Goal: Information Seeking & Learning: Learn about a topic

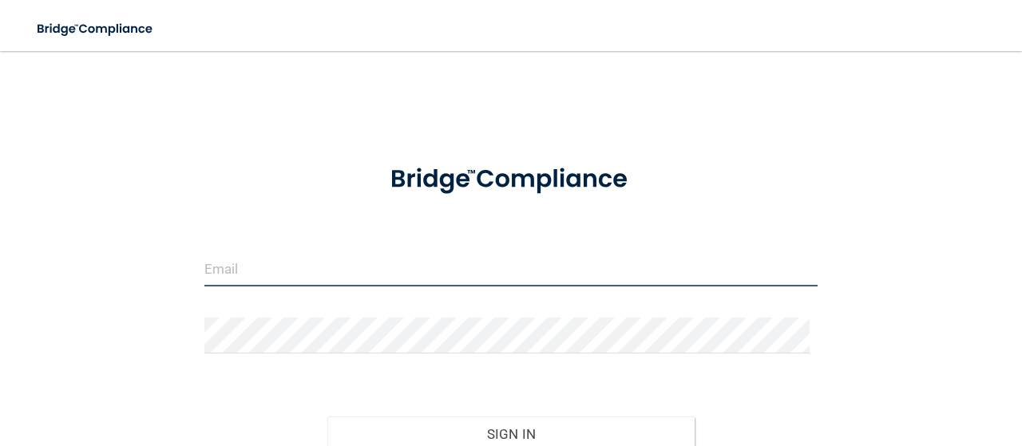
click at [299, 264] on input "email" at bounding box center [510, 269] width 613 height 36
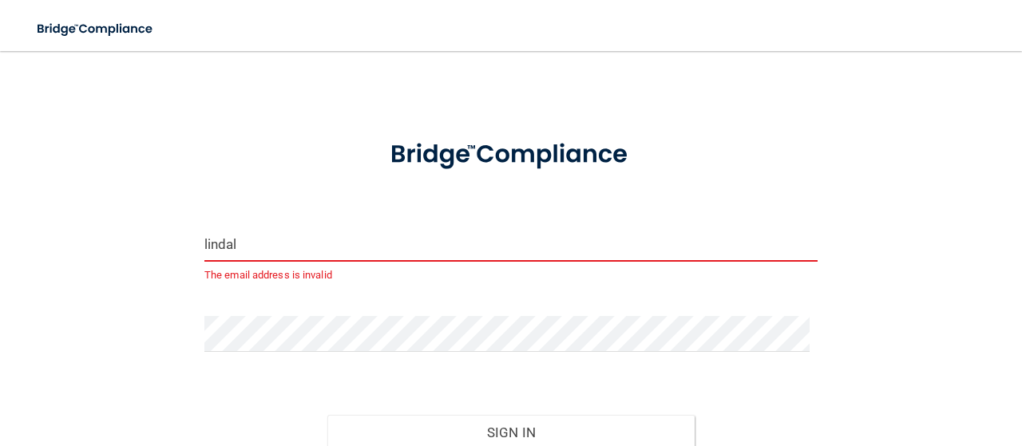
type input "[EMAIL_ADDRESS][DOMAIN_NAME]"
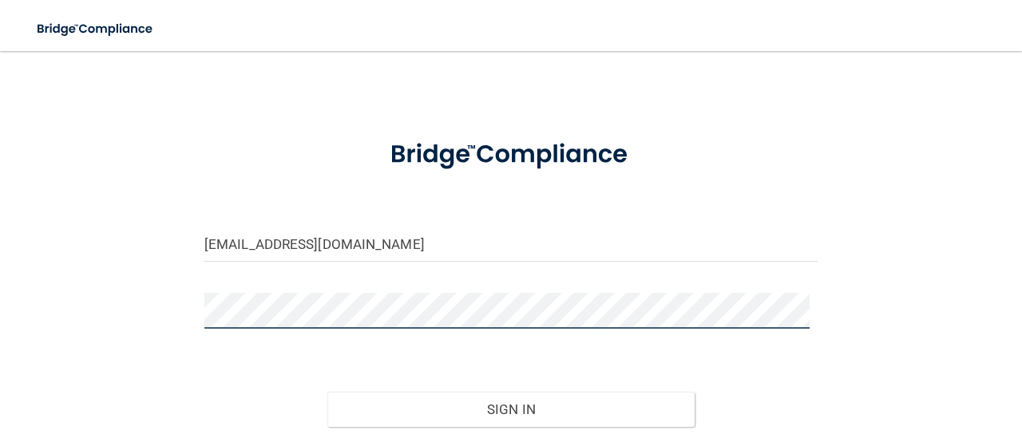
click at [327, 392] on button "Sign In" at bounding box center [511, 409] width 368 height 35
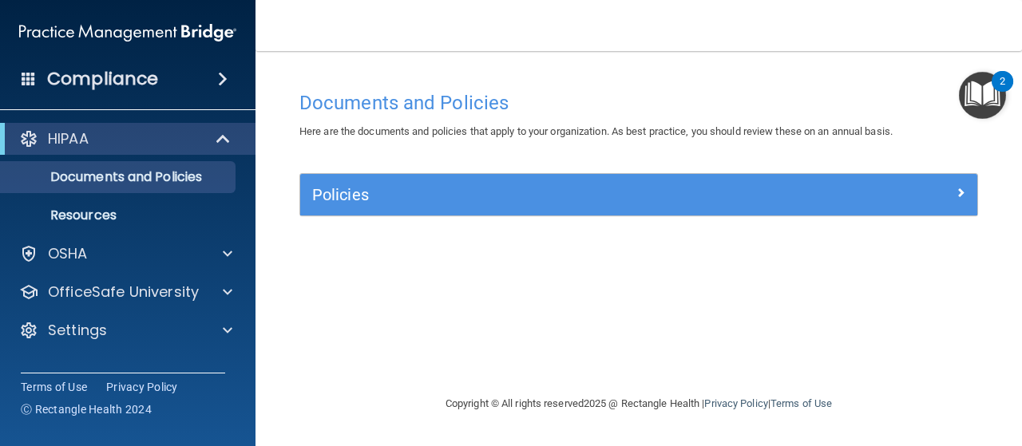
click at [989, 92] on img "Open Resource Center, 2 new notifications" at bounding box center [982, 95] width 47 height 47
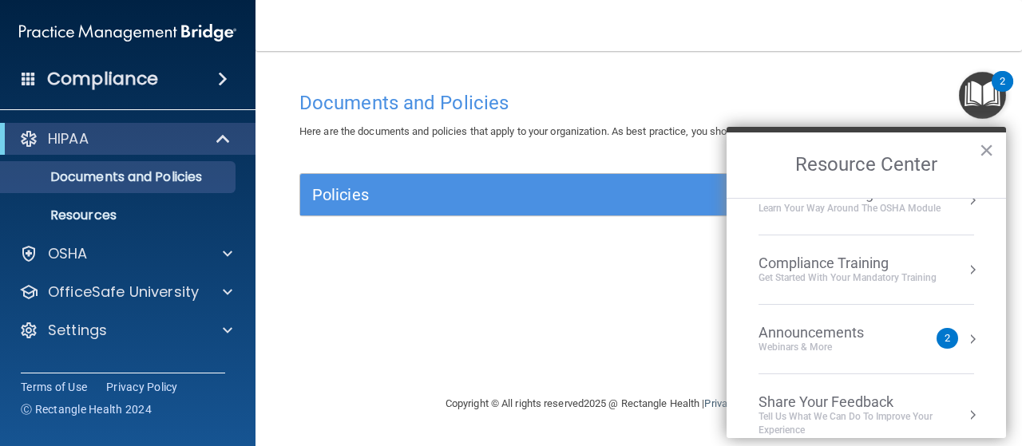
scroll to position [118, 0]
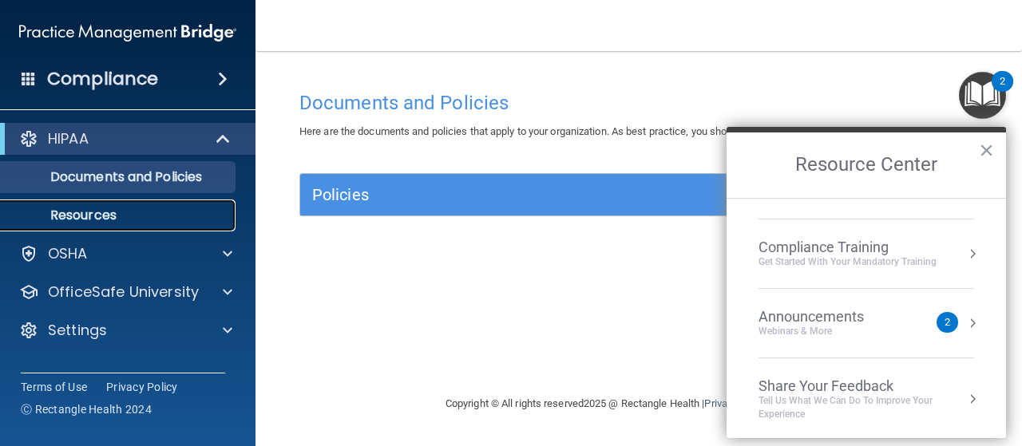
click at [128, 215] on p "Resources" at bounding box center [119, 216] width 218 height 16
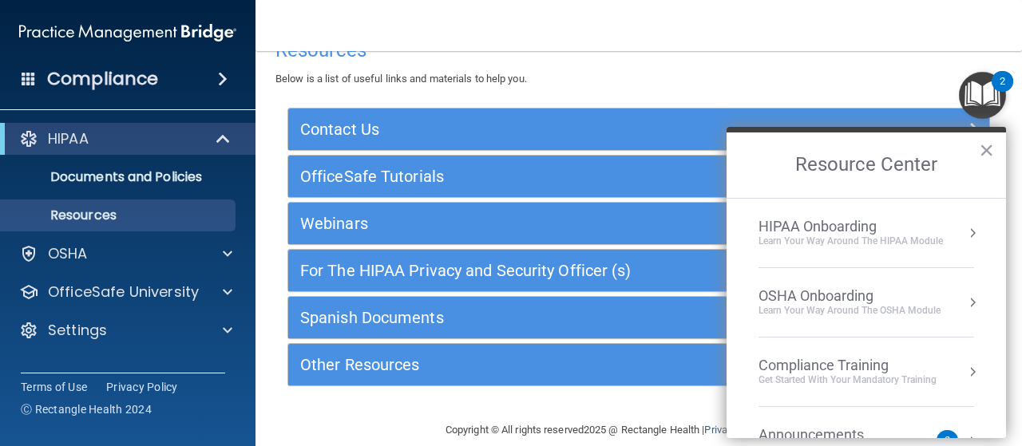
scroll to position [56, 0]
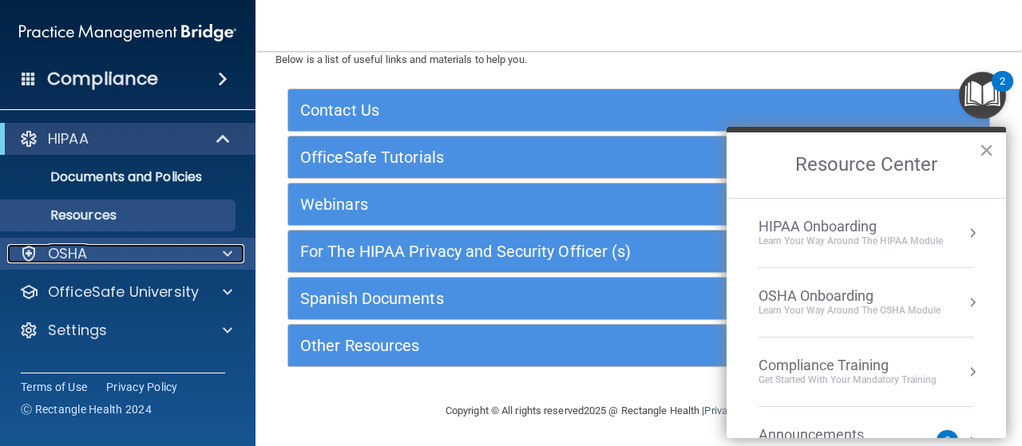
click at [163, 252] on div "OSHA" at bounding box center [106, 253] width 198 height 19
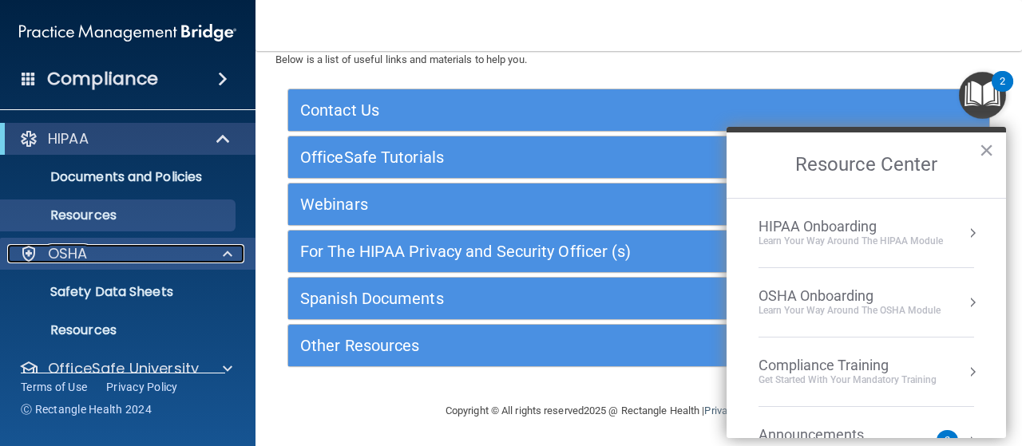
click at [163, 252] on div "OSHA" at bounding box center [106, 253] width 198 height 19
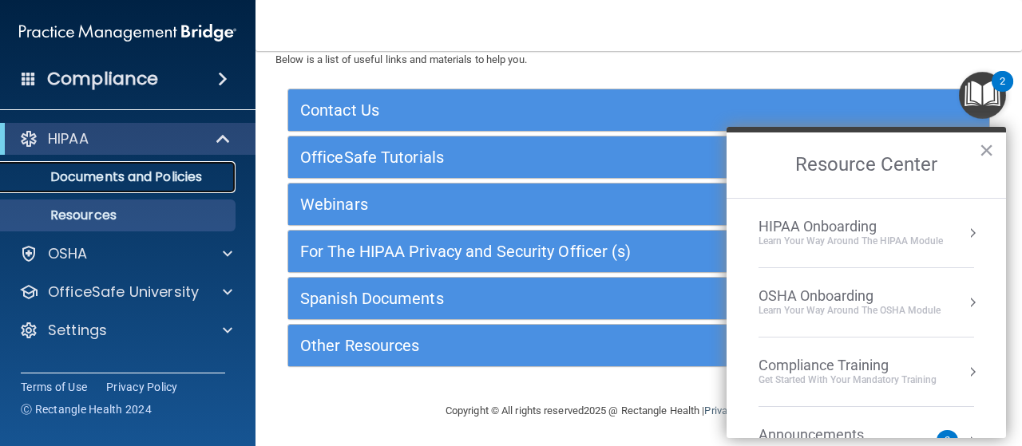
click at [173, 176] on p "Documents and Policies" at bounding box center [119, 177] width 218 height 16
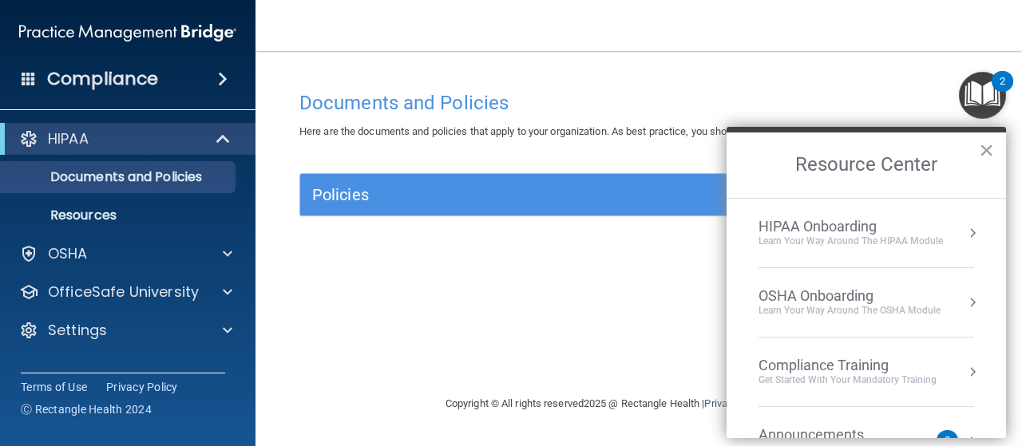
click at [27, 73] on span at bounding box center [29, 78] width 14 height 14
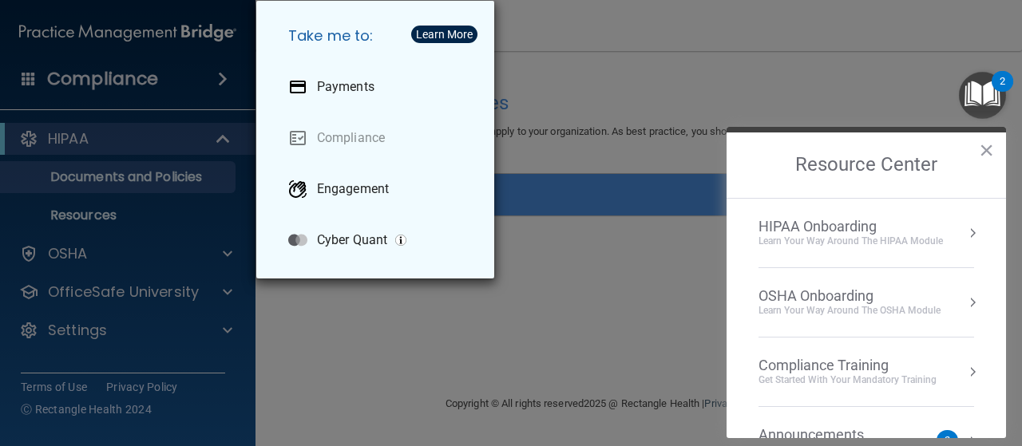
click at [557, 61] on div "Take me to: Payments Compliance Engagement Cyber Quant" at bounding box center [511, 223] width 1022 height 446
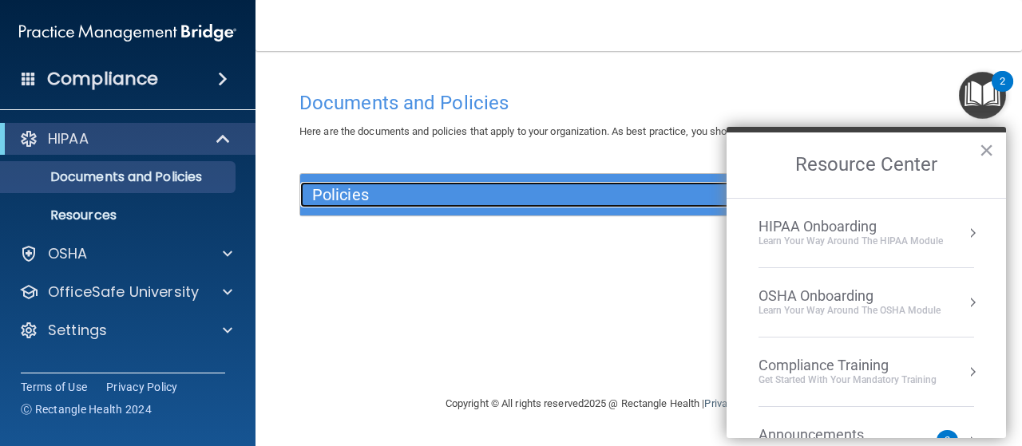
click at [379, 202] on h5 "Policies" at bounding box center [554, 195] width 484 height 18
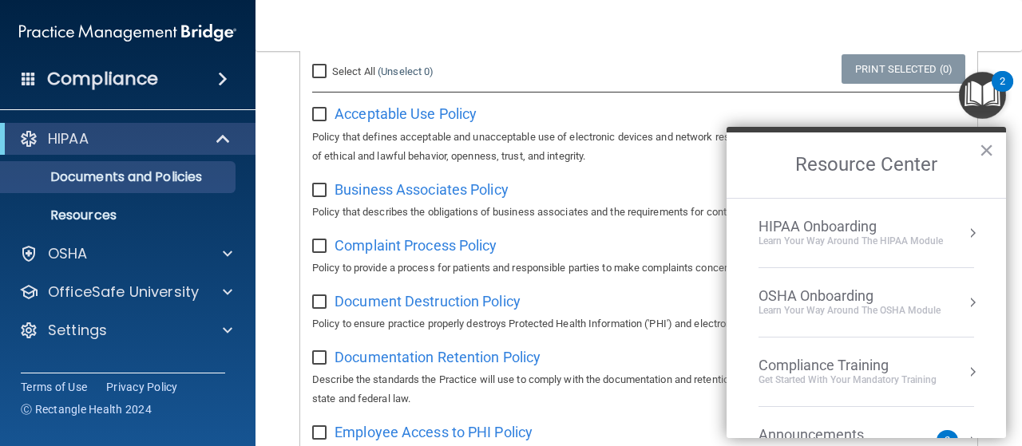
scroll to position [174, 0]
click at [447, 117] on span "Acceptable Use Policy" at bounding box center [406, 113] width 142 height 17
click at [915, 228] on div "HIPAA Onboarding" at bounding box center [851, 227] width 184 height 18
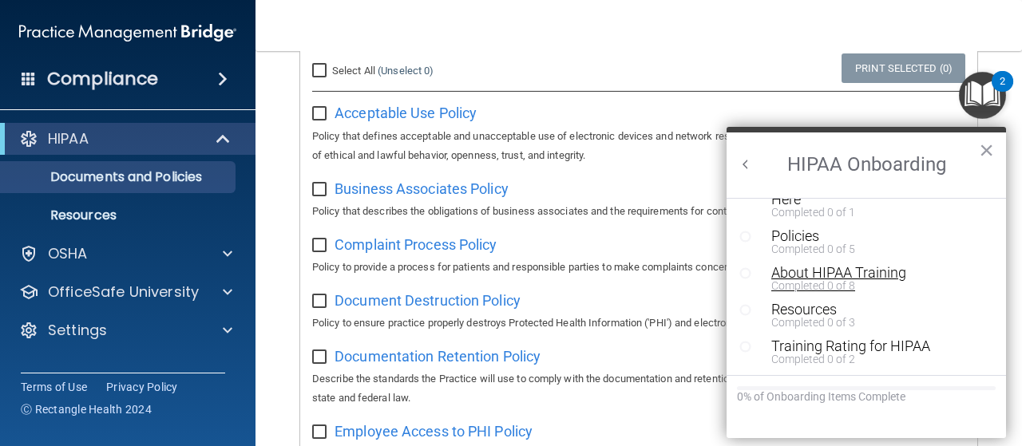
scroll to position [0, 0]
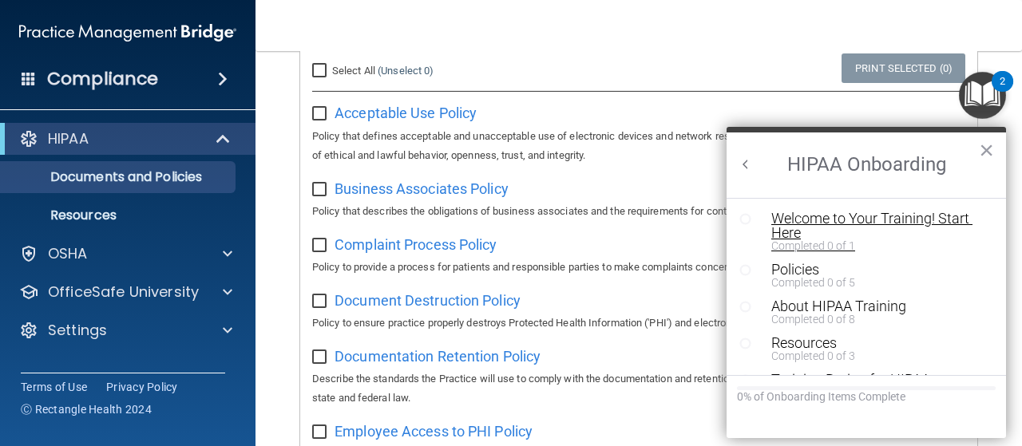
click at [882, 220] on div "Welcome to Your Training! Start Here" at bounding box center [871, 226] width 201 height 29
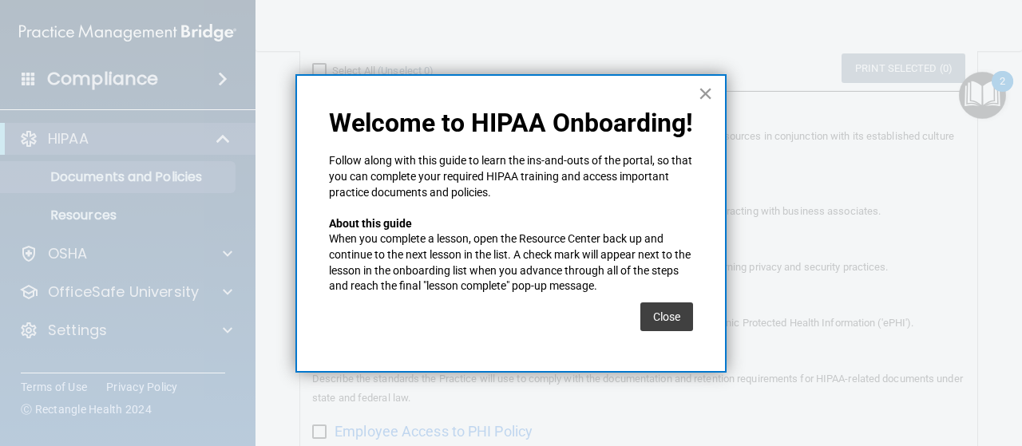
click at [708, 93] on button "×" at bounding box center [705, 94] width 15 height 26
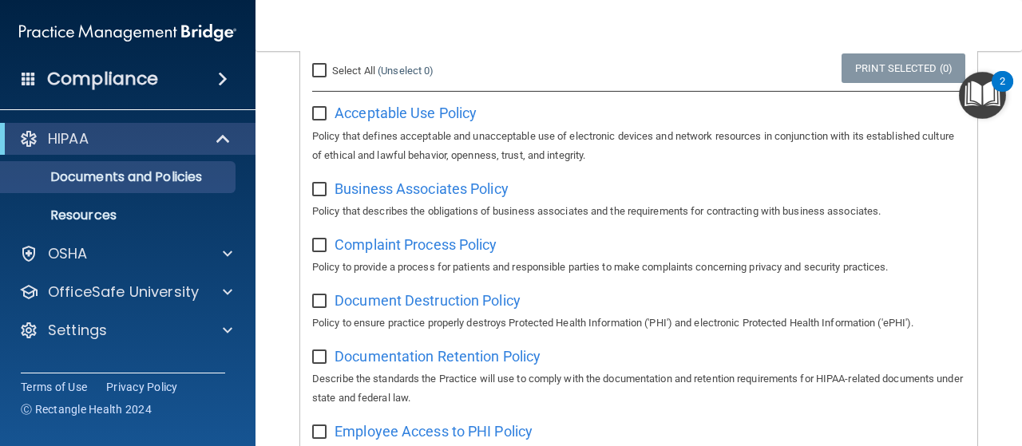
click at [997, 106] on img "Open Resource Center, 2 new notifications" at bounding box center [982, 95] width 47 height 47
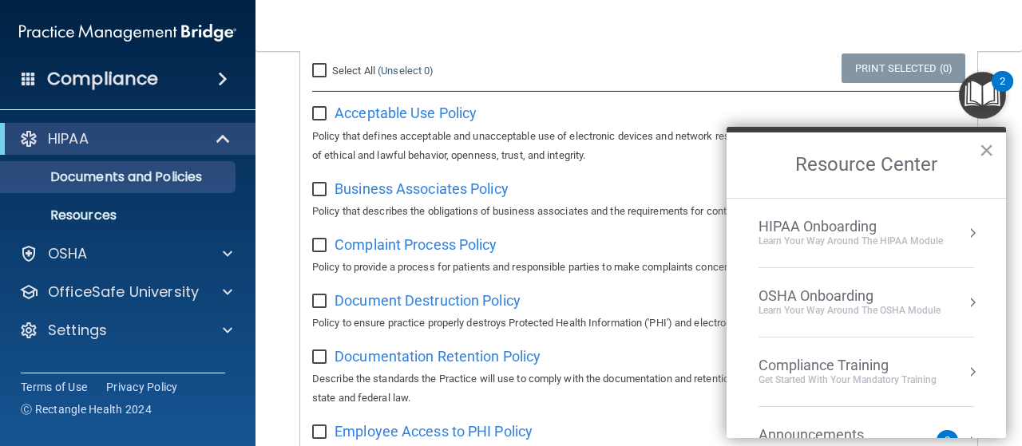
click at [852, 233] on div "HIPAA Onboarding" at bounding box center [851, 227] width 184 height 18
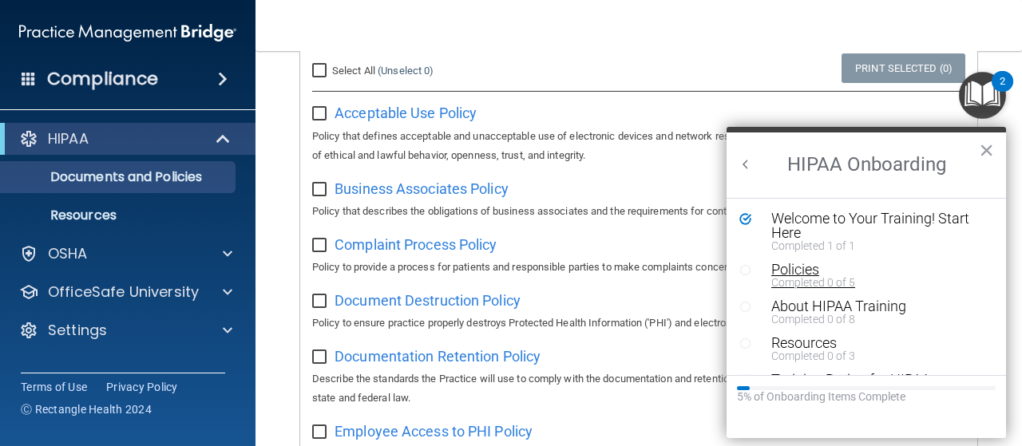
click at [804, 277] on div "Completed 0 of 5" at bounding box center [871, 282] width 201 height 11
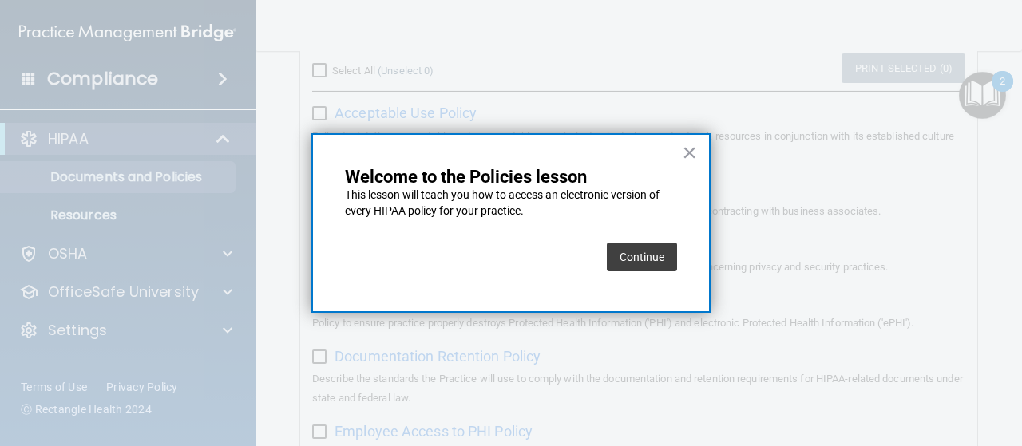
click at [640, 246] on button "Continue" at bounding box center [642, 257] width 70 height 29
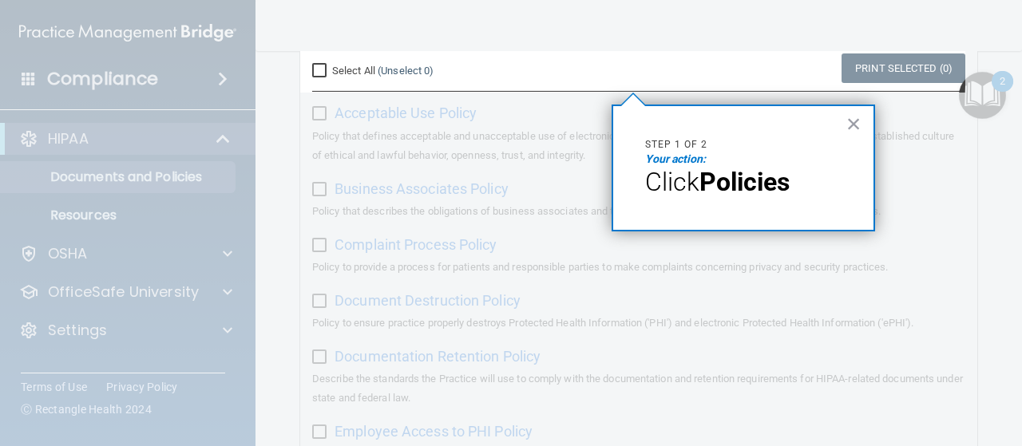
scroll to position [123, 0]
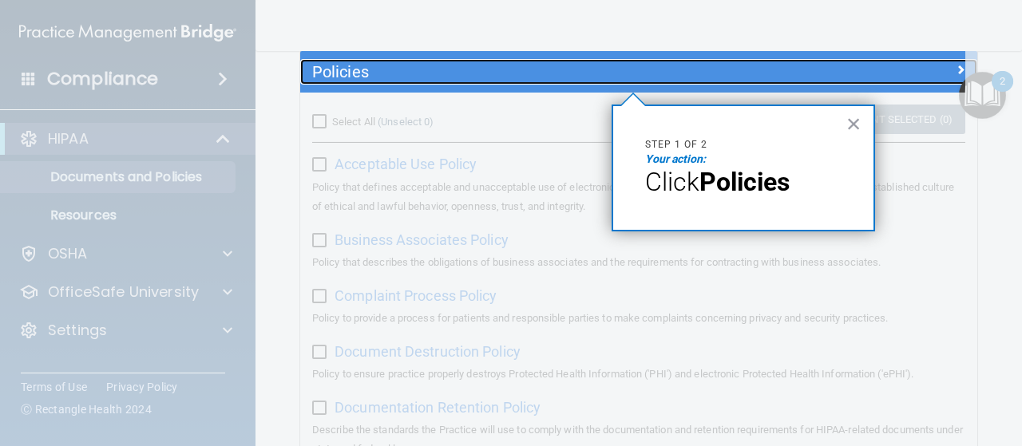
click at [567, 73] on h5 "Policies" at bounding box center [554, 72] width 484 height 18
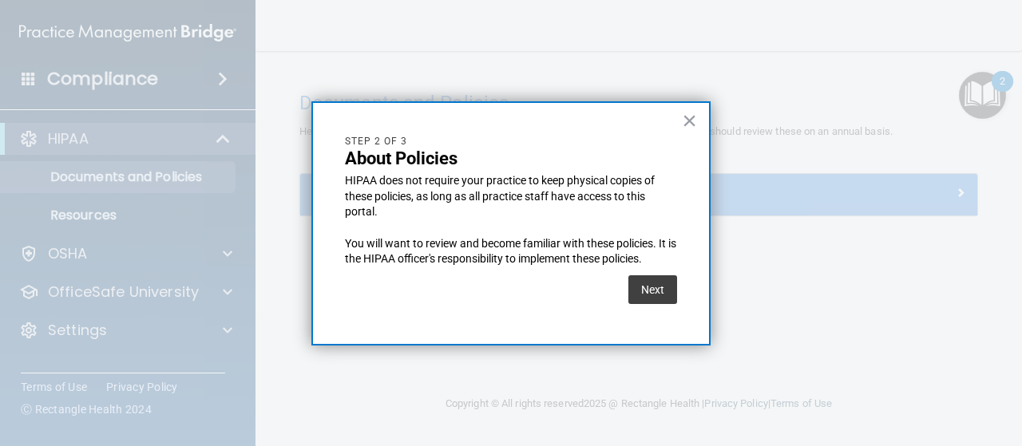
scroll to position [0, 0]
click at [666, 298] on button "Next" at bounding box center [652, 290] width 49 height 29
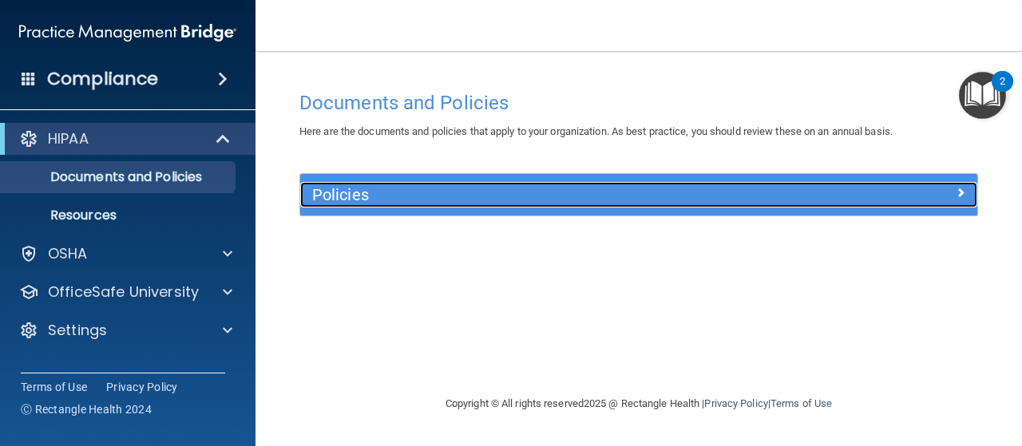
click at [660, 199] on h5 "Policies" at bounding box center [554, 195] width 484 height 18
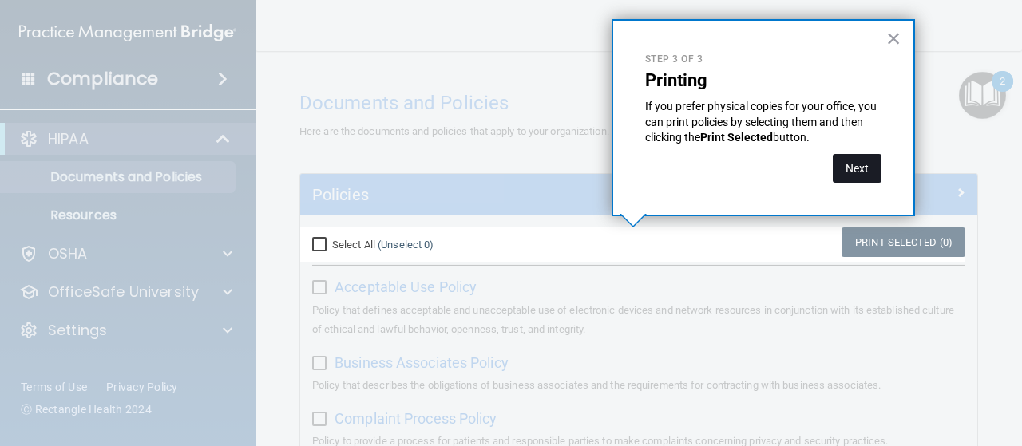
click at [855, 169] on button "Next" at bounding box center [857, 168] width 49 height 29
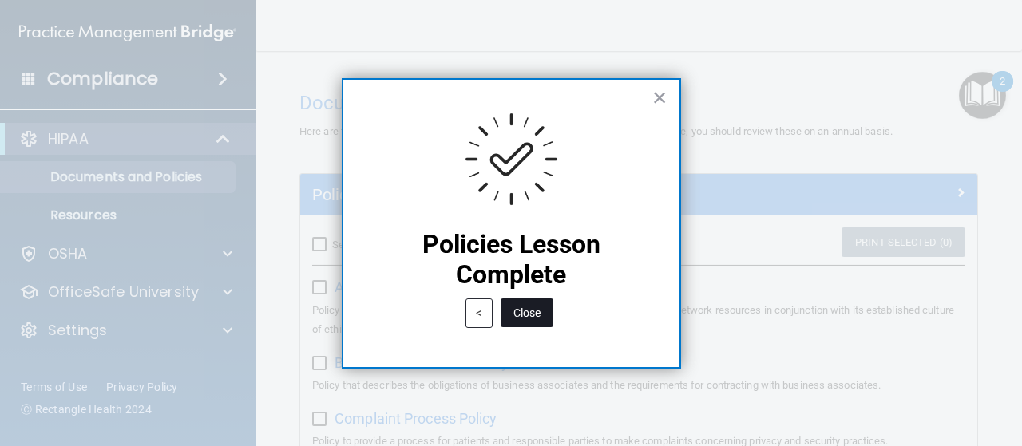
click at [524, 313] on button "Close" at bounding box center [527, 313] width 53 height 29
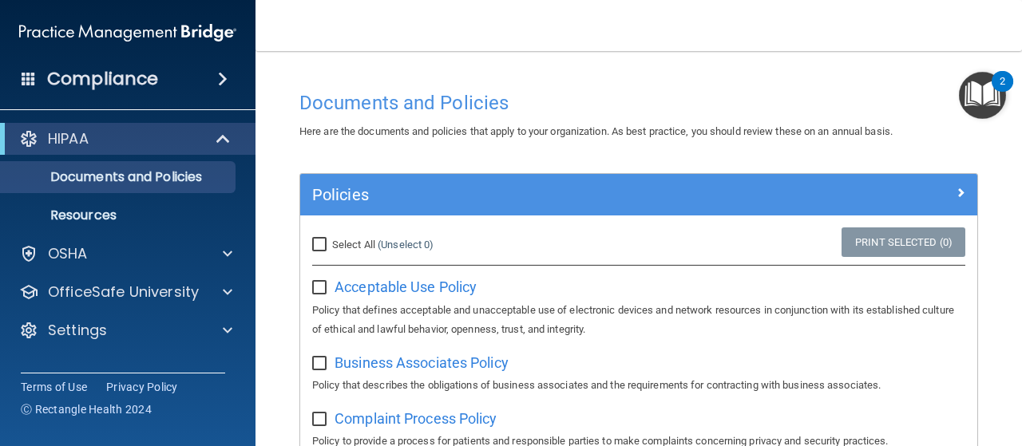
click at [990, 87] on img "Open Resource Center, 2 new notifications" at bounding box center [982, 95] width 47 height 47
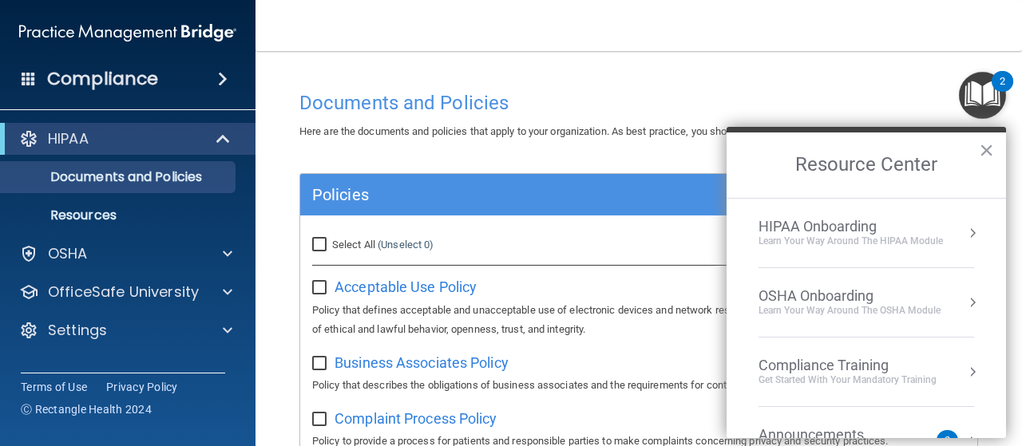
click at [810, 223] on div "HIPAA Onboarding" at bounding box center [851, 227] width 184 height 18
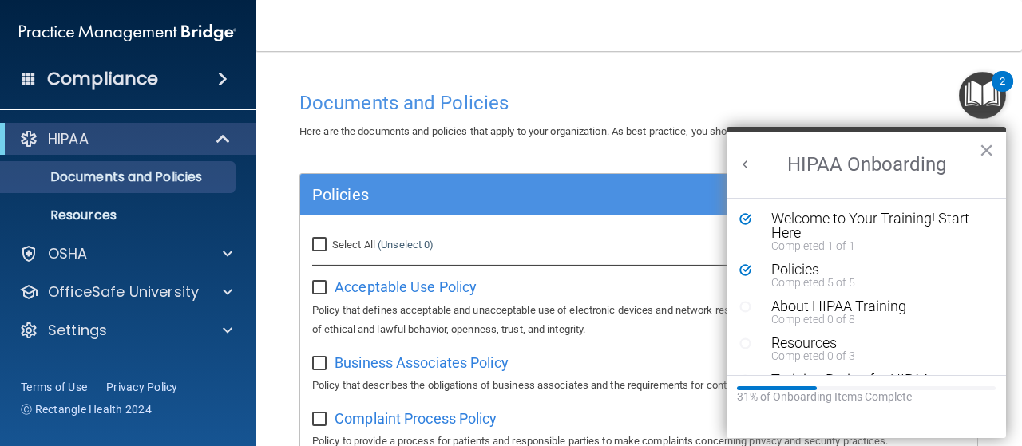
scroll to position [34, 0]
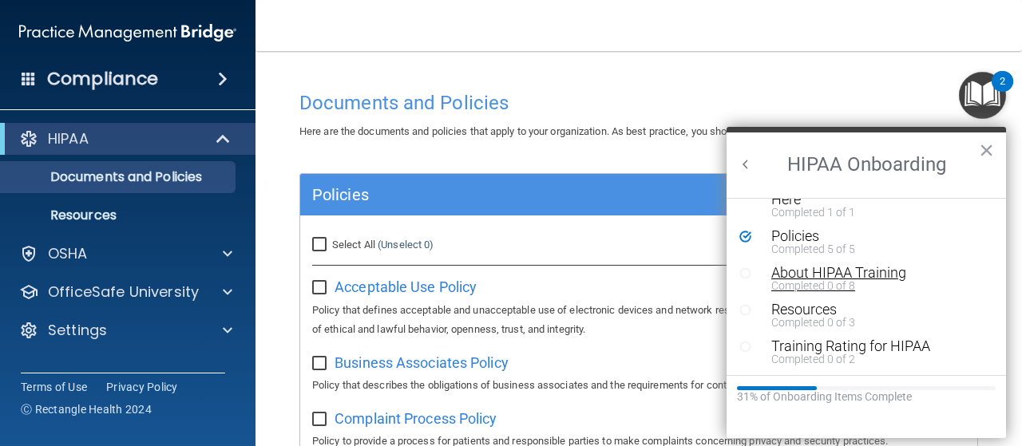
click at [859, 274] on div "About HIPAA Training" at bounding box center [871, 273] width 201 height 14
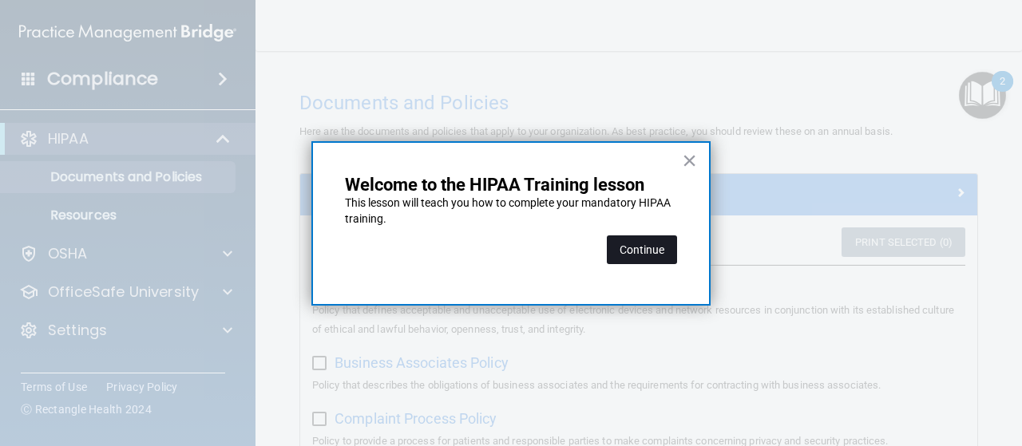
click at [649, 245] on button "Continue" at bounding box center [642, 250] width 70 height 29
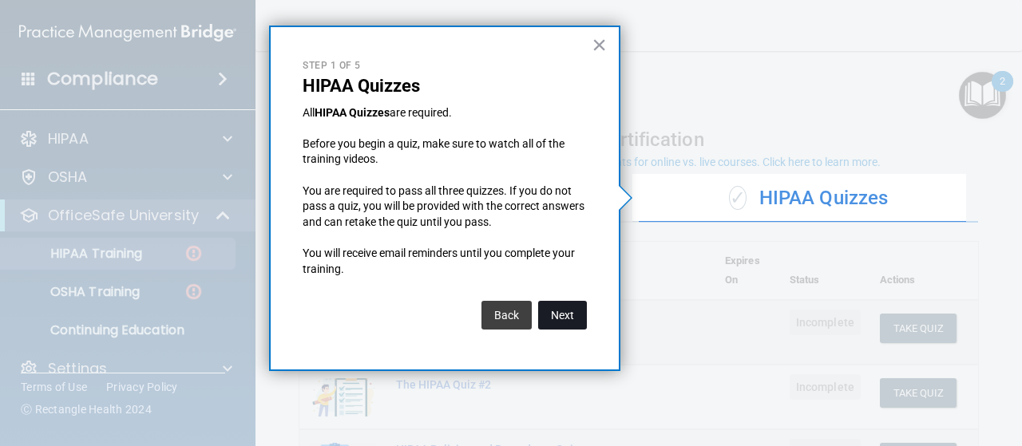
click at [562, 317] on button "Next" at bounding box center [562, 315] width 49 height 29
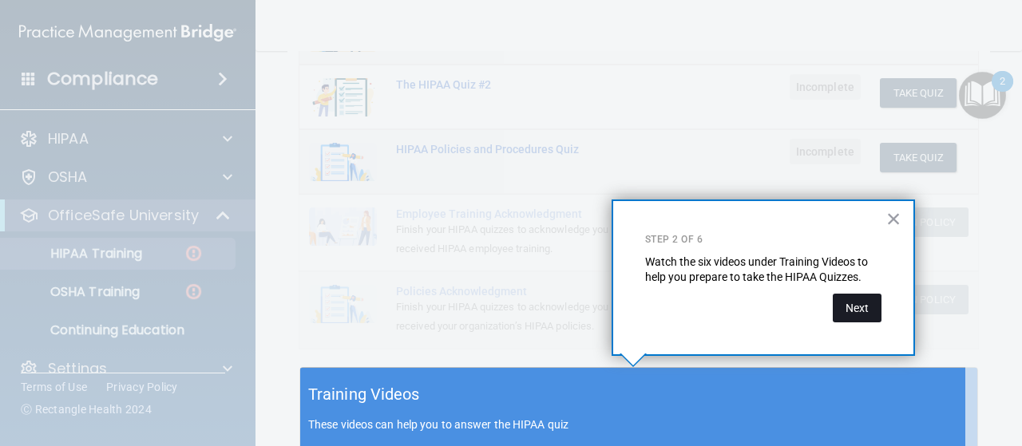
click at [845, 309] on button "Next" at bounding box center [857, 308] width 49 height 29
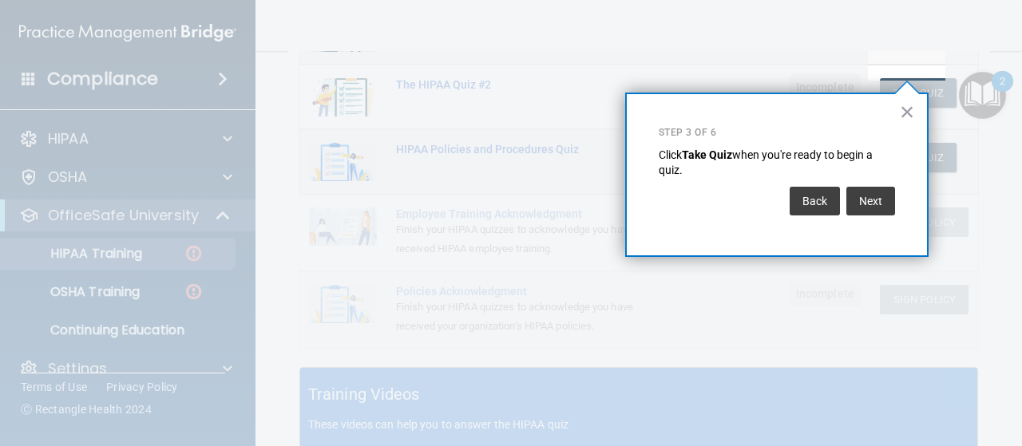
scroll to position [262, 0]
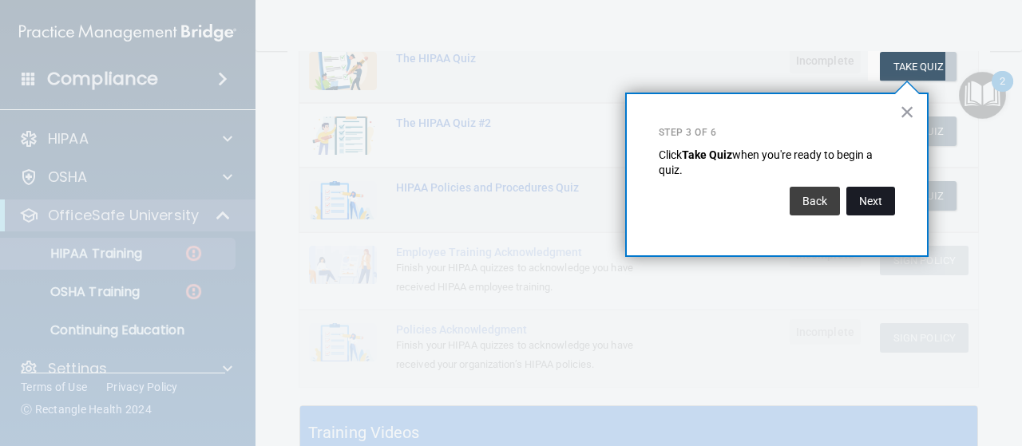
click at [877, 208] on button "Next" at bounding box center [871, 201] width 49 height 29
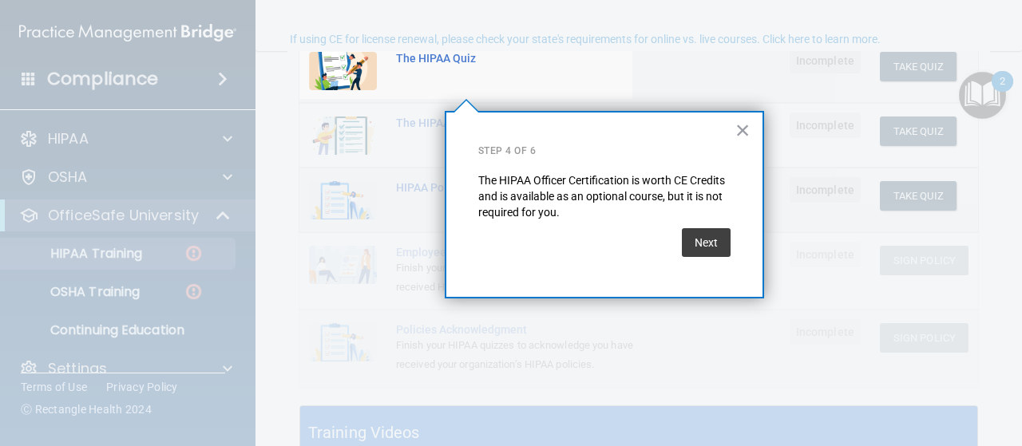
scroll to position [123, 0]
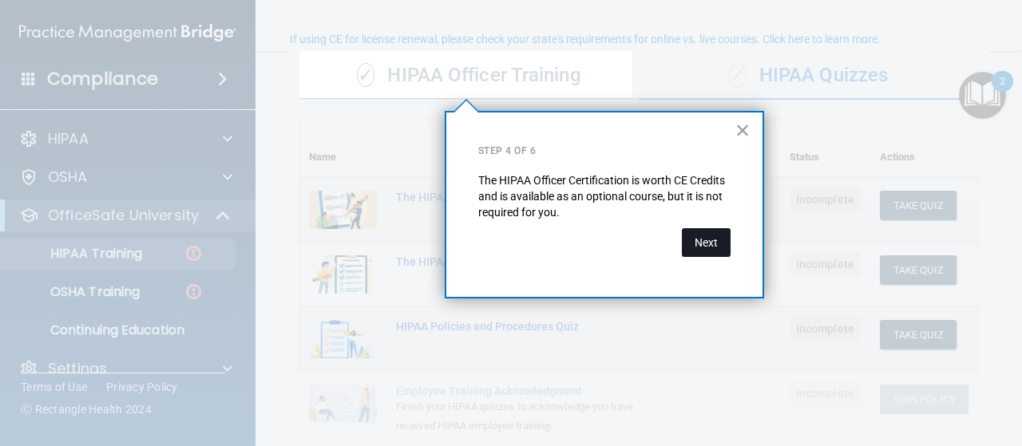
click at [706, 239] on button "Next" at bounding box center [706, 242] width 49 height 29
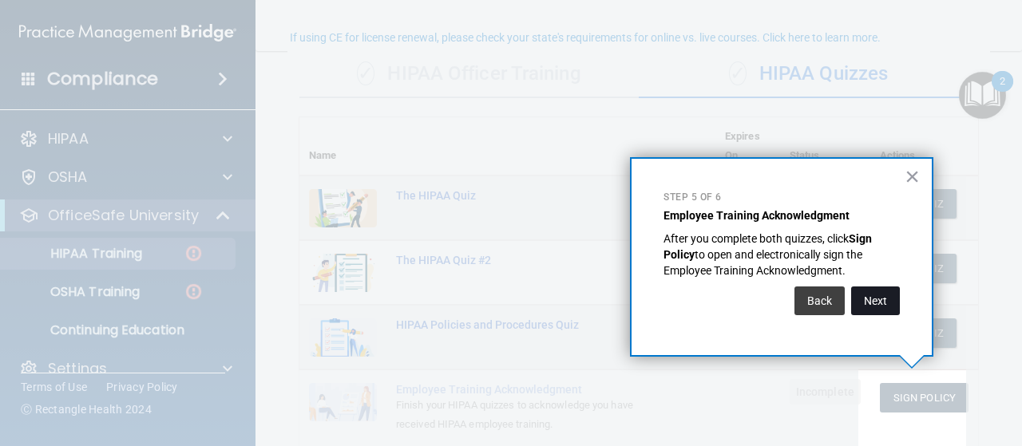
click at [877, 298] on button "Next" at bounding box center [875, 301] width 49 height 29
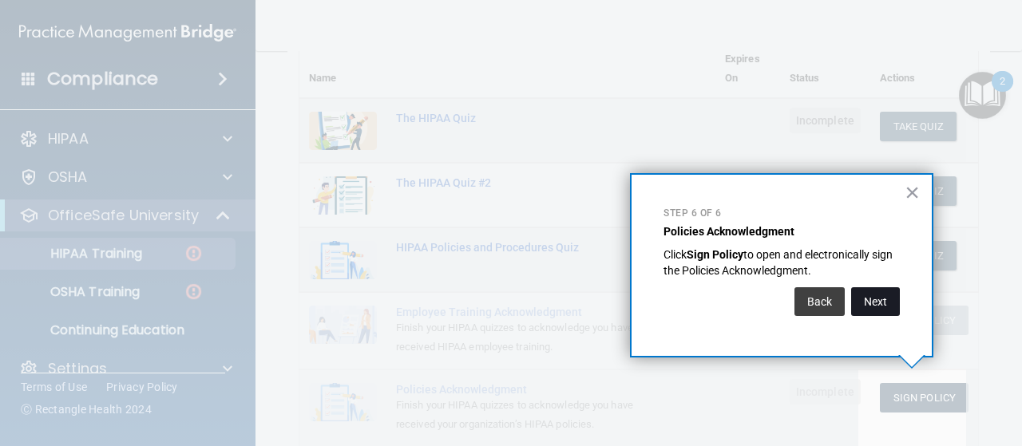
click at [880, 303] on button "Next" at bounding box center [875, 301] width 49 height 29
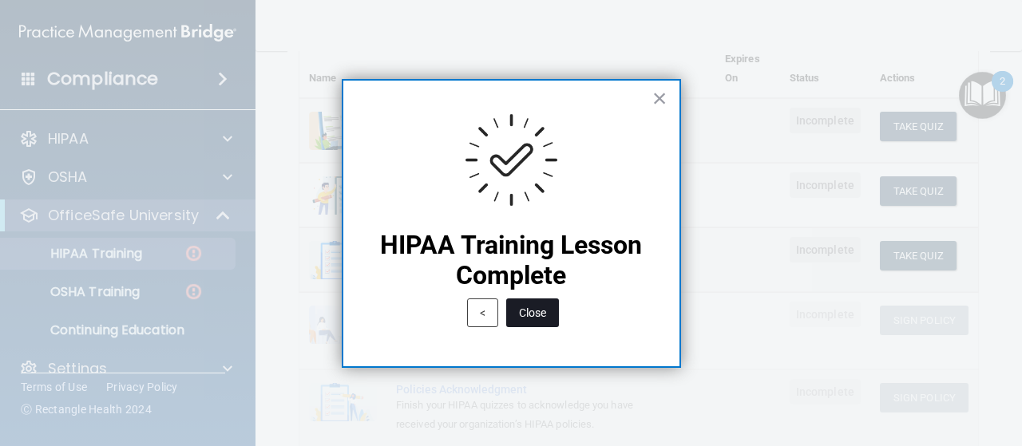
click at [541, 323] on button "Close" at bounding box center [532, 313] width 53 height 29
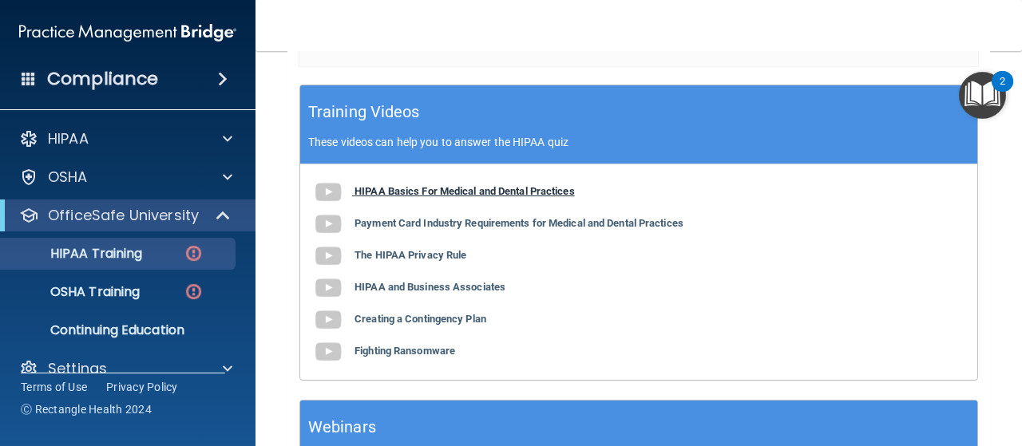
scroll to position [586, 0]
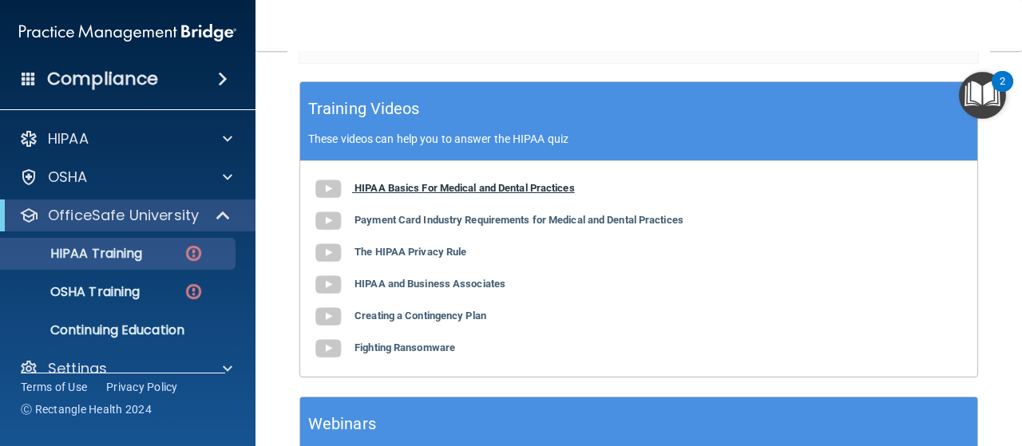
click at [487, 189] on b "HIPAA Basics For Medical and Dental Practices" at bounding box center [465, 188] width 220 height 12
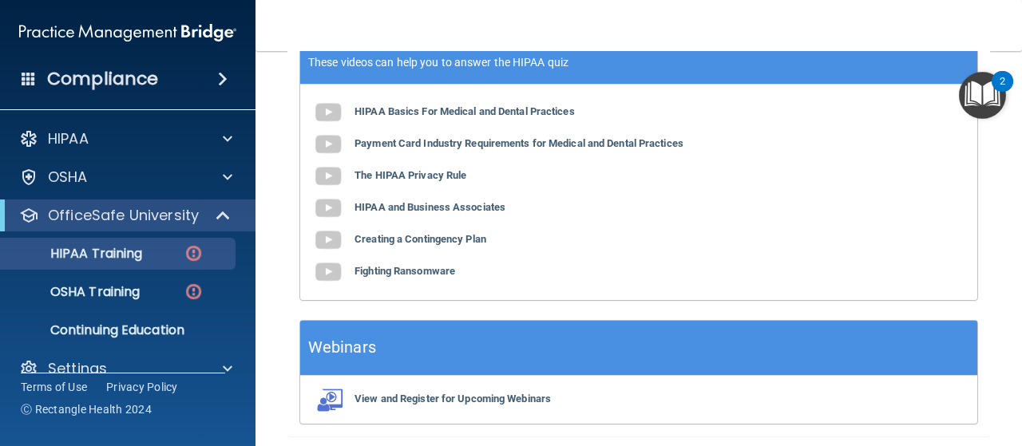
scroll to position [664, 0]
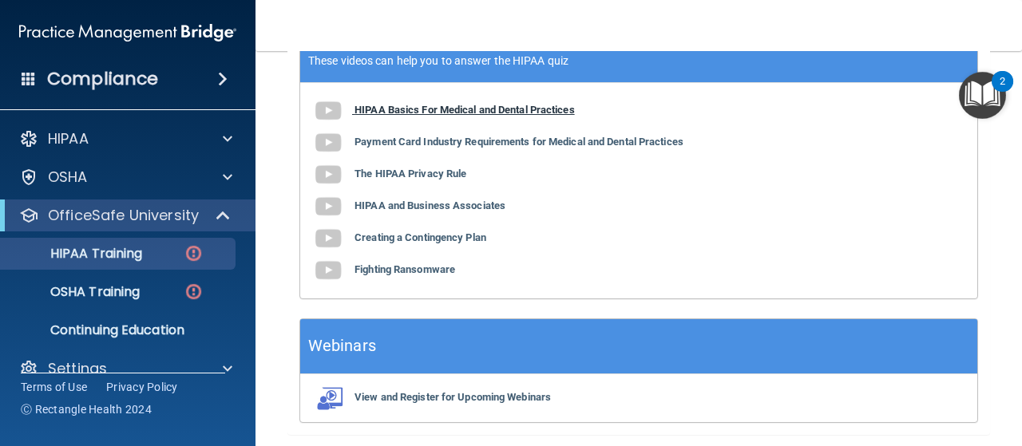
click at [471, 109] on b "HIPAA Basics For Medical and Dental Practices" at bounding box center [465, 110] width 220 height 12
click at [450, 143] on b "Payment Card Industry Requirements for Medical and Dental Practices" at bounding box center [519, 142] width 329 height 12
click at [388, 169] on b "The HIPAA Privacy Rule" at bounding box center [411, 174] width 112 height 12
click at [424, 202] on b "HIPAA and Business Associates" at bounding box center [430, 206] width 151 height 12
click at [421, 242] on b "Creating a Contingency Plan" at bounding box center [421, 238] width 132 height 12
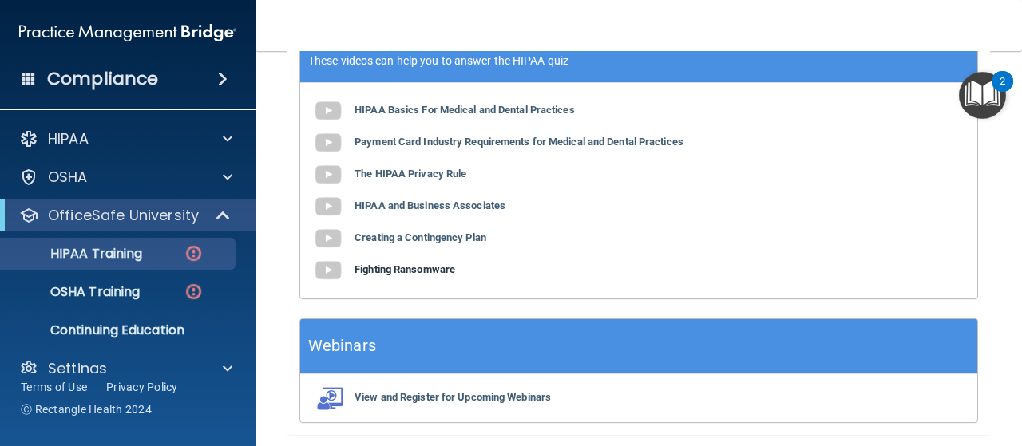
click at [397, 264] on b "Fighting Ransomware" at bounding box center [405, 270] width 101 height 12
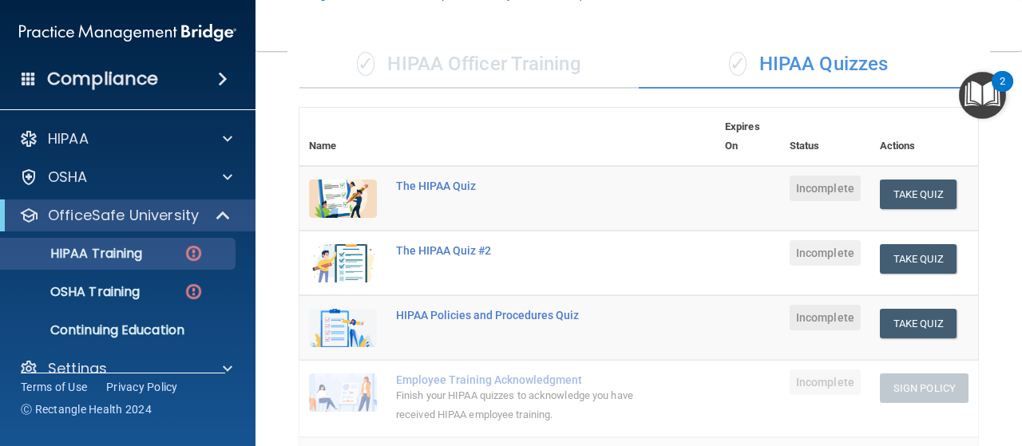
scroll to position [174, 0]
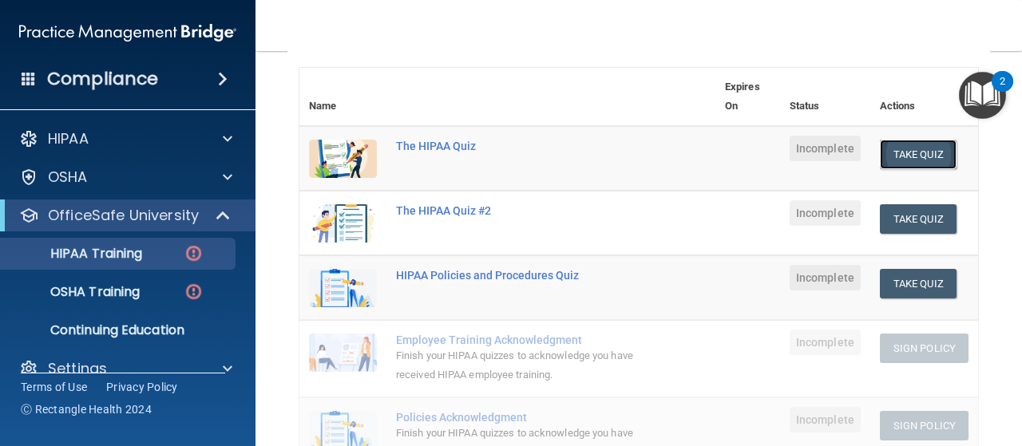
click at [907, 149] on button "Take Quiz" at bounding box center [918, 155] width 77 height 30
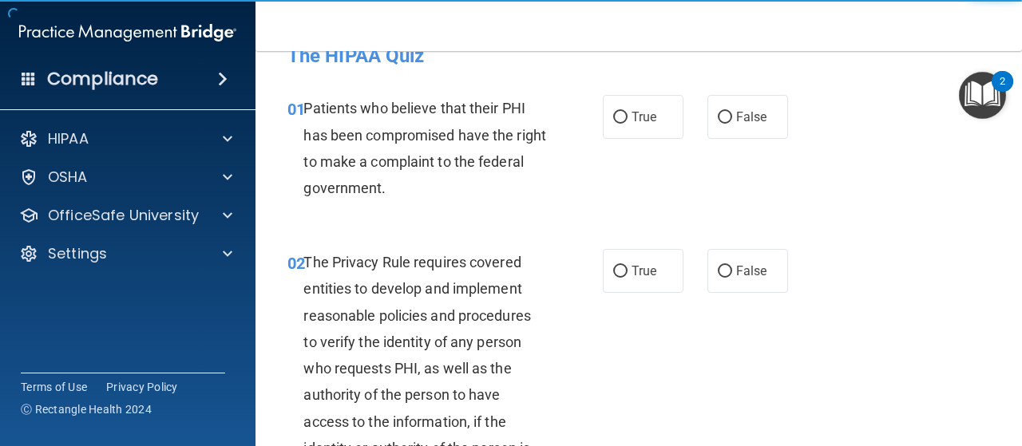
scroll to position [32, 0]
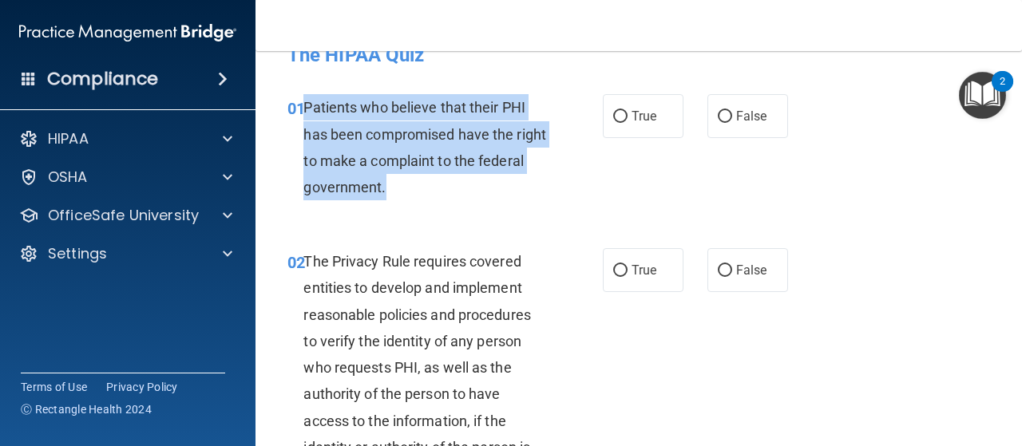
drag, startPoint x: 302, startPoint y: 109, endPoint x: 468, endPoint y: 192, distance: 185.7
click at [468, 192] on div "01 Patients who believe that their PHI has been compromised have the right to m…" at bounding box center [445, 151] width 363 height 114
copy div "Patients who believe that their PHI has been compromised have the right to make…"
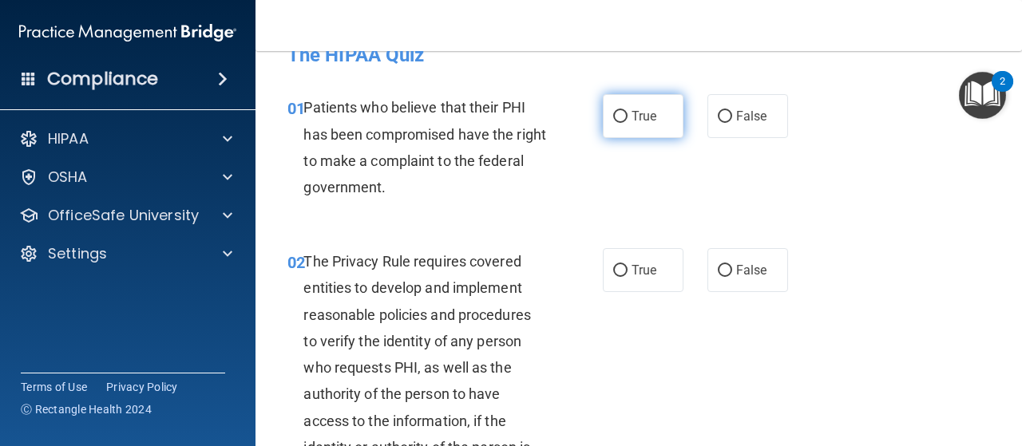
click at [632, 119] on span "True" at bounding box center [644, 116] width 25 height 15
click at [626, 119] on input "True" at bounding box center [620, 117] width 14 height 12
radio input "true"
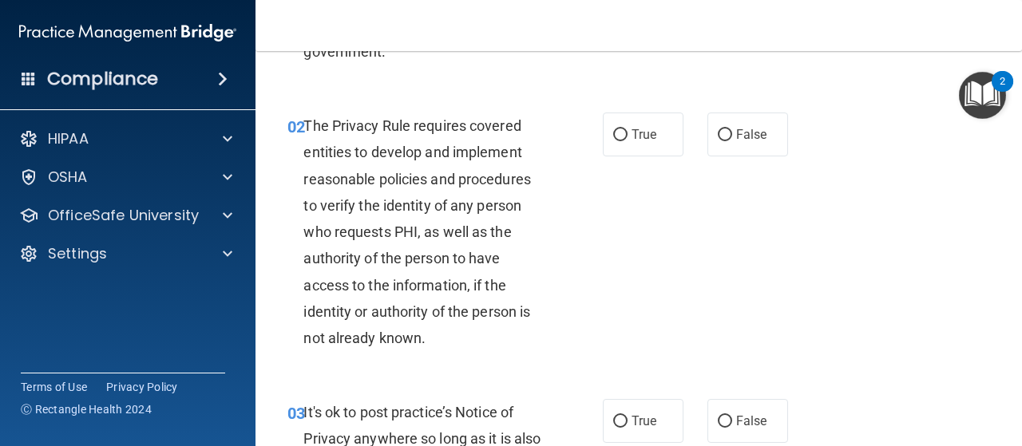
scroll to position [198, 0]
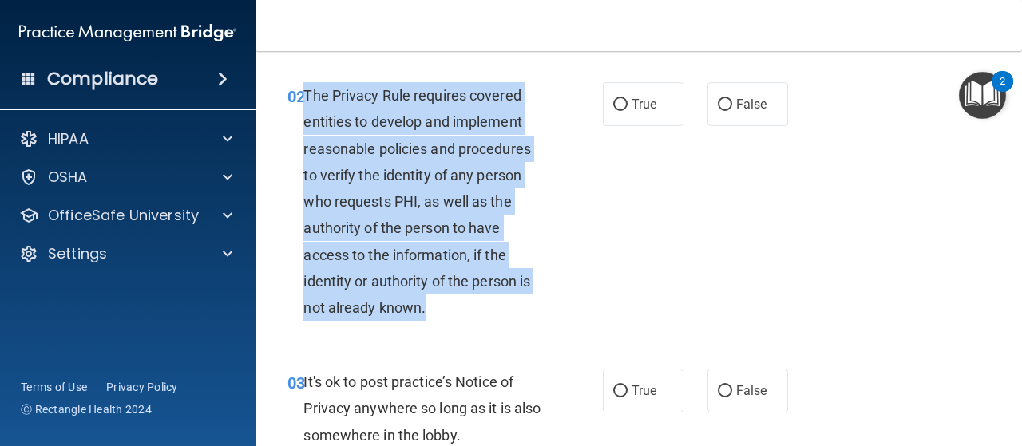
drag, startPoint x: 303, startPoint y: 93, endPoint x: 441, endPoint y: 320, distance: 265.2
click at [441, 320] on div "The Privacy Rule requires covered entities to develop and implement reasonable …" at bounding box center [430, 201] width 255 height 239
copy span "The Privacy Rule requires covered entities to develop and implement reasonable …"
click at [613, 101] on input "True" at bounding box center [620, 105] width 14 height 12
radio input "true"
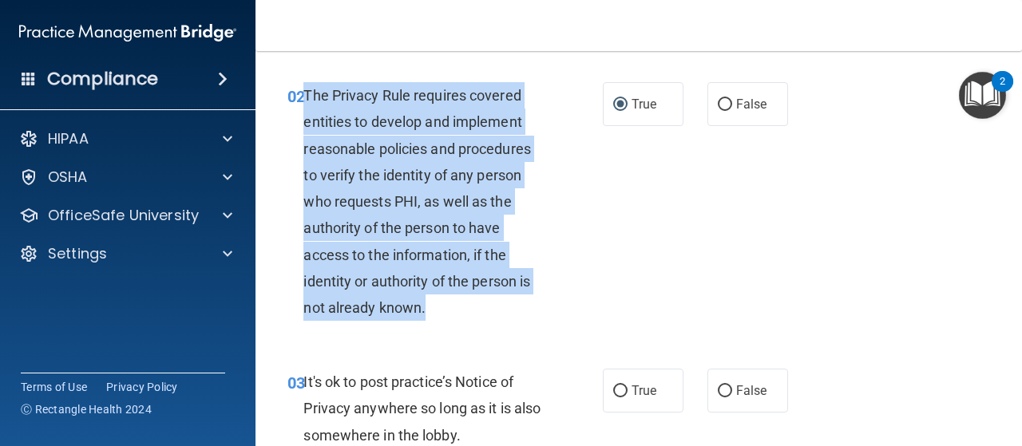
click at [537, 85] on div "The Privacy Rule requires covered entities to develop and implement reasonable …" at bounding box center [430, 201] width 255 height 239
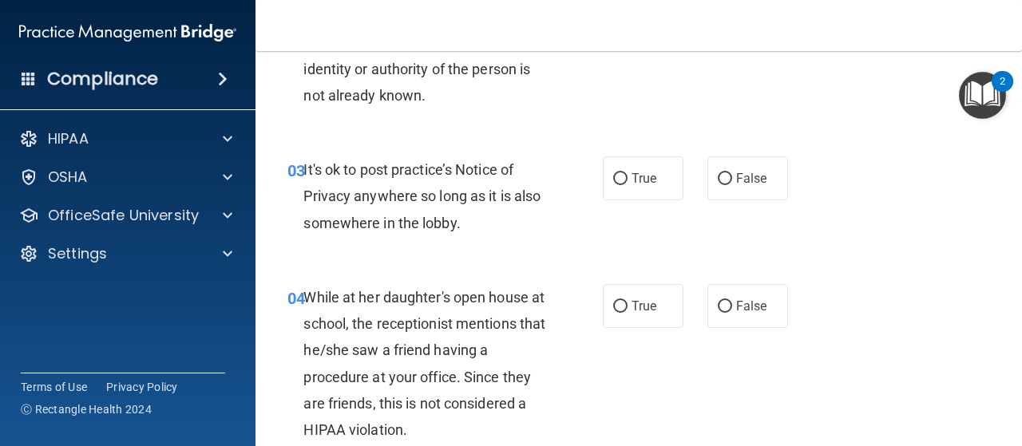
scroll to position [411, 0]
click at [718, 180] on input "False" at bounding box center [725, 178] width 14 height 12
radio input "true"
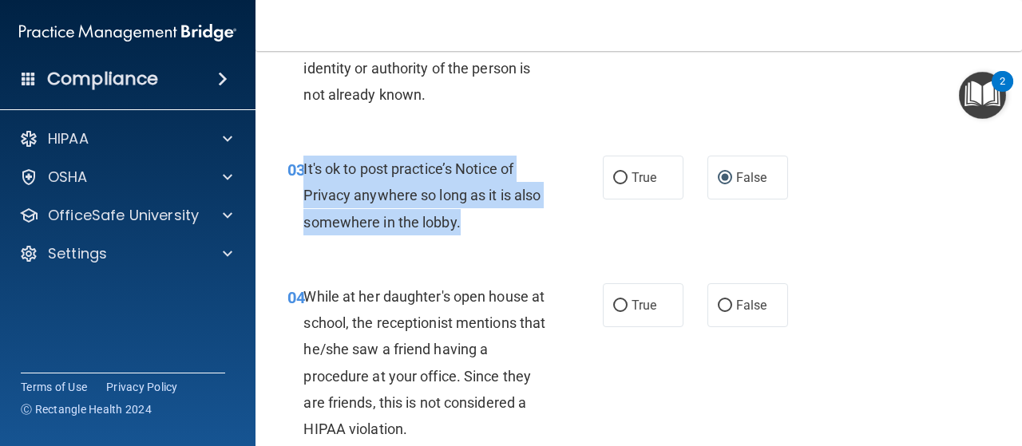
drag, startPoint x: 303, startPoint y: 172, endPoint x: 494, endPoint y: 240, distance: 201.8
click at [494, 240] on div "03 It's ok to post practice’s Notice of Privacy anywhere so long as it is also …" at bounding box center [445, 200] width 363 height 88
copy span "It's ok to post practice’s Notice of Privacy anywhere so long as it is also som…"
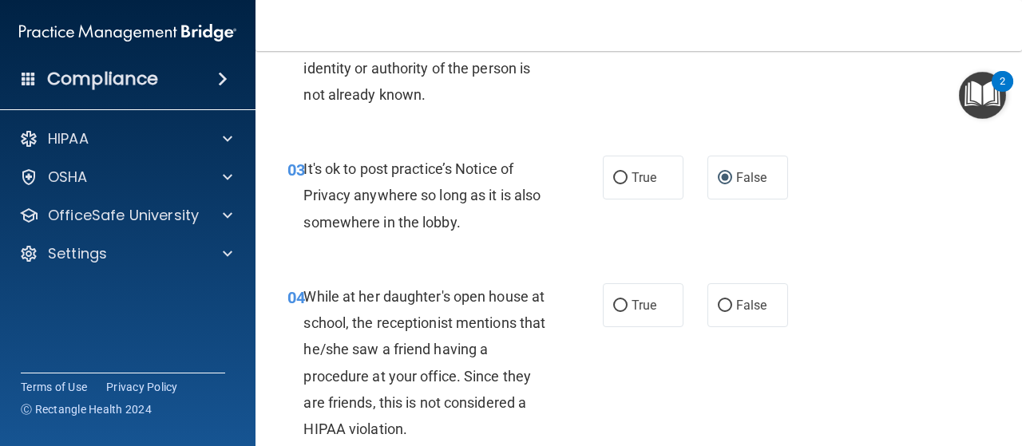
click at [343, 260] on div "03 It's ok to post practice’s Notice of Privacy anywhere so long as it is also …" at bounding box center [639, 200] width 727 height 128
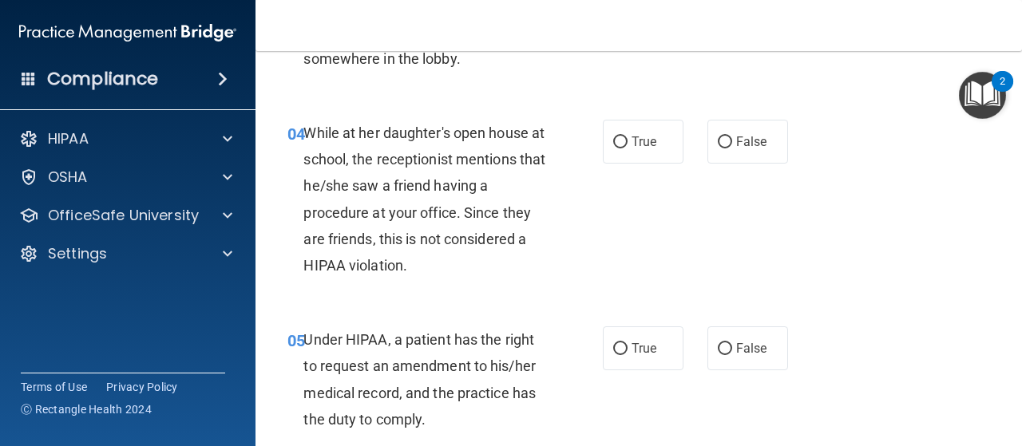
scroll to position [573, 0]
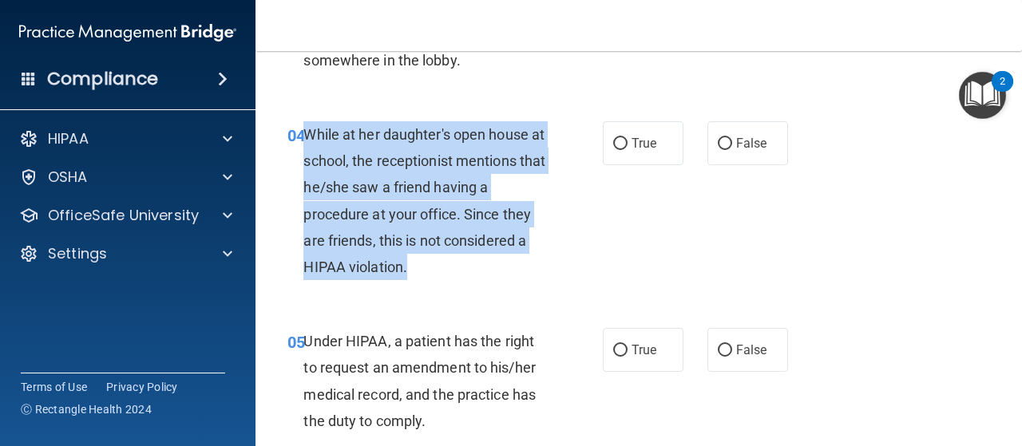
drag, startPoint x: 307, startPoint y: 131, endPoint x: 406, endPoint y: 263, distance: 164.8
click at [406, 263] on span "While at her daughter's open house at school, the receptionist mentions that he…" at bounding box center [424, 200] width 242 height 149
copy span "While at her daughter's open house at school, the receptionist mentions that he…"
click at [618, 140] on input "True" at bounding box center [620, 144] width 14 height 12
radio input "true"
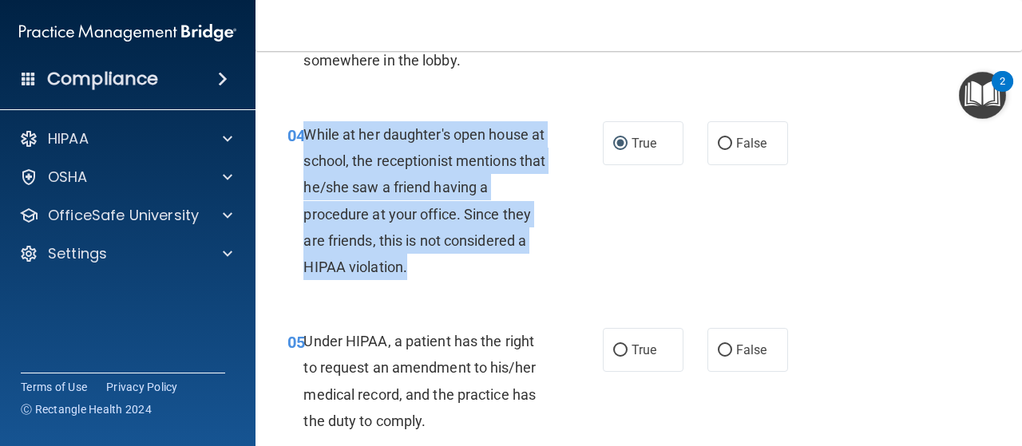
click at [465, 276] on div "While at her daughter's open house at school, the receptionist mentions that he…" at bounding box center [430, 200] width 255 height 159
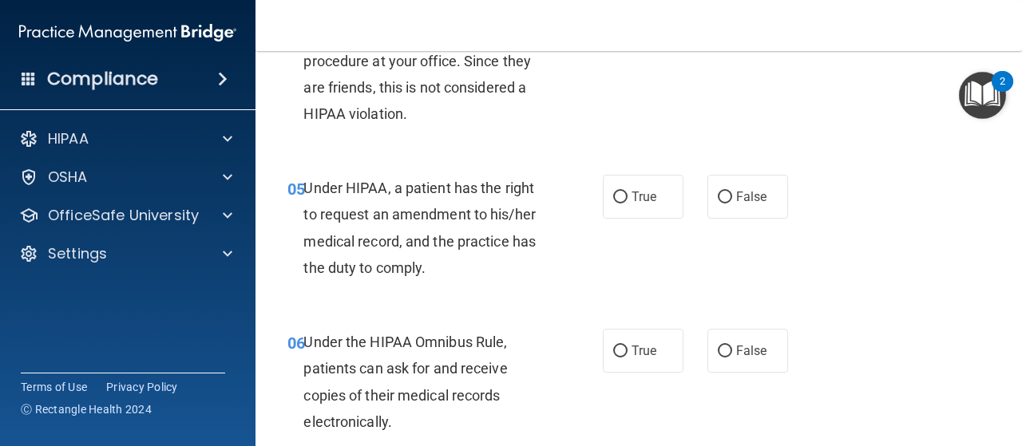
scroll to position [796, 0]
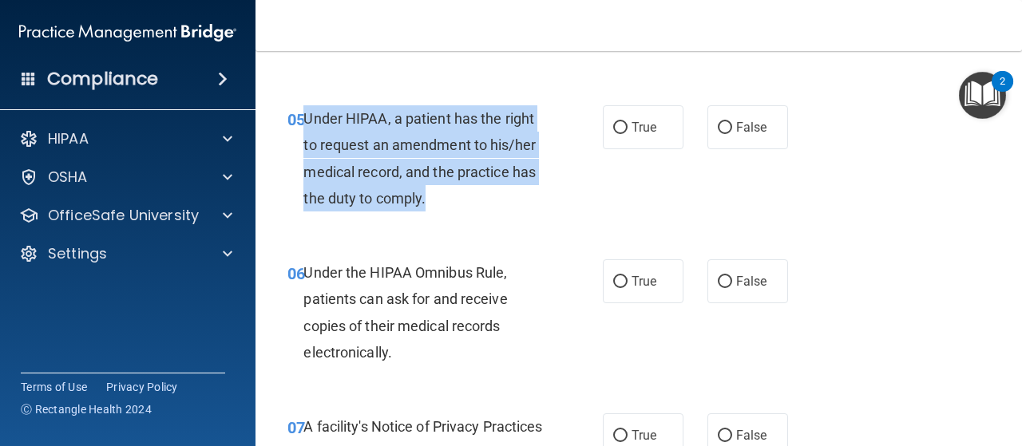
drag, startPoint x: 304, startPoint y: 116, endPoint x: 439, endPoint y: 200, distance: 159.3
click at [439, 200] on div "Under HIPAA, a patient has the right to request an amendment to his/her medical…" at bounding box center [430, 158] width 255 height 106
copy span "Under HIPAA, a patient has the right to request an amendment to his/her medical…"
click at [577, 185] on div "05 Under HIPAA, a patient has the right to request an amendment to his/her medi…" at bounding box center [445, 162] width 363 height 114
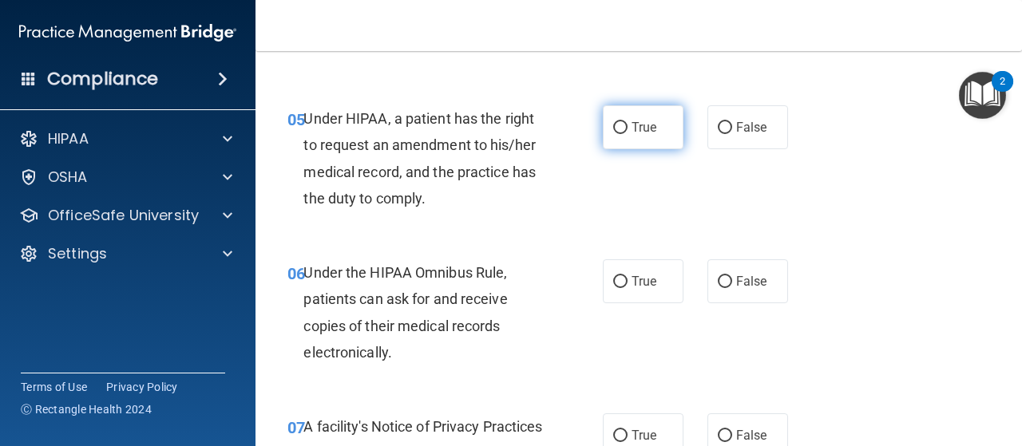
click at [606, 133] on label "True" at bounding box center [643, 127] width 81 height 44
click at [613, 133] on input "True" at bounding box center [620, 128] width 14 height 12
radio input "true"
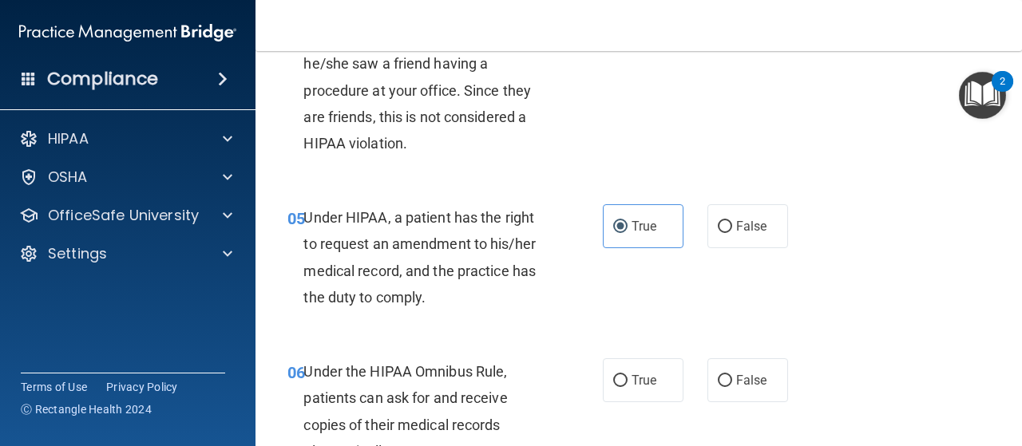
scroll to position [700, 0]
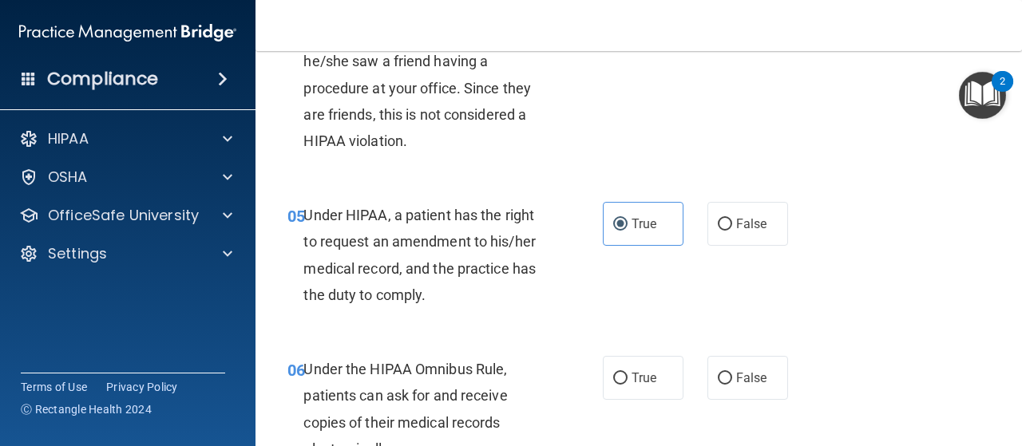
click at [720, 228] on input "False" at bounding box center [725, 225] width 14 height 12
radio input "true"
radio input "false"
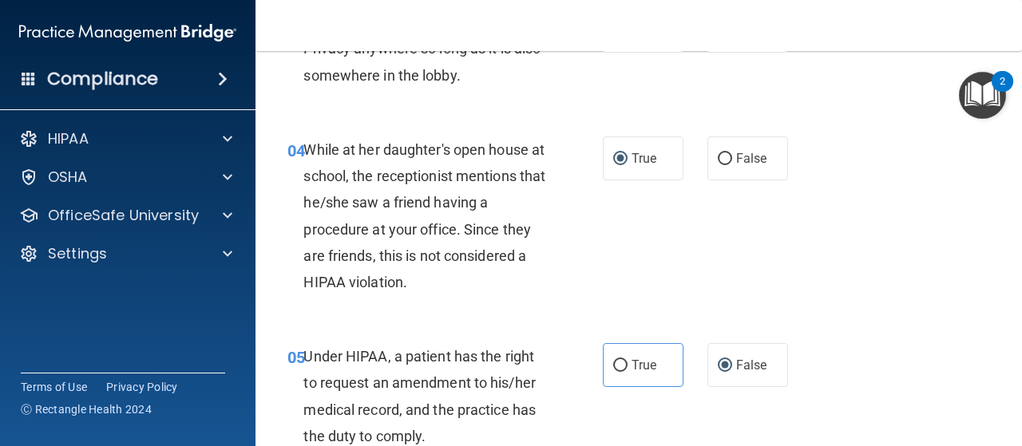
scroll to position [554, 0]
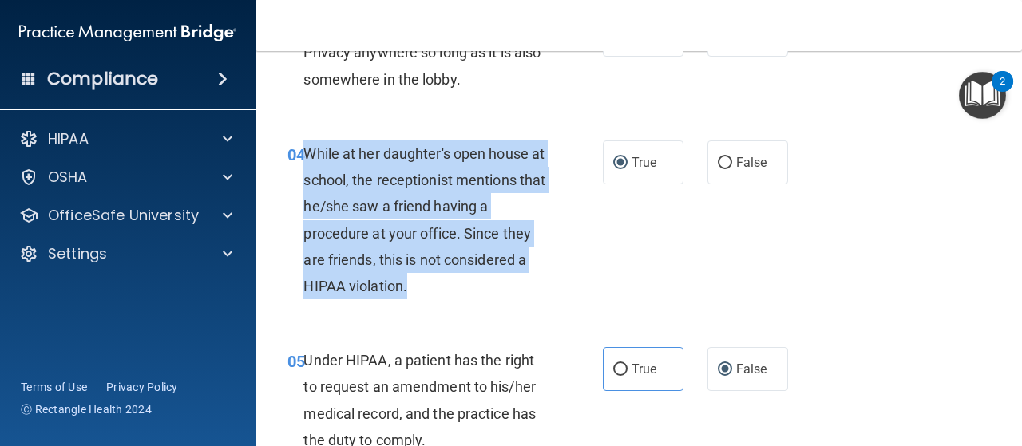
drag, startPoint x: 308, startPoint y: 156, endPoint x: 399, endPoint y: 204, distance: 103.3
click at [414, 284] on div "While at her daughter's open house at school, the receptionist mentions that he…" at bounding box center [430, 220] width 255 height 159
copy span "While at her daughter's open house at school, the receptionist mentions that he…"
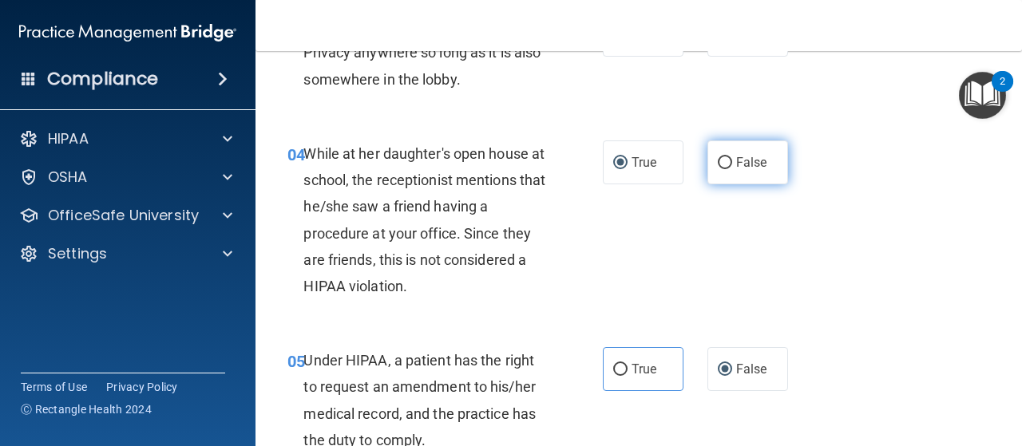
click at [722, 154] on label "False" at bounding box center [748, 163] width 81 height 44
click at [722, 157] on input "False" at bounding box center [725, 163] width 14 height 12
radio input "true"
radio input "false"
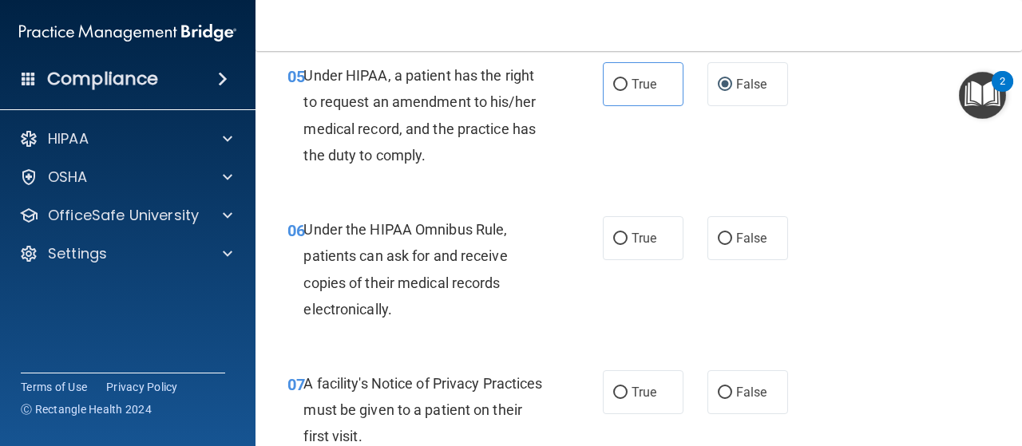
scroll to position [906, 0]
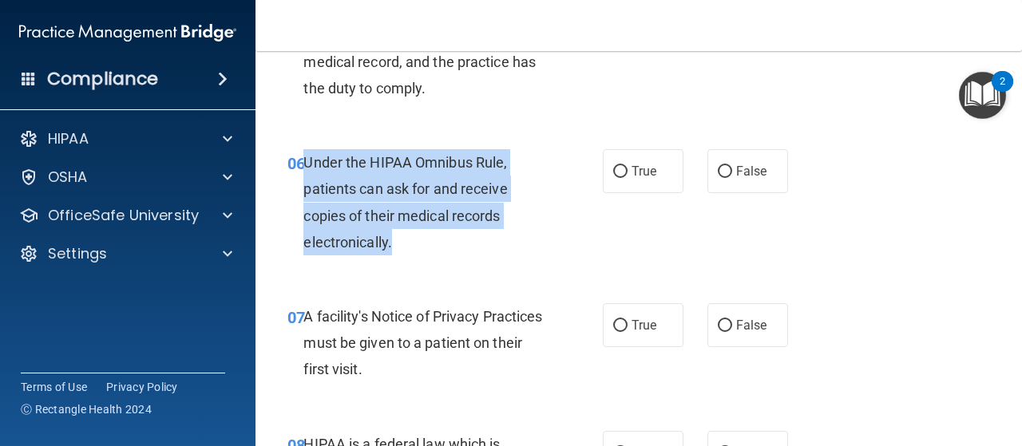
drag, startPoint x: 304, startPoint y: 160, endPoint x: 398, endPoint y: 256, distance: 134.4
click at [398, 256] on div "06 Under the HIPAA Omnibus Rule, patients can ask for and receive copies of the…" at bounding box center [445, 206] width 363 height 114
copy span "Under the HIPAA Omnibus Rule, patients can ask for and receive copies of their …"
click at [617, 173] on input "True" at bounding box center [620, 172] width 14 height 12
radio input "true"
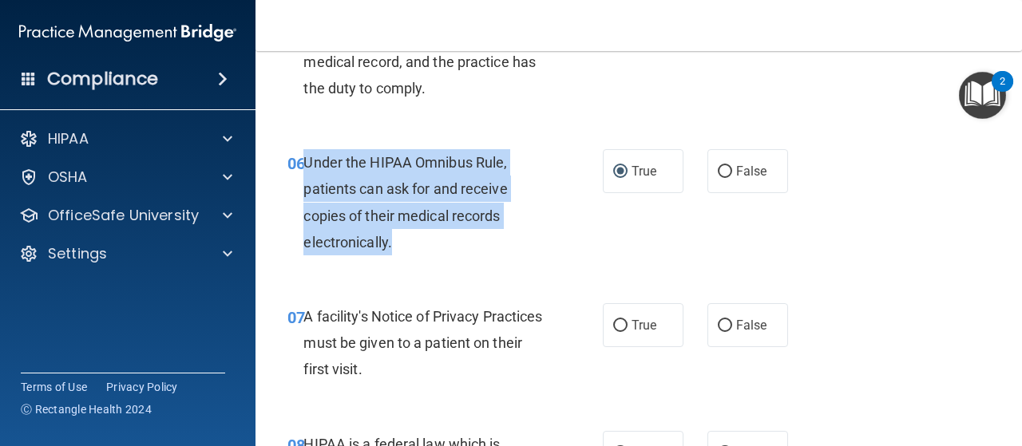
click at [531, 256] on div "06 Under the HIPAA Omnibus Rule, patients can ask for and receive copies of the…" at bounding box center [445, 206] width 363 height 114
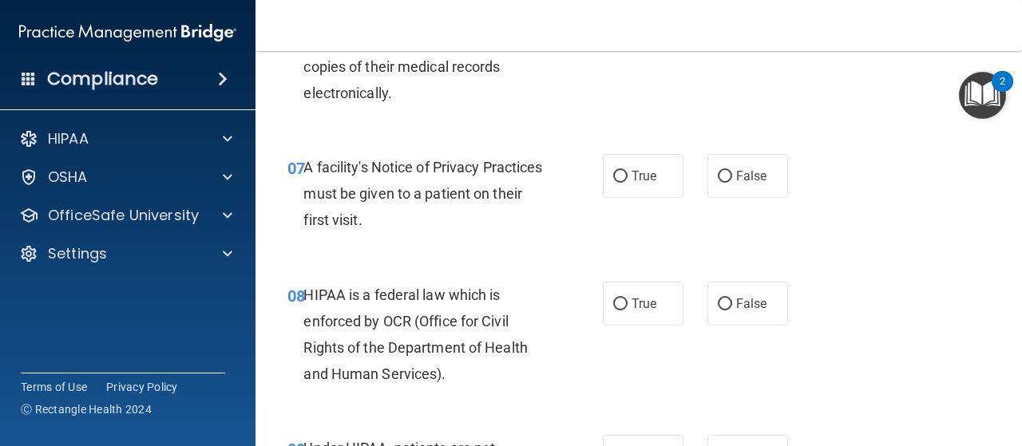
scroll to position [1057, 0]
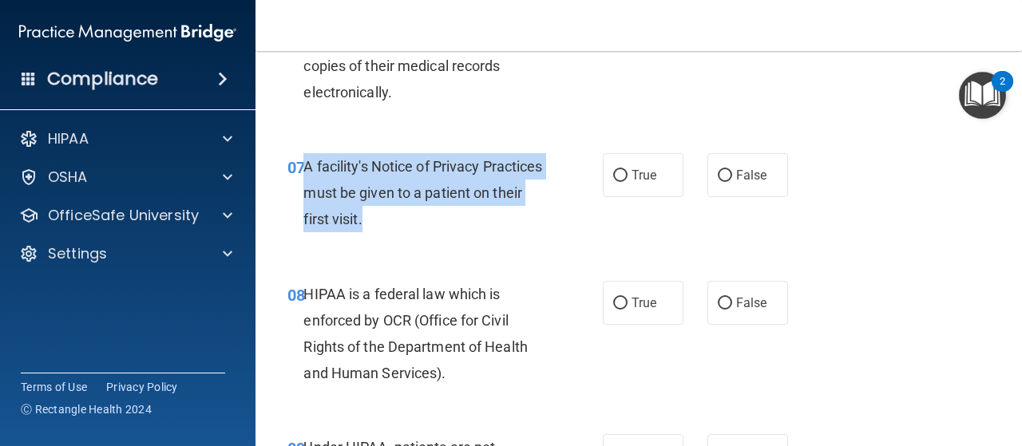
drag, startPoint x: 307, startPoint y: 164, endPoint x: 422, endPoint y: 215, distance: 125.8
click at [422, 215] on div "A facility's Notice of Privacy Practices must be given to a patient on their fi…" at bounding box center [430, 193] width 255 height 80
copy span "A facility's Notice of Privacy Practices must be given to a patient on their fi…"
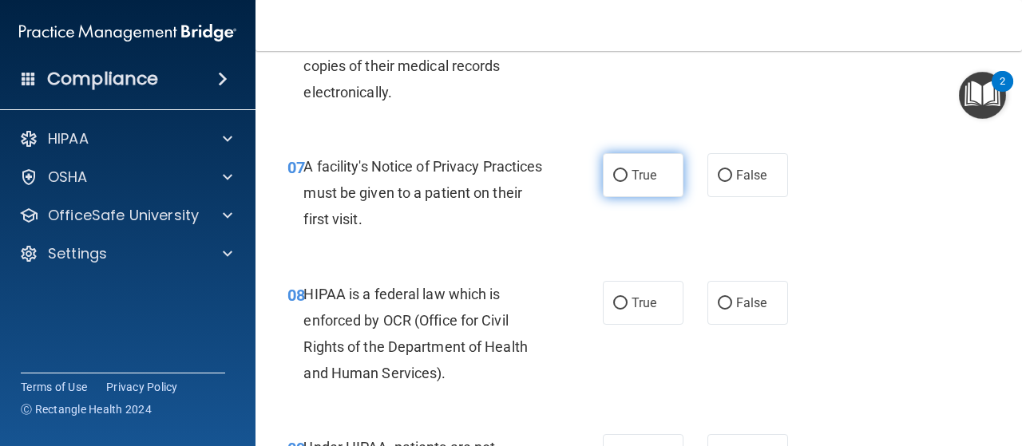
click at [623, 160] on label "True" at bounding box center [643, 175] width 81 height 44
click at [623, 170] on input "True" at bounding box center [620, 176] width 14 height 12
radio input "true"
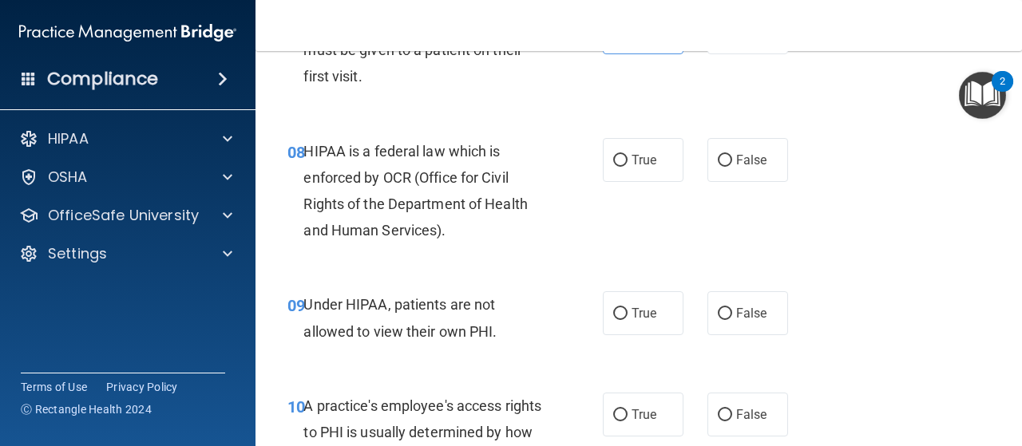
scroll to position [1200, 0]
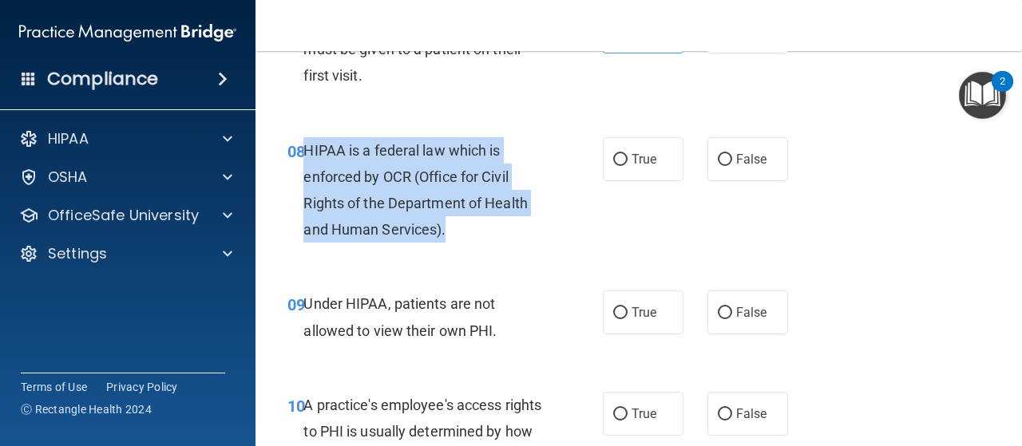
drag, startPoint x: 305, startPoint y: 150, endPoint x: 466, endPoint y: 232, distance: 180.0
click at [466, 232] on div "HIPAA is a federal law which is enforced by OCR (Office for Civil Rights of the…" at bounding box center [430, 190] width 255 height 106
copy span "HIPAA is a federal law which is enforced by OCR (Office for Civil Rights of the…"
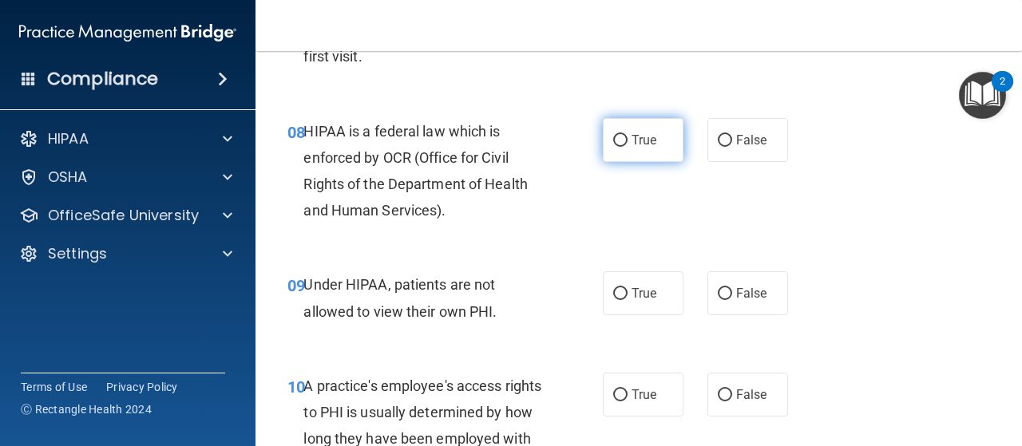
click at [603, 125] on label "True" at bounding box center [643, 140] width 81 height 44
click at [613, 135] on input "True" at bounding box center [620, 141] width 14 height 12
radio input "true"
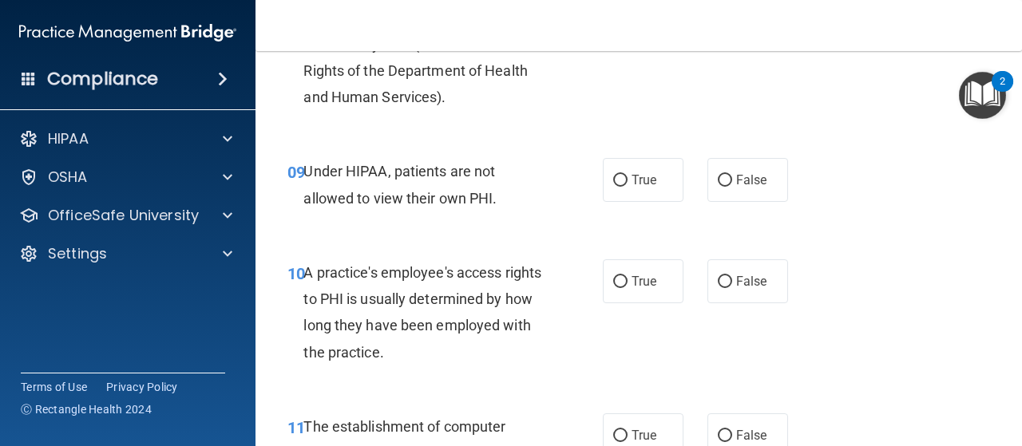
scroll to position [1332, 0]
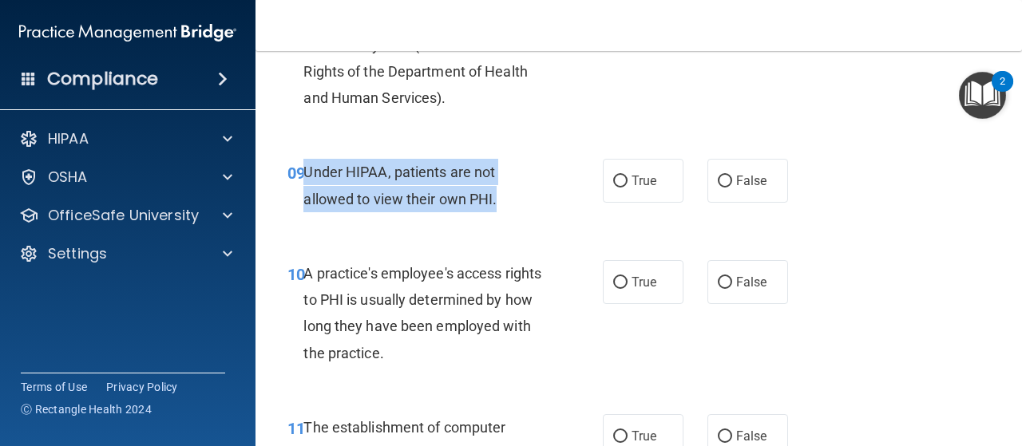
drag, startPoint x: 306, startPoint y: 171, endPoint x: 521, endPoint y: 200, distance: 216.8
click at [521, 200] on div "Under HIPAA, patients are not allowed to view their own PHI." at bounding box center [430, 185] width 255 height 53
copy span "Under HIPAA, patients are not allowed to view their own PHI."
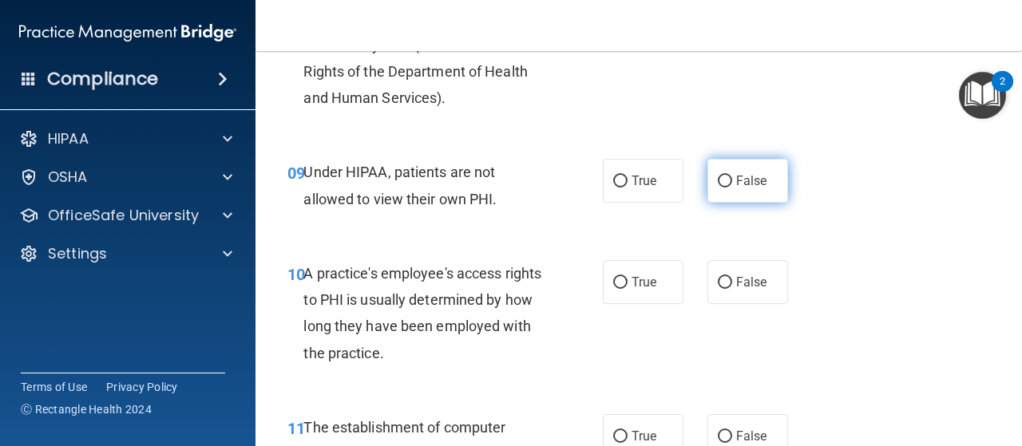
click at [762, 164] on label "False" at bounding box center [748, 181] width 81 height 44
click at [732, 176] on input "False" at bounding box center [725, 182] width 14 height 12
radio input "true"
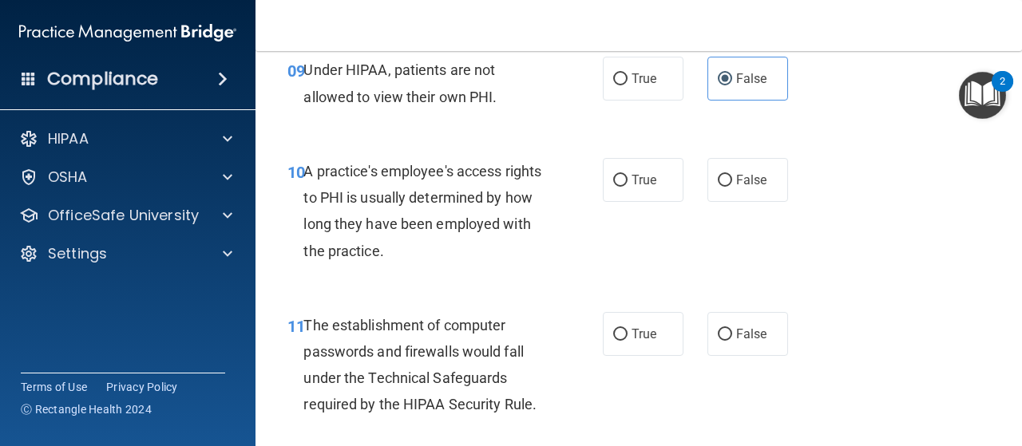
scroll to position [1435, 0]
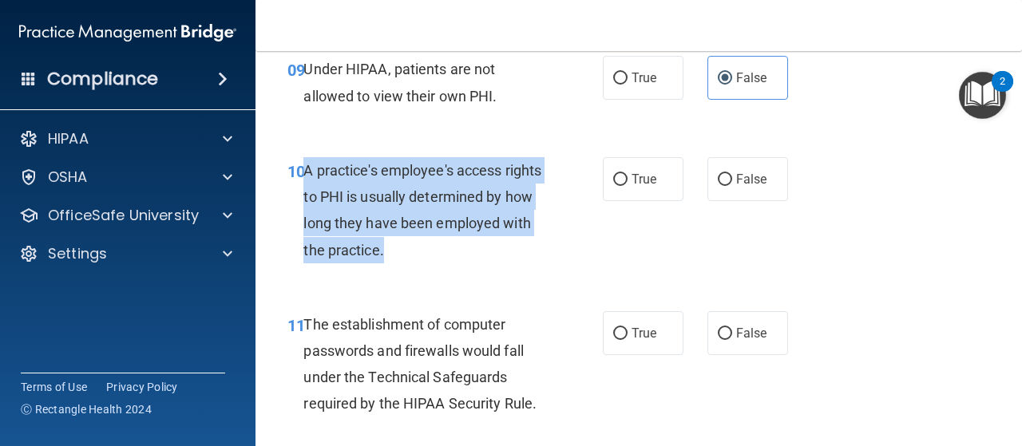
drag, startPoint x: 305, startPoint y: 169, endPoint x: 511, endPoint y: 242, distance: 218.7
click at [511, 242] on div "A practice's employee's access rights to PHI is usually determined by how long …" at bounding box center [430, 210] width 255 height 106
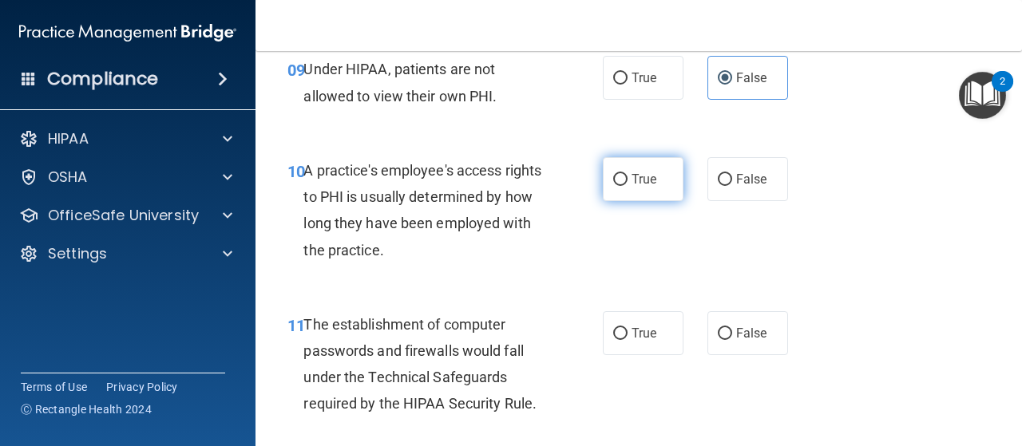
click at [625, 178] on label "True" at bounding box center [643, 179] width 81 height 44
click at [625, 178] on input "True" at bounding box center [620, 180] width 14 height 12
radio input "true"
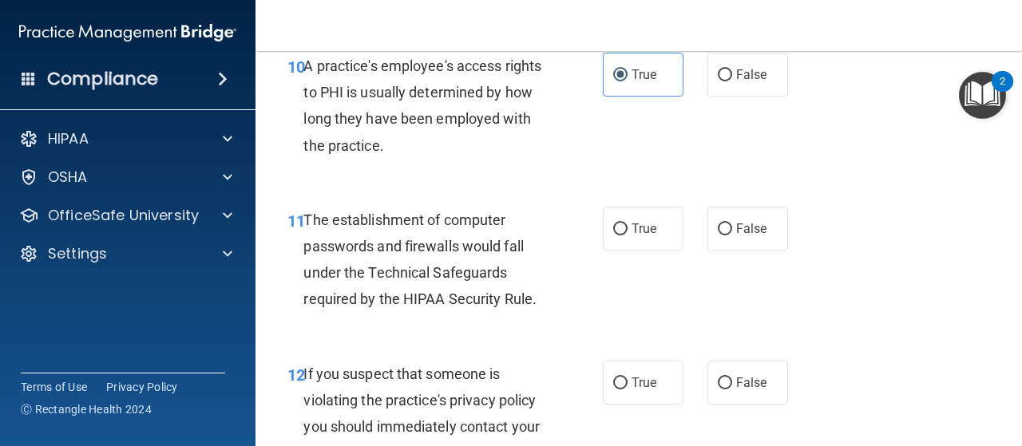
scroll to position [1575, 0]
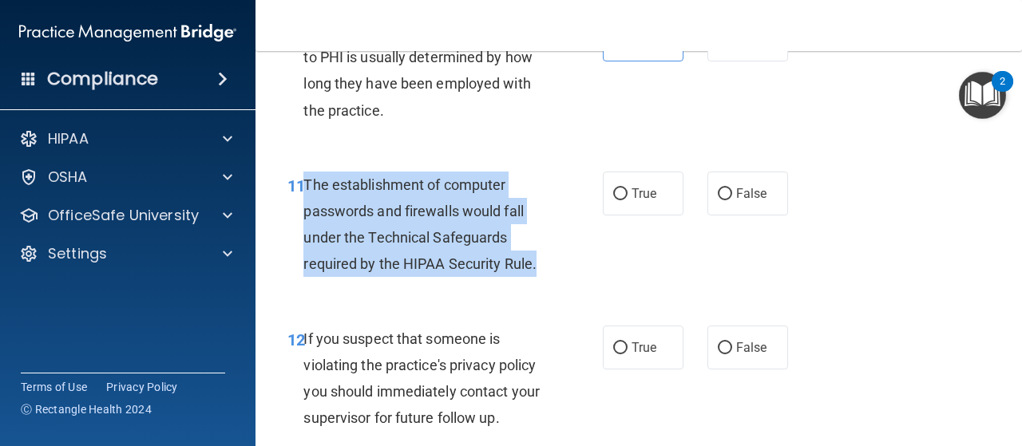
drag, startPoint x: 305, startPoint y: 181, endPoint x: 543, endPoint y: 274, distance: 255.4
click at [543, 274] on div "The establishment of computer passwords and firewalls would fall under the Tech…" at bounding box center [430, 225] width 255 height 106
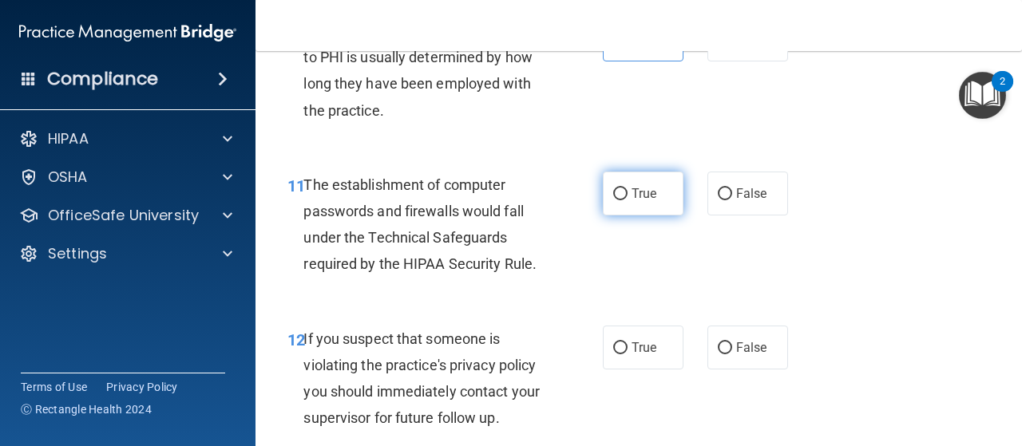
click at [609, 178] on label "True" at bounding box center [643, 194] width 81 height 44
click at [613, 188] on input "True" at bounding box center [620, 194] width 14 height 12
radio input "true"
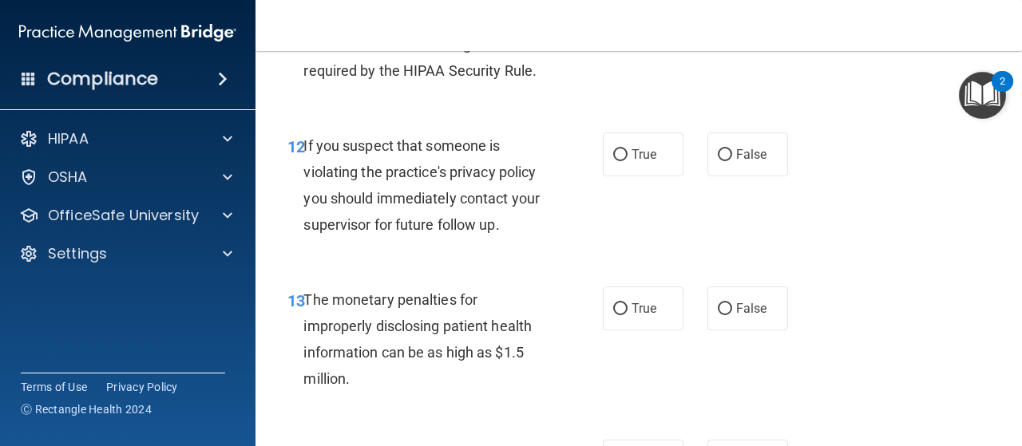
scroll to position [1769, 0]
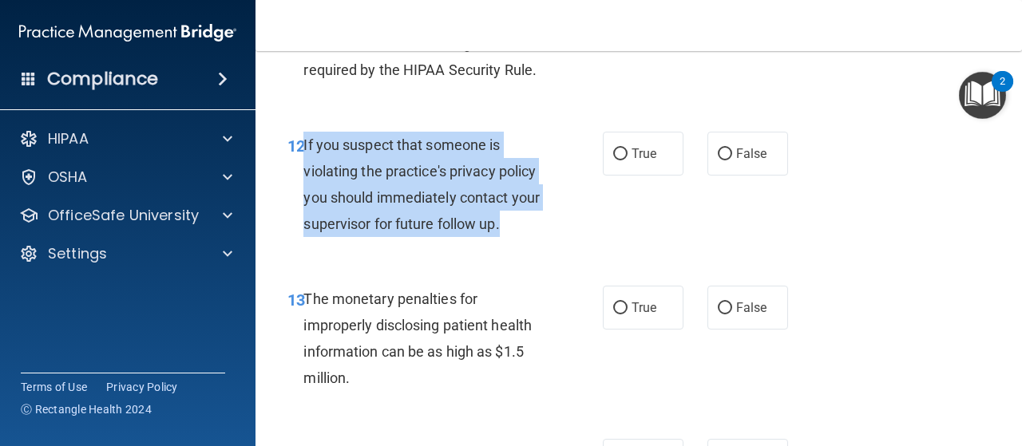
drag, startPoint x: 304, startPoint y: 141, endPoint x: 527, endPoint y: 236, distance: 241.9
click at [527, 236] on div "If you suspect that someone is violating the practice's privacy policy you shou…" at bounding box center [430, 185] width 255 height 106
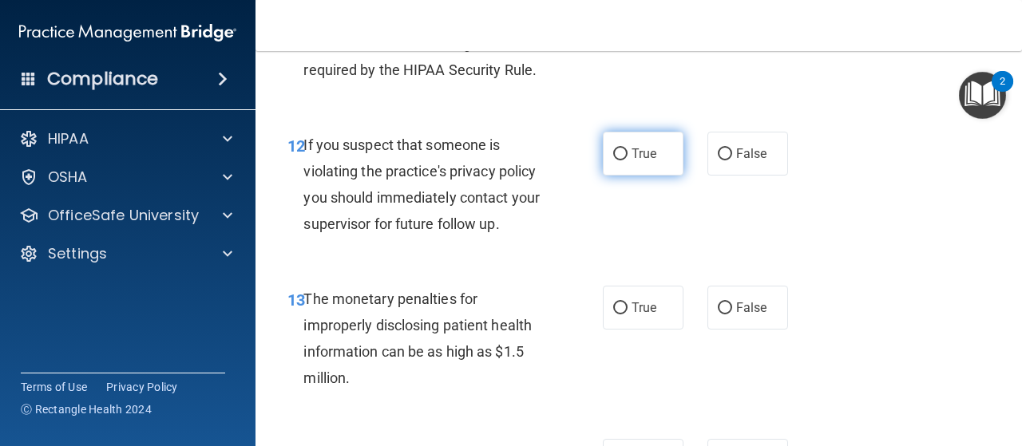
click at [623, 141] on label "True" at bounding box center [643, 154] width 81 height 44
click at [623, 149] on input "True" at bounding box center [620, 155] width 14 height 12
radio input "true"
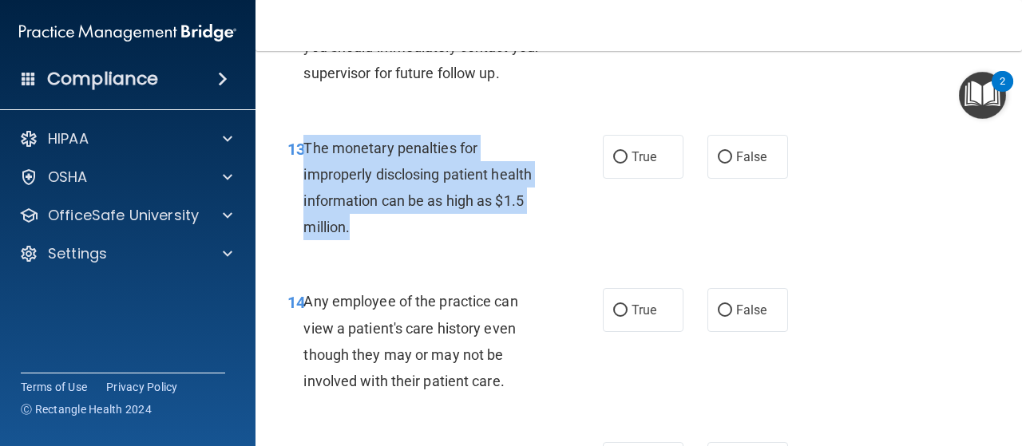
drag, startPoint x: 305, startPoint y: 146, endPoint x: 379, endPoint y: 226, distance: 108.5
click at [379, 226] on div "The monetary penalties for improperly disclosing patient health information can…" at bounding box center [430, 188] width 255 height 106
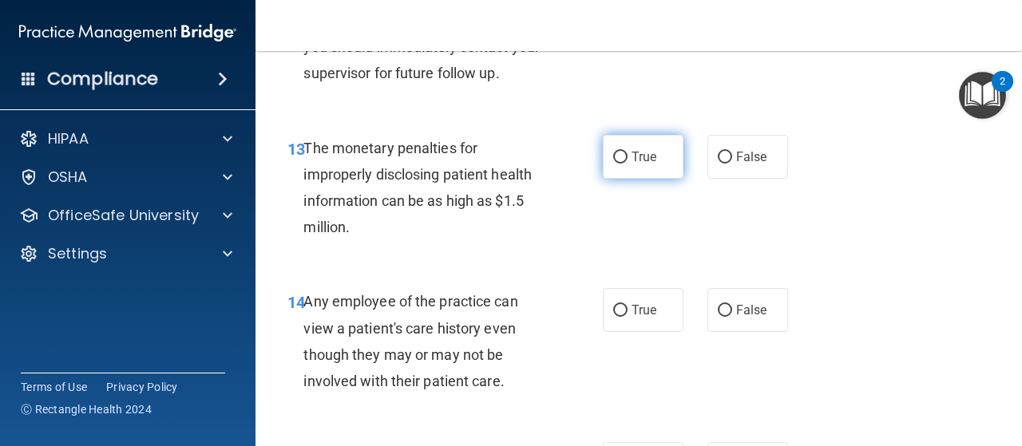
click at [639, 155] on span "True" at bounding box center [644, 156] width 25 height 15
click at [628, 155] on input "True" at bounding box center [620, 158] width 14 height 12
radio input "true"
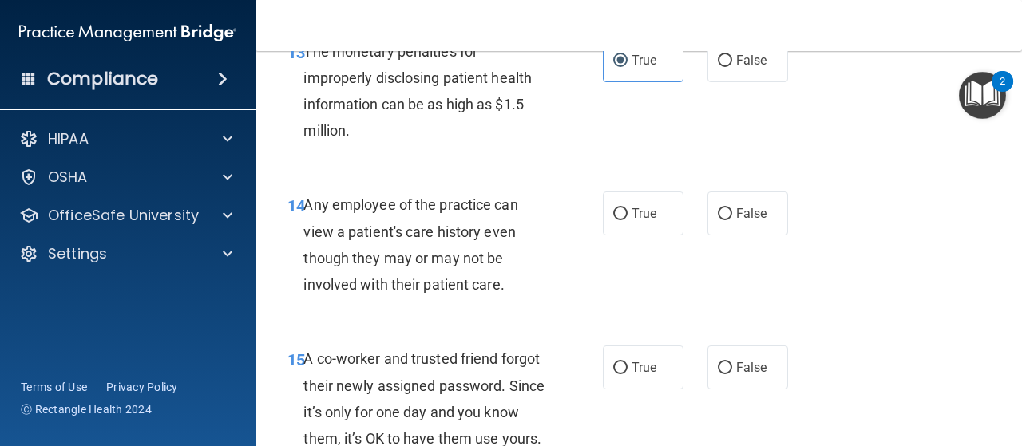
scroll to position [2018, 0]
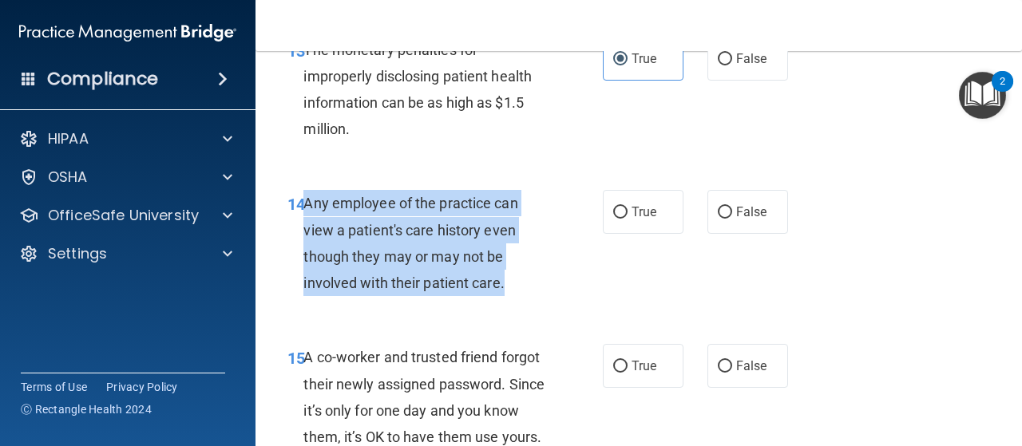
drag, startPoint x: 305, startPoint y: 204, endPoint x: 513, endPoint y: 281, distance: 222.4
click at [513, 281] on div "Any employee of the practice can view a patient's care history even though they…" at bounding box center [430, 243] width 255 height 106
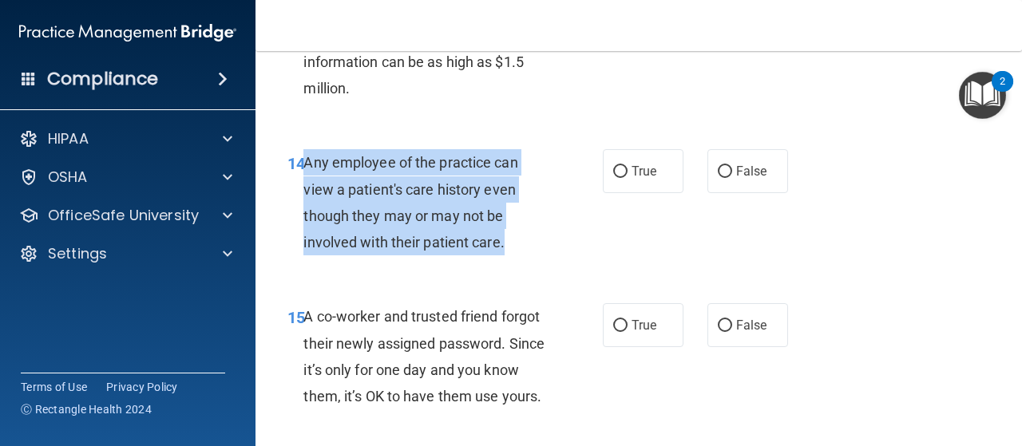
scroll to position [2060, 0]
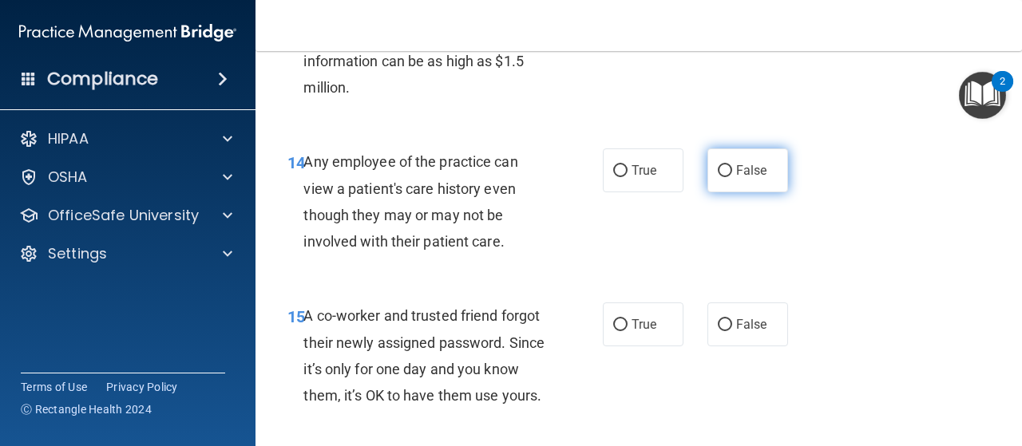
click at [753, 186] on label "False" at bounding box center [748, 171] width 81 height 44
click at [732, 177] on input "False" at bounding box center [725, 171] width 14 height 12
radio input "true"
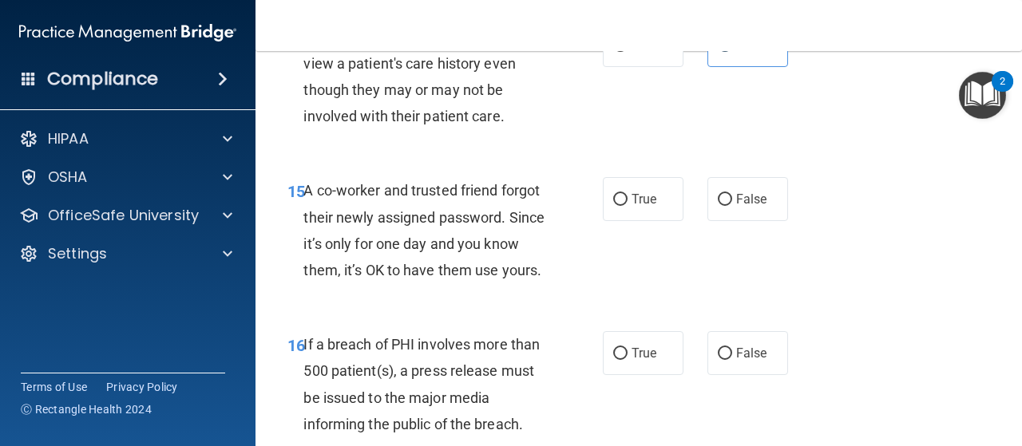
scroll to position [2209, 0]
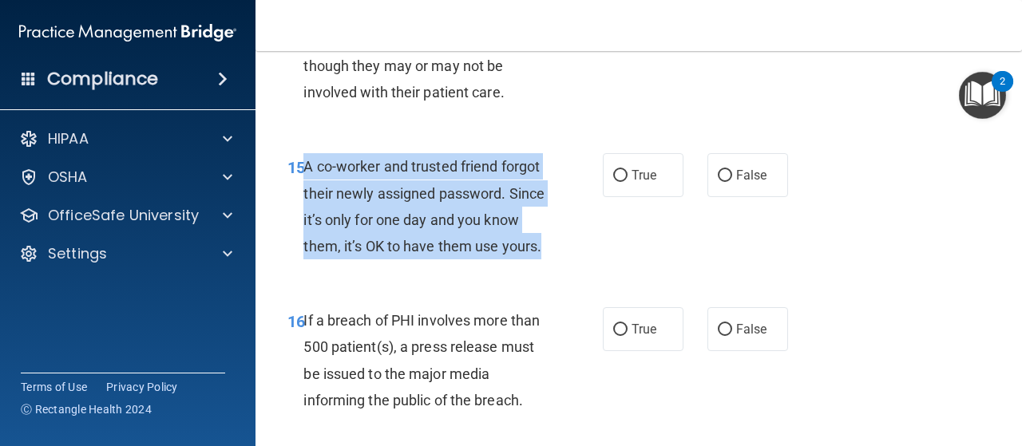
drag, startPoint x: 307, startPoint y: 167, endPoint x: 436, endPoint y: 280, distance: 171.4
click at [436, 260] on div "A co-worker and trusted friend forgot their newly assigned password. Since it’s…" at bounding box center [430, 206] width 255 height 106
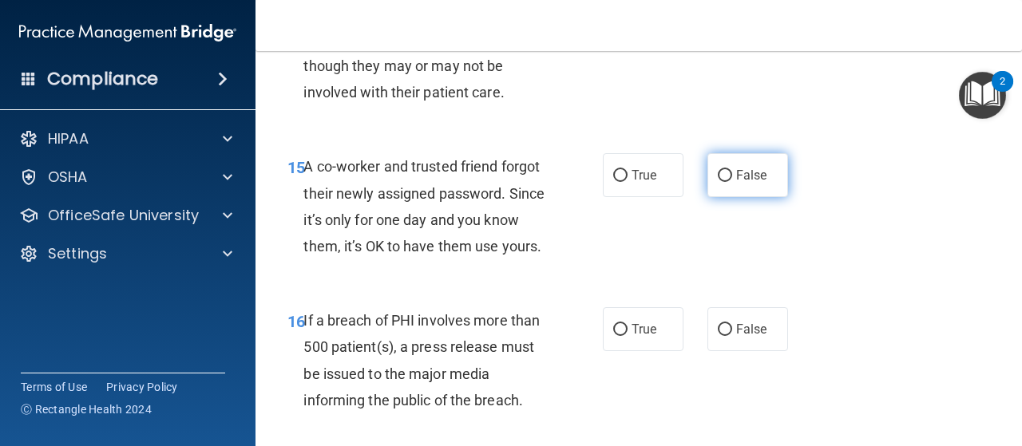
click at [729, 186] on label "False" at bounding box center [748, 175] width 81 height 44
click at [729, 182] on input "False" at bounding box center [725, 176] width 14 height 12
radio input "true"
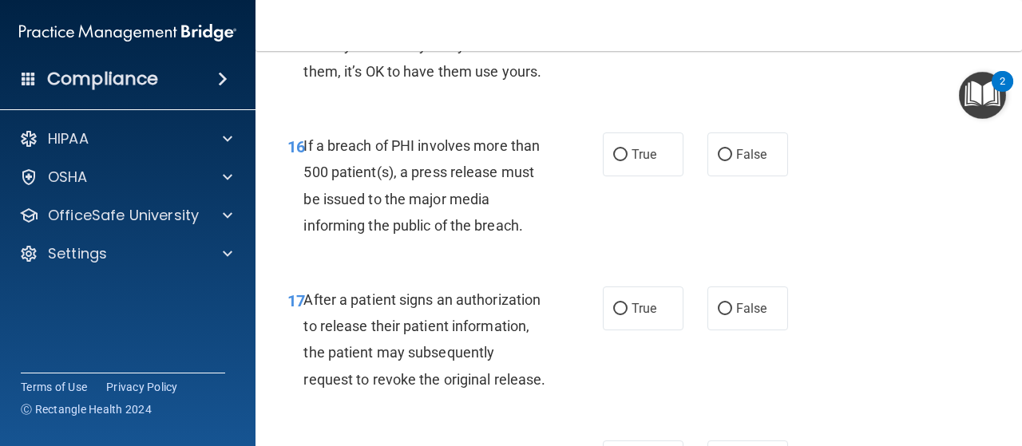
scroll to position [2414, 0]
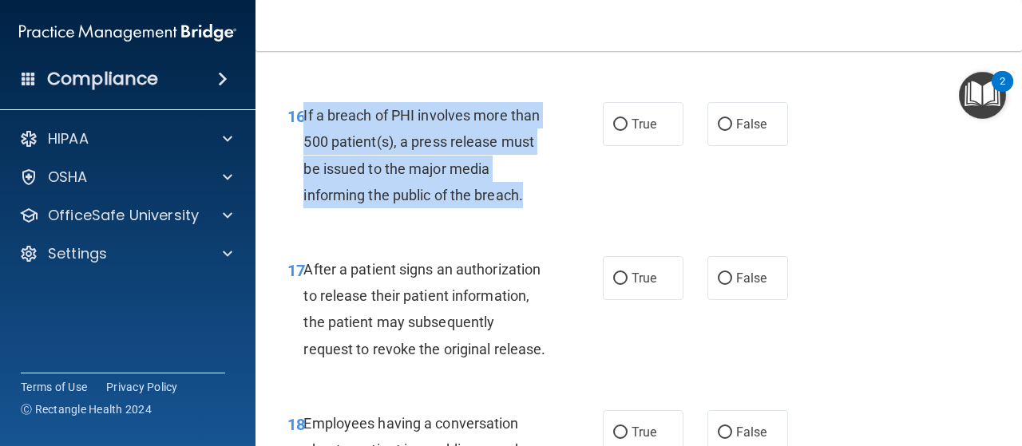
drag, startPoint x: 302, startPoint y: 139, endPoint x: 556, endPoint y: 228, distance: 269.2
click at [556, 216] on div "16 If a breach of PHI involves more than 500 patient(s), a press release must b…" at bounding box center [445, 159] width 363 height 114
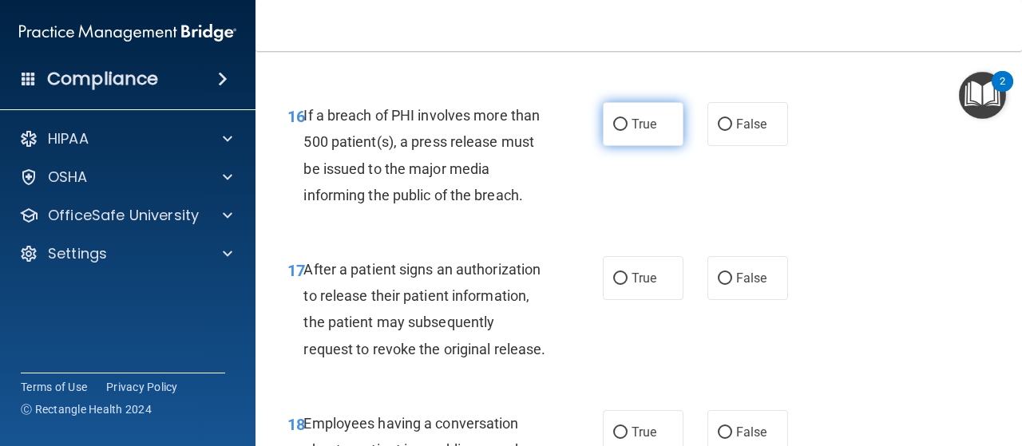
click at [605, 146] on label "True" at bounding box center [643, 124] width 81 height 44
click at [613, 131] on input "True" at bounding box center [620, 125] width 14 height 12
radio input "true"
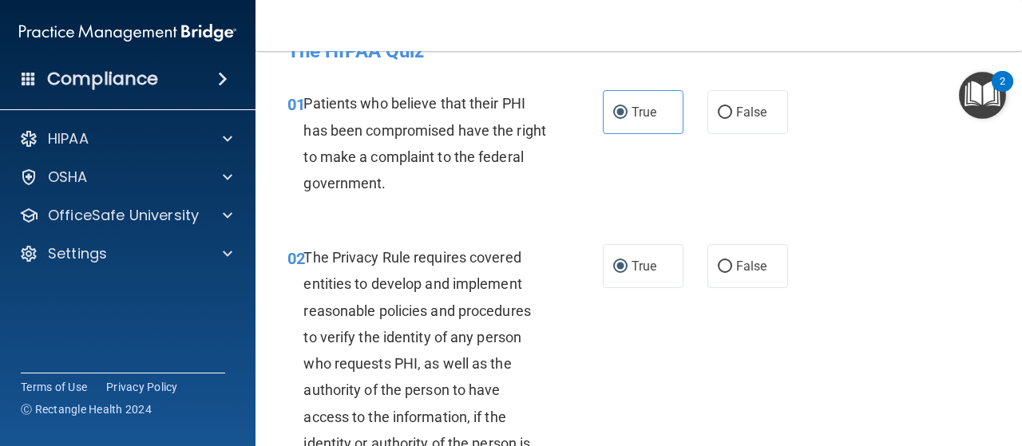
scroll to position [0, 0]
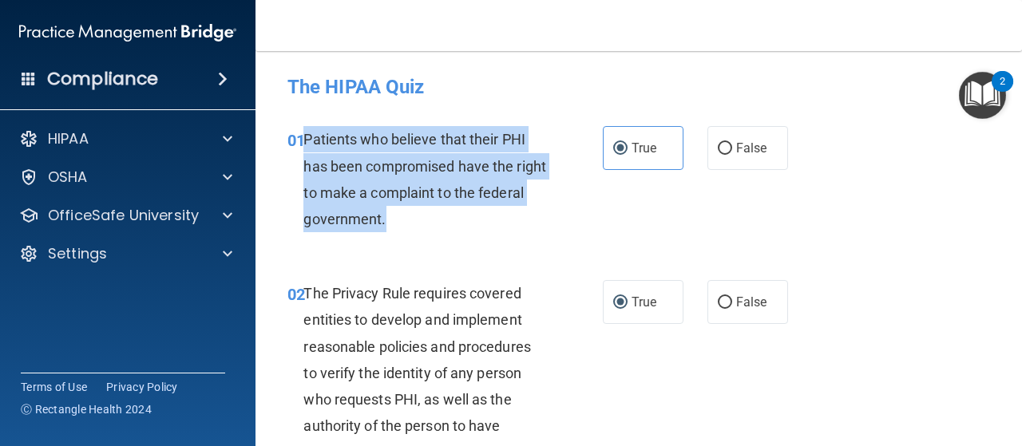
drag, startPoint x: 303, startPoint y: 140, endPoint x: 444, endPoint y: 212, distance: 157.9
click at [444, 212] on div "Patients who believe that their PHI has been compromised have the right to make…" at bounding box center [430, 179] width 255 height 106
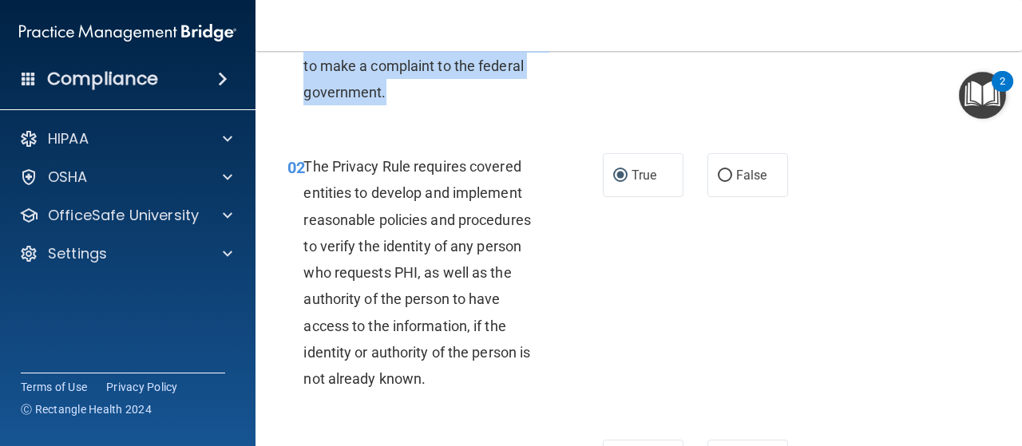
scroll to position [131, 0]
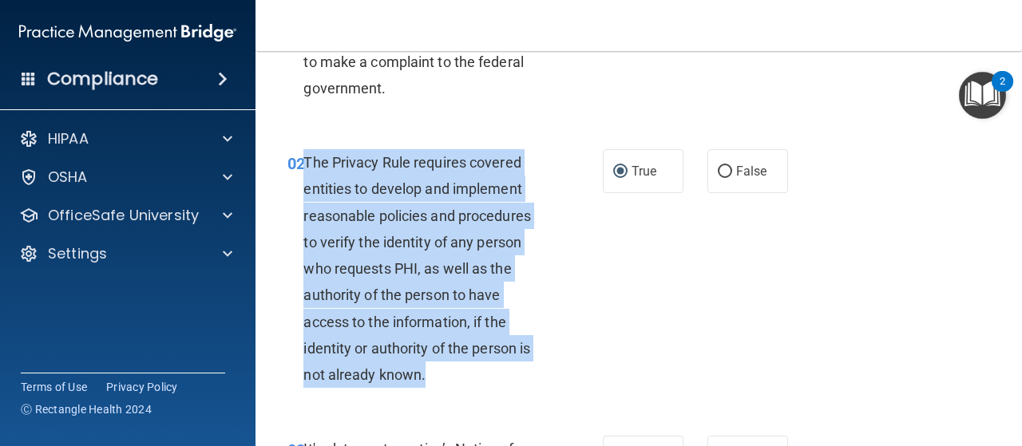
drag, startPoint x: 305, startPoint y: 157, endPoint x: 481, endPoint y: 379, distance: 282.5
click at [481, 379] on div "The Privacy Rule requires covered entities to develop and implement reasonable …" at bounding box center [430, 268] width 255 height 239
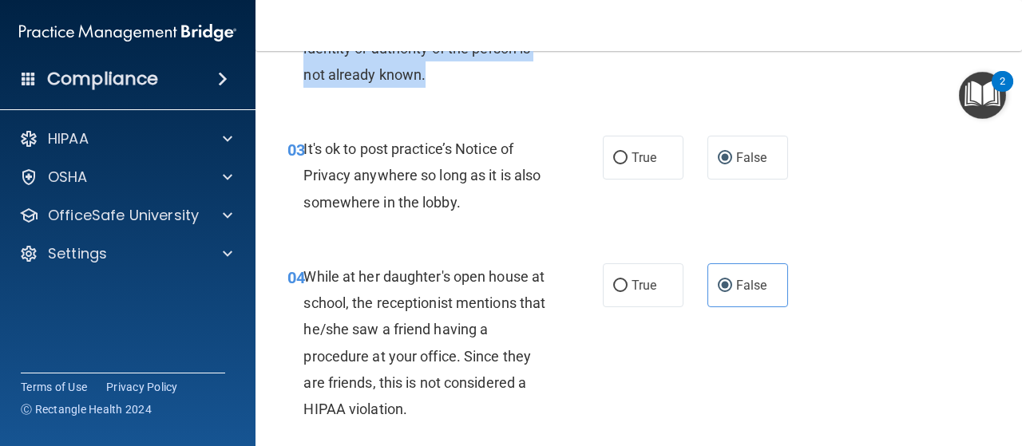
scroll to position [432, 0]
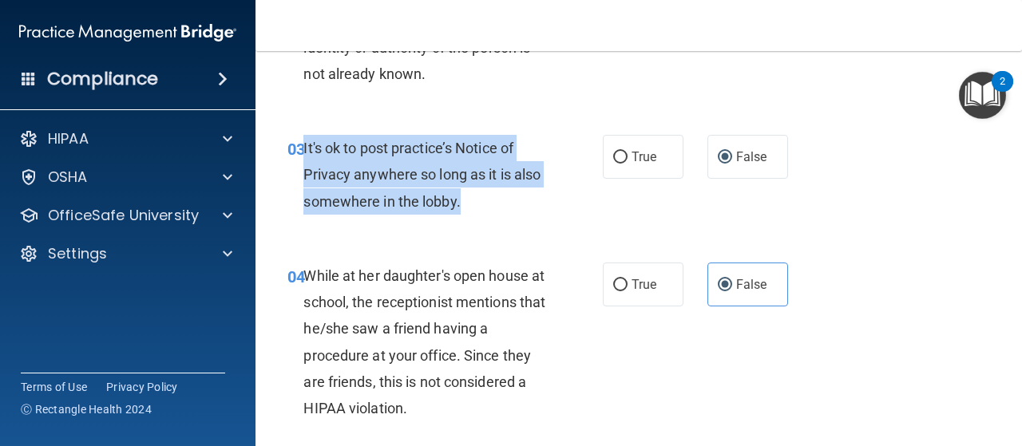
drag, startPoint x: 305, startPoint y: 146, endPoint x: 513, endPoint y: 208, distance: 216.8
click at [513, 208] on div "It's ok to post practice’s Notice of Privacy anywhere so long as it is also som…" at bounding box center [430, 175] width 255 height 80
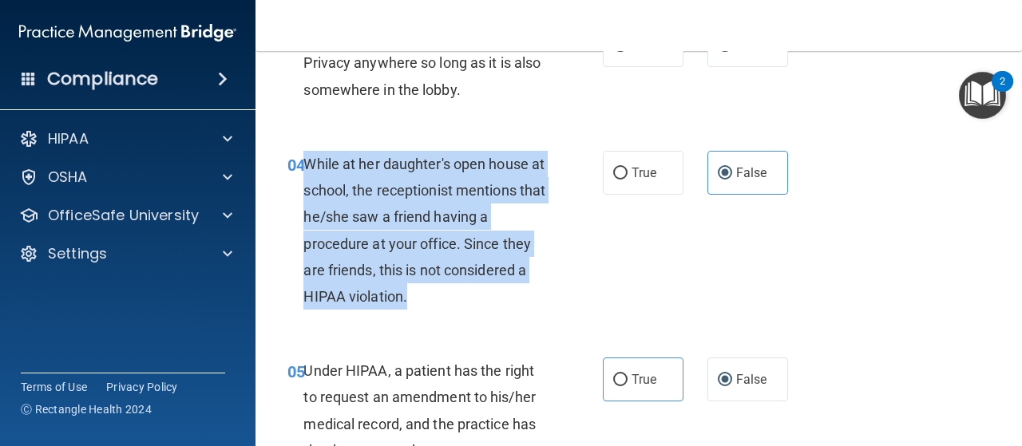
drag, startPoint x: 305, startPoint y: 160, endPoint x: 430, endPoint y: 300, distance: 187.8
click at [430, 300] on div "While at her daughter's open house at school, the receptionist mentions that he…" at bounding box center [430, 230] width 255 height 159
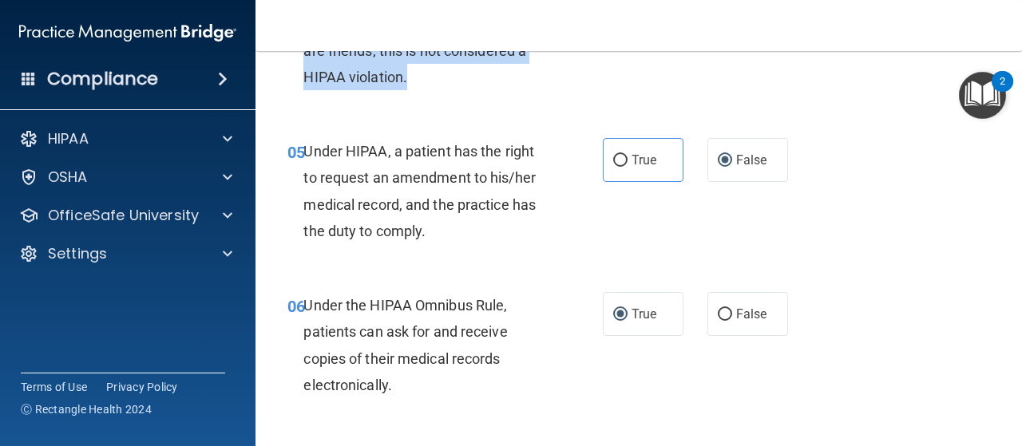
scroll to position [766, 0]
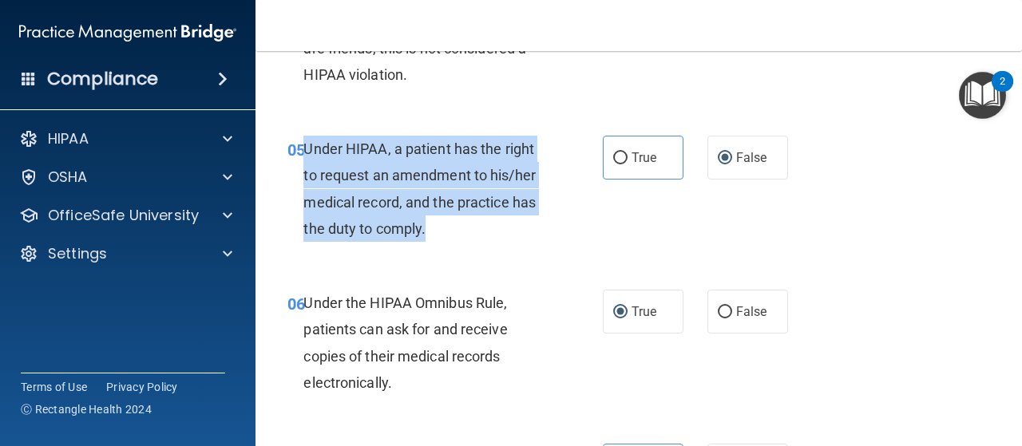
drag, startPoint x: 307, startPoint y: 148, endPoint x: 444, endPoint y: 230, distance: 159.4
click at [444, 230] on div "Under HIPAA, a patient has the right to request an amendment to his/her medical…" at bounding box center [430, 189] width 255 height 106
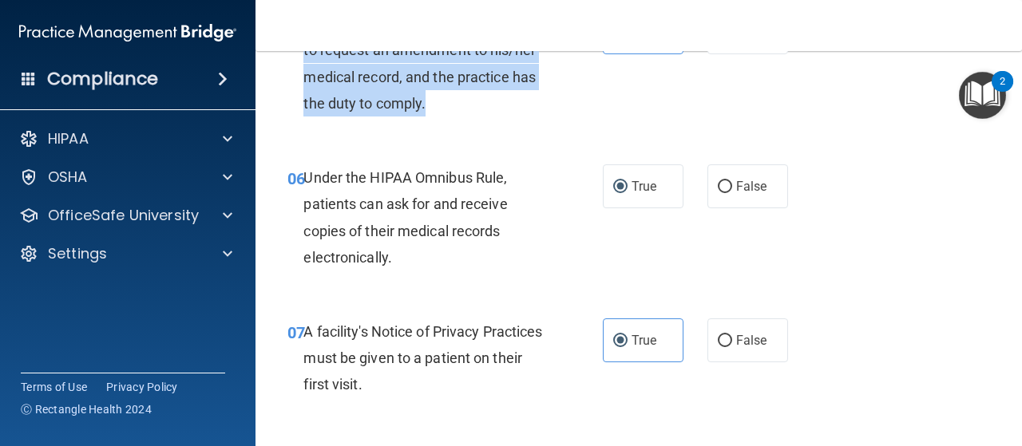
scroll to position [892, 0]
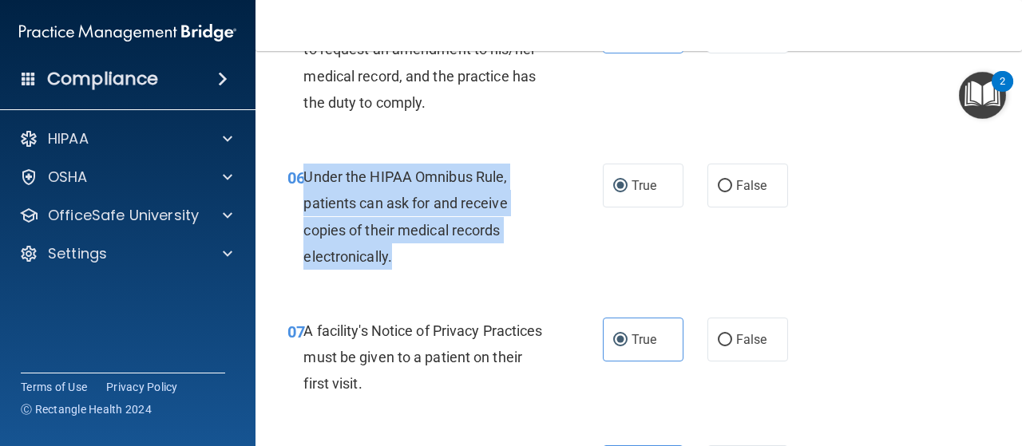
drag, startPoint x: 307, startPoint y: 176, endPoint x: 395, endPoint y: 261, distance: 122.6
click at [395, 261] on div "Under the HIPAA Omnibus Rule, patients can ask for and receive copies of their …" at bounding box center [430, 217] width 255 height 106
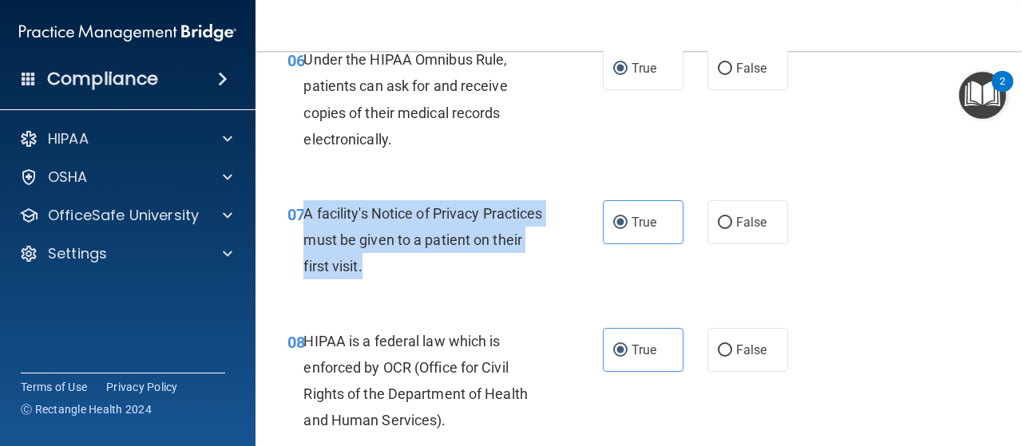
drag, startPoint x: 304, startPoint y: 210, endPoint x: 452, endPoint y: 284, distance: 165.0
click at [452, 284] on div "07 A facility's Notice of Privacy Practices must be given to a patient on their…" at bounding box center [445, 244] width 363 height 88
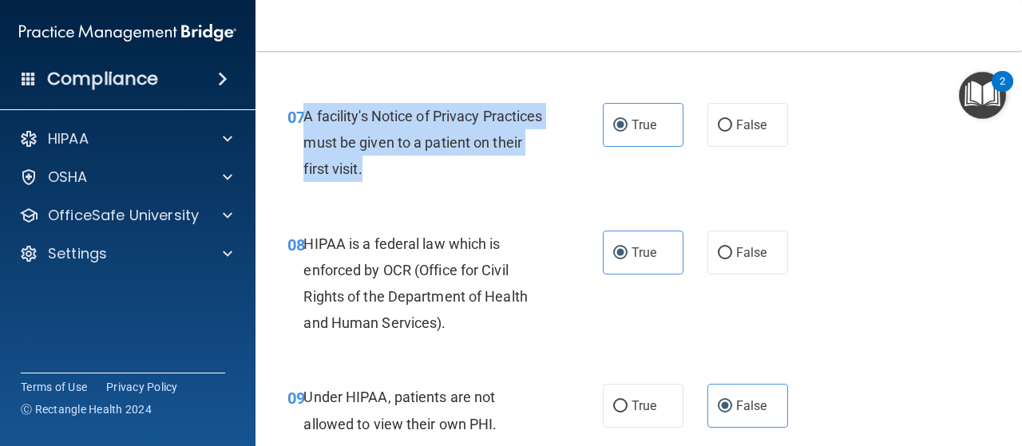
scroll to position [1110, 0]
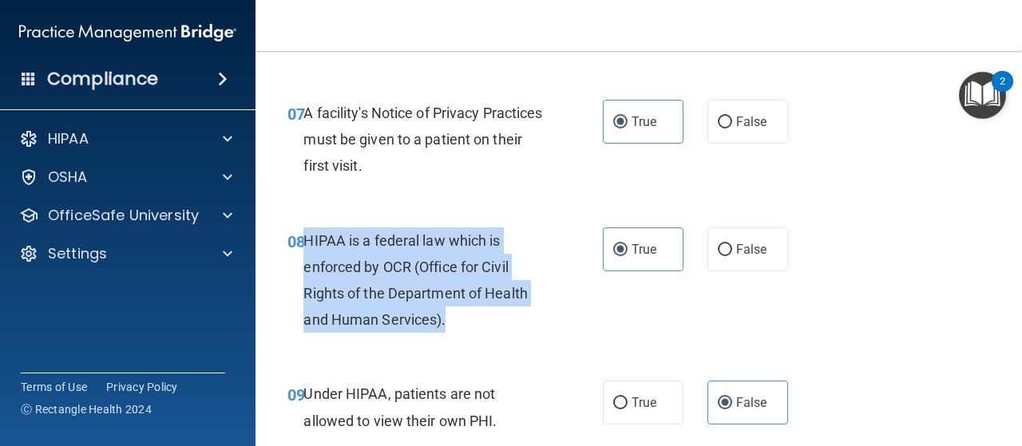
drag, startPoint x: 303, startPoint y: 243, endPoint x: 466, endPoint y: 322, distance: 181.1
click at [466, 322] on div "HIPAA is a federal law which is enforced by OCR (Office for Civil Rights of the…" at bounding box center [430, 281] width 255 height 106
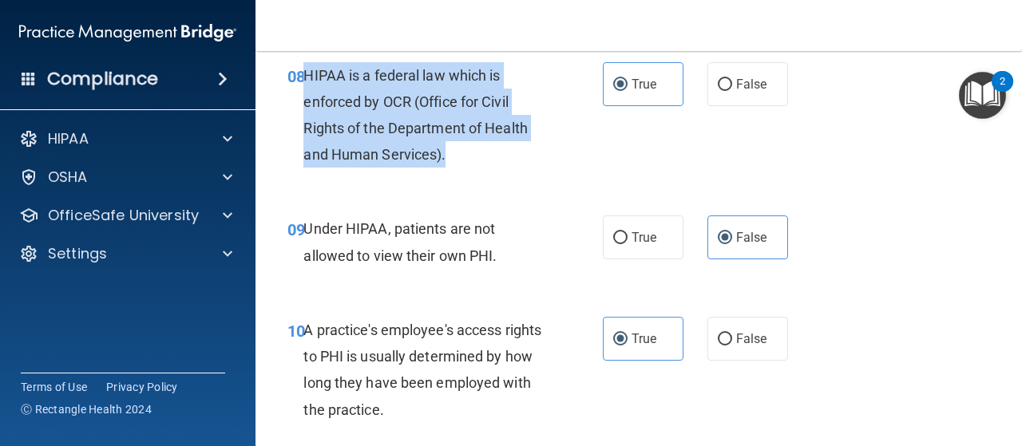
scroll to position [1278, 0]
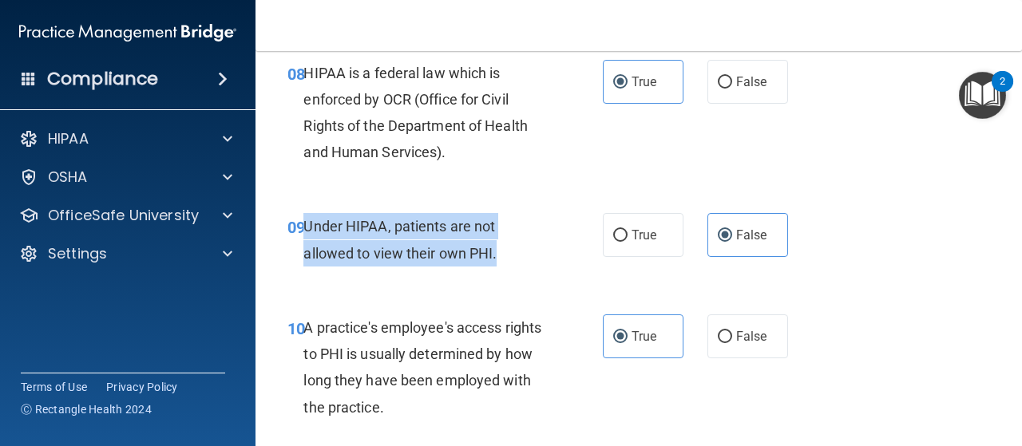
drag, startPoint x: 302, startPoint y: 220, endPoint x: 529, endPoint y: 272, distance: 232.8
click at [529, 272] on div "09 Under HIPAA, patients are not allowed to view their own PHI." at bounding box center [445, 243] width 363 height 61
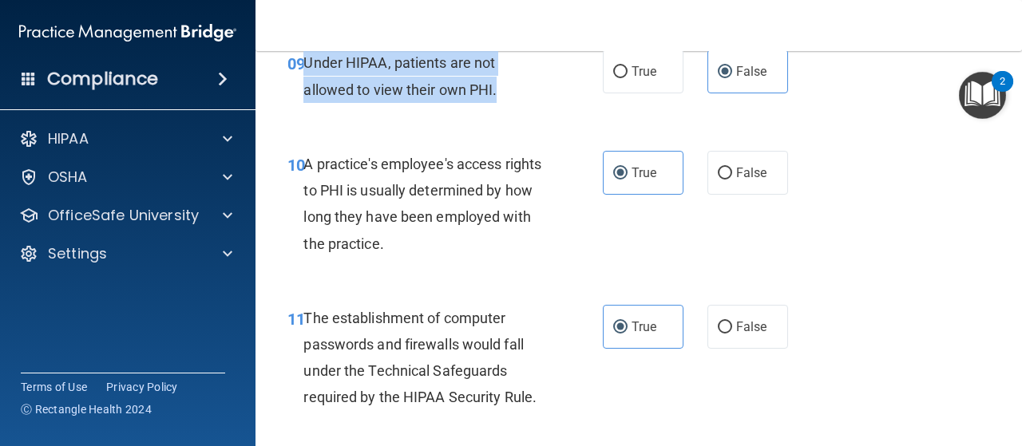
scroll to position [1444, 0]
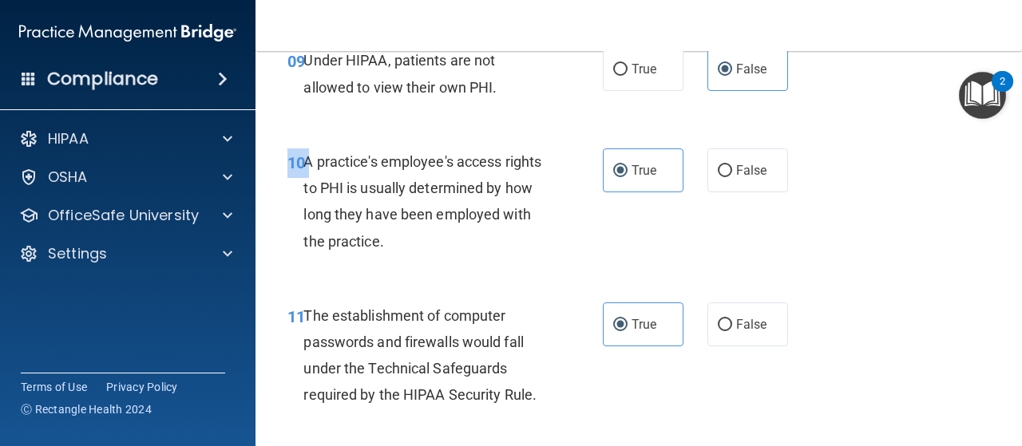
drag, startPoint x: 304, startPoint y: 157, endPoint x: 498, endPoint y: 269, distance: 224.0
click at [498, 269] on div "10 A practice's employee's access rights to PHI is usually determined by how lo…" at bounding box center [639, 206] width 727 height 154
click at [303, 163] on span "A practice's employee's access rights to PHI is usually determined by how long …" at bounding box center [422, 201] width 238 height 97
drag, startPoint x: 306, startPoint y: 161, endPoint x: 506, endPoint y: 268, distance: 226.5
click at [506, 268] on div "10 A practice's employee's access rights to PHI is usually determined by how lo…" at bounding box center [639, 206] width 727 height 154
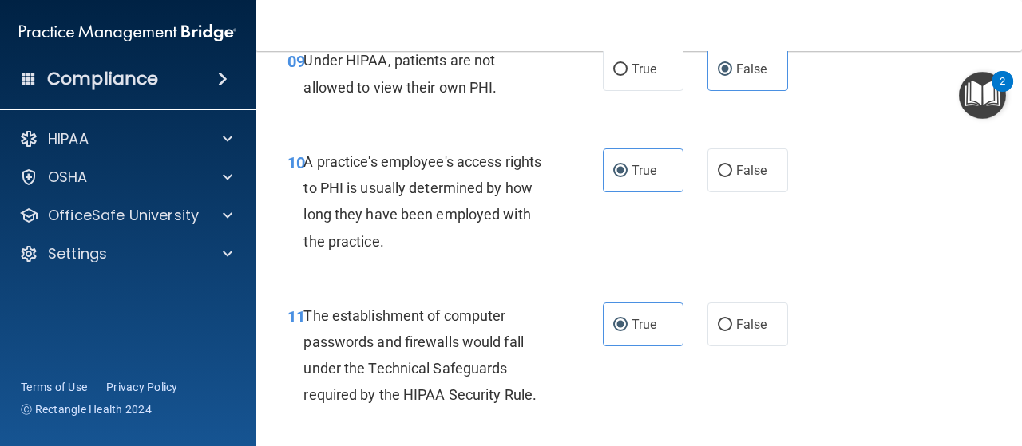
click at [323, 170] on div "A practice's employee's access rights to PHI is usually determined by how long …" at bounding box center [430, 202] width 255 height 106
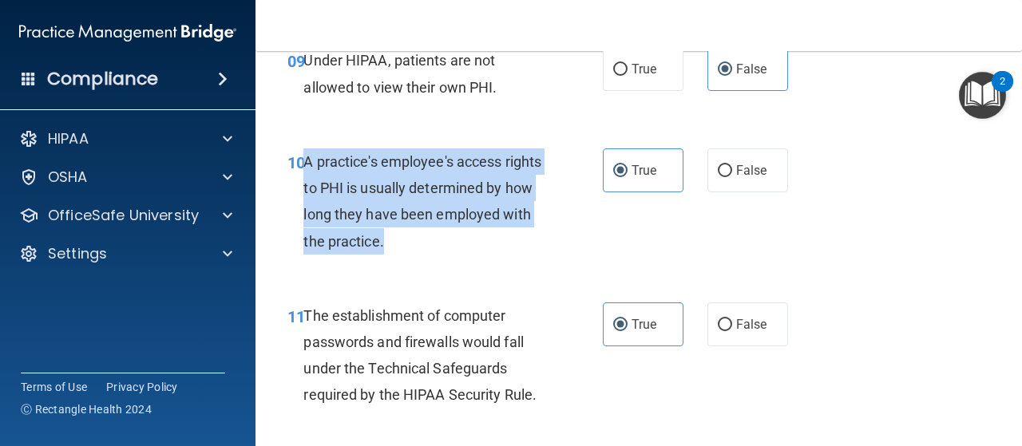
drag, startPoint x: 307, startPoint y: 162, endPoint x: 482, endPoint y: 239, distance: 191.7
click at [482, 239] on div "A practice's employee's access rights to PHI is usually determined by how long …" at bounding box center [430, 202] width 255 height 106
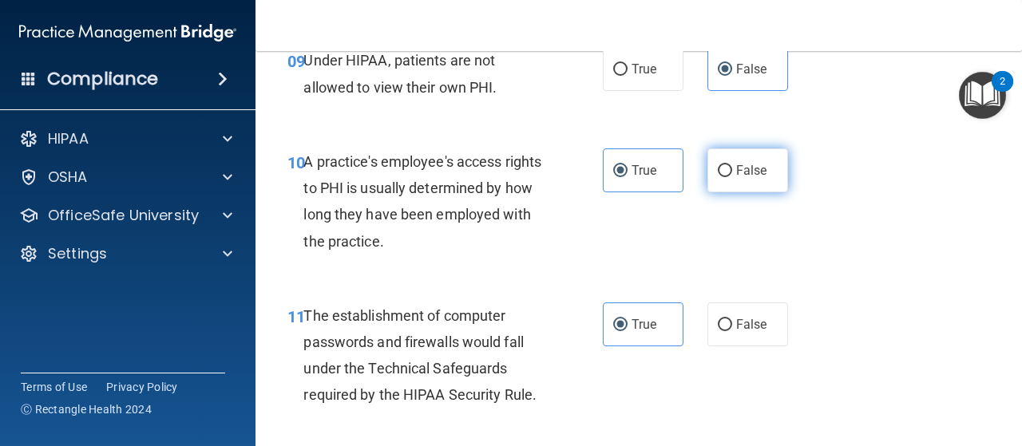
click at [741, 180] on label "False" at bounding box center [748, 171] width 81 height 44
click at [732, 177] on input "False" at bounding box center [725, 171] width 14 height 12
radio input "true"
radio input "false"
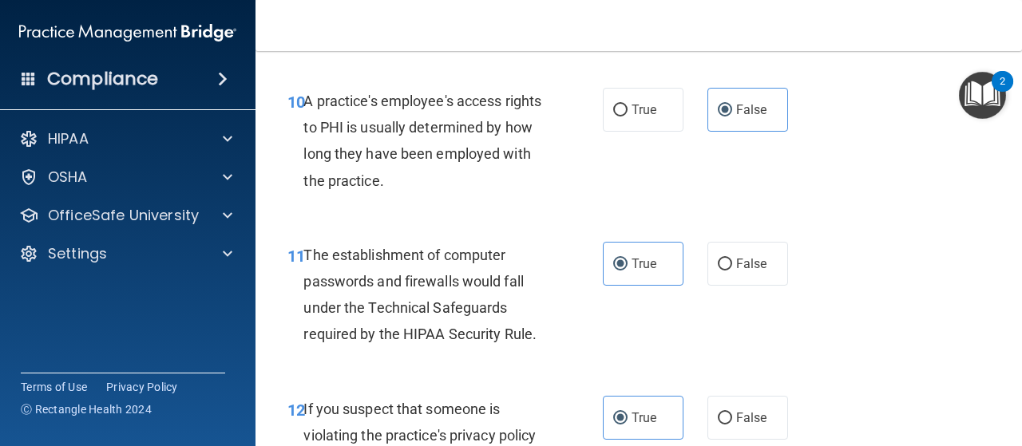
scroll to position [1559, 0]
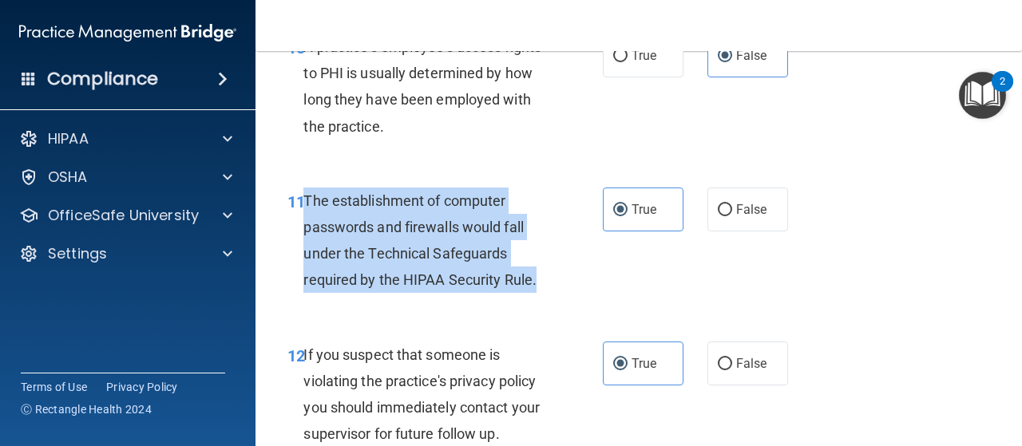
drag, startPoint x: 305, startPoint y: 197, endPoint x: 540, endPoint y: 291, distance: 253.0
click at [540, 291] on div "The establishment of computer passwords and firewalls would fall under the Tech…" at bounding box center [430, 241] width 255 height 106
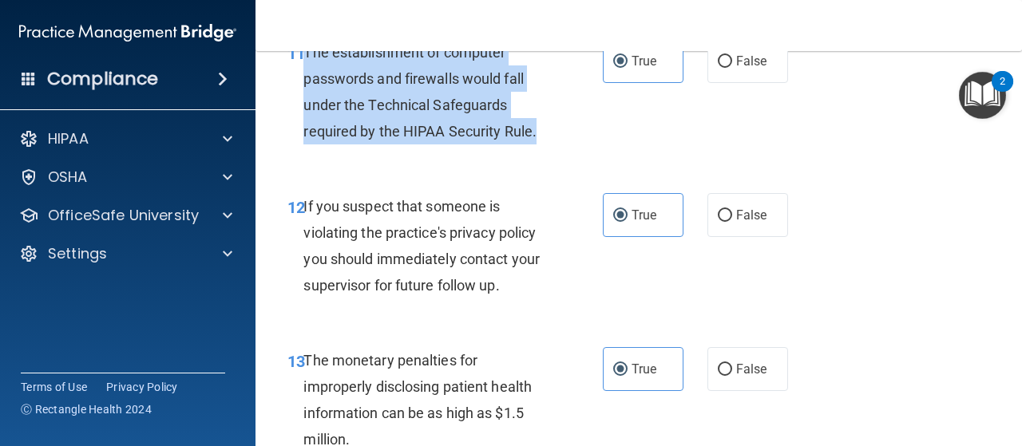
scroll to position [1708, 0]
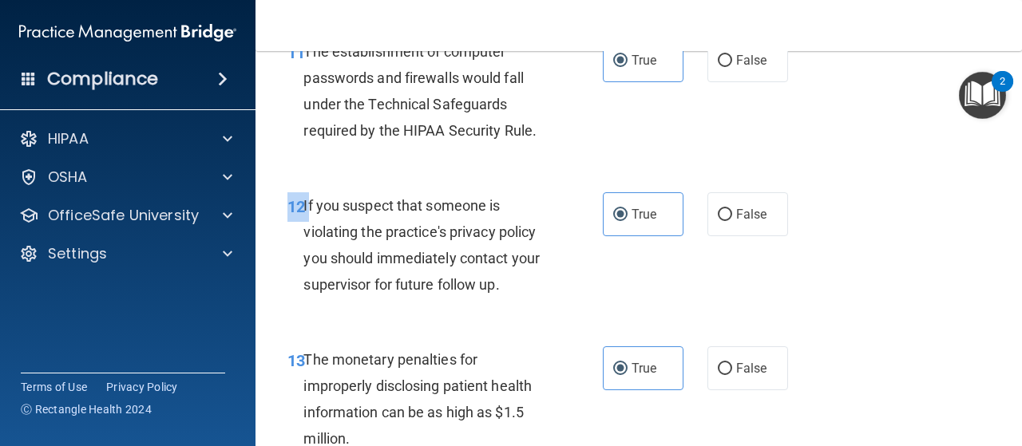
drag, startPoint x: 303, startPoint y: 202, endPoint x: 540, endPoint y: 310, distance: 259.8
click at [540, 310] on div "12 If you suspect that someone is violating the practice's privacy policy you s…" at bounding box center [639, 249] width 727 height 154
click at [323, 199] on span "If you suspect that someone is violating the practice's privacy policy you shou…" at bounding box center [421, 245] width 236 height 97
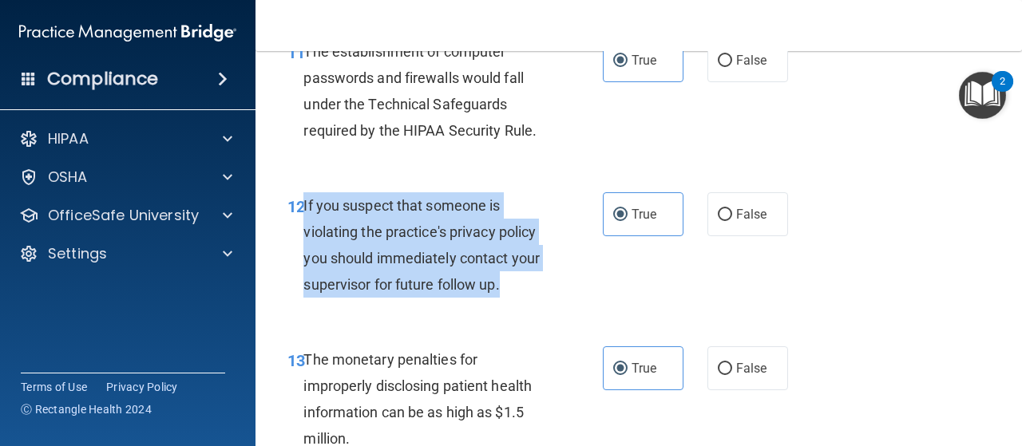
drag, startPoint x: 303, startPoint y: 202, endPoint x: 521, endPoint y: 282, distance: 232.2
click at [521, 282] on div "If you suspect that someone is violating the practice's privacy policy you shou…" at bounding box center [430, 245] width 255 height 106
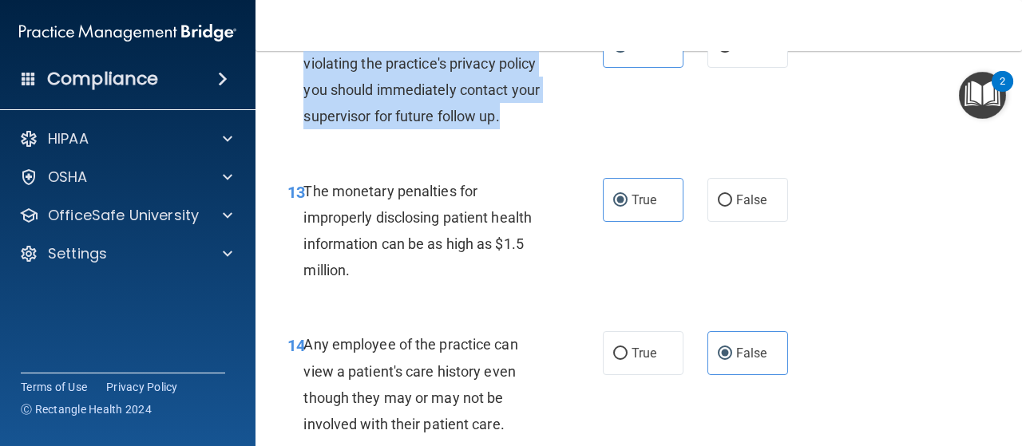
scroll to position [1881, 0]
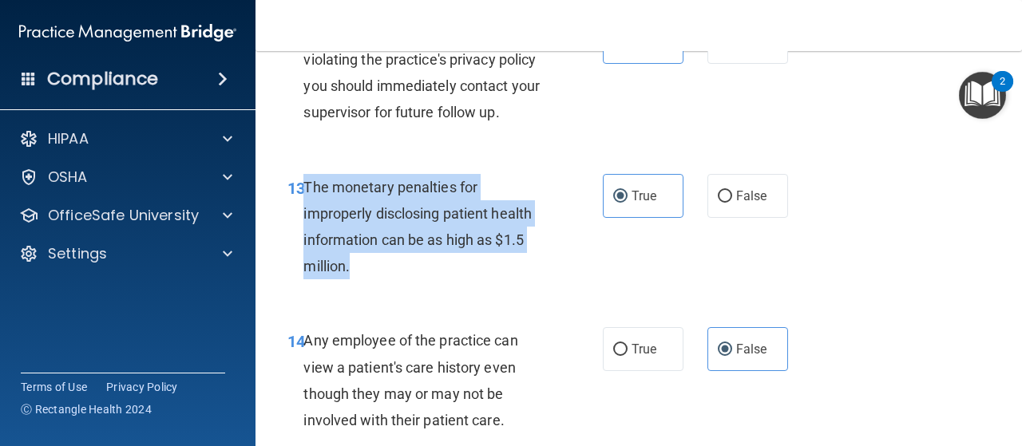
drag, startPoint x: 303, startPoint y: 182, endPoint x: 358, endPoint y: 264, distance: 97.9
click at [358, 264] on div "The monetary penalties for improperly disclosing patient health information can…" at bounding box center [430, 227] width 255 height 106
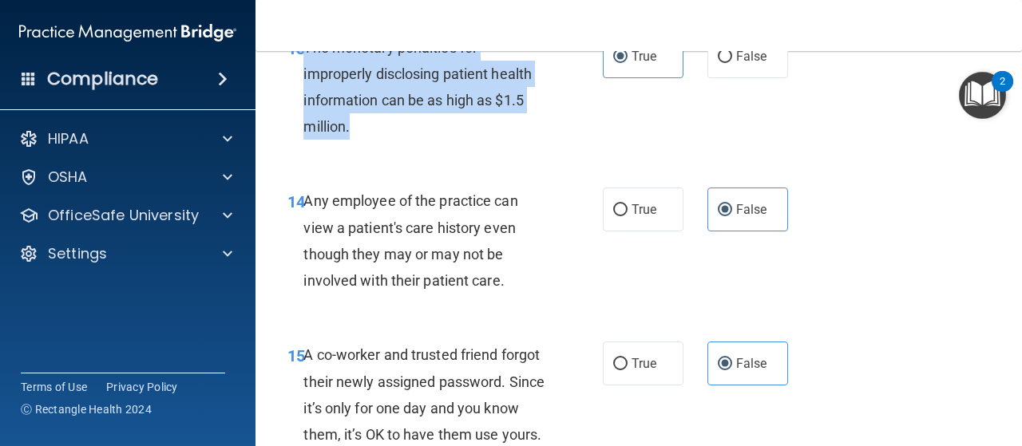
scroll to position [2021, 0]
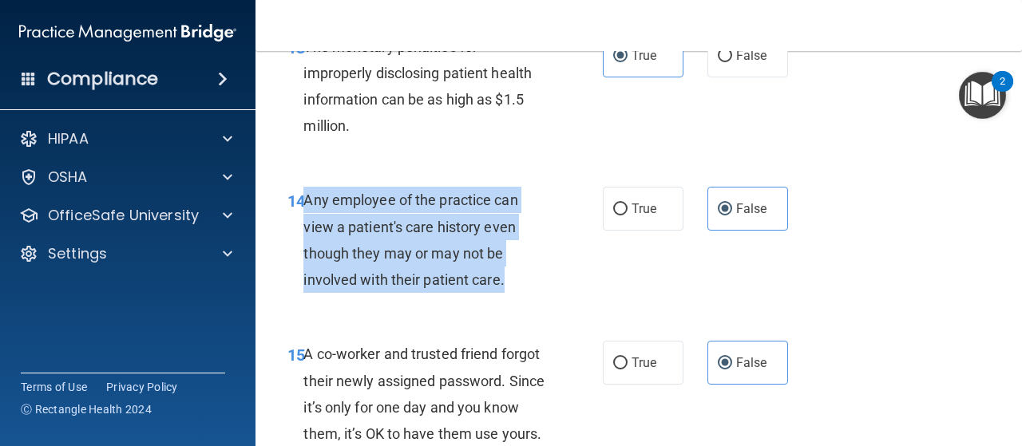
drag, startPoint x: 303, startPoint y: 195, endPoint x: 517, endPoint y: 280, distance: 230.5
click at [517, 280] on div "Any employee of the practice can view a patient's care history even though they…" at bounding box center [430, 240] width 255 height 106
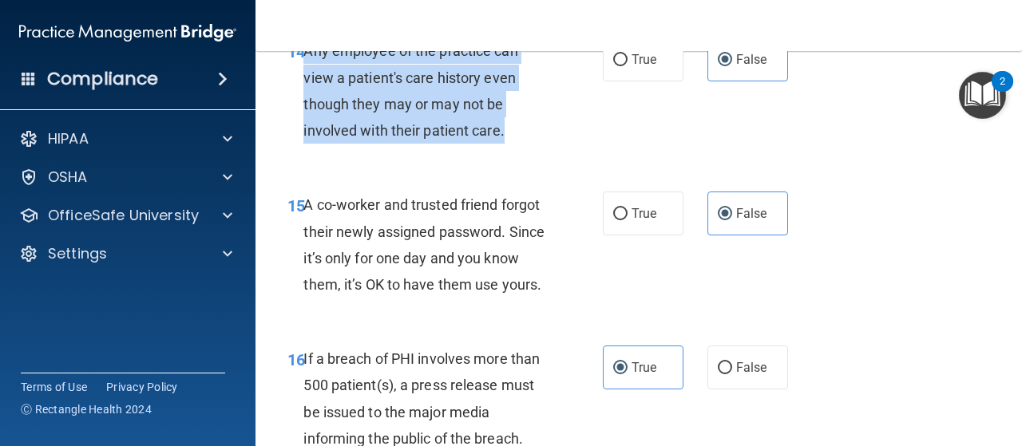
scroll to position [2175, 0]
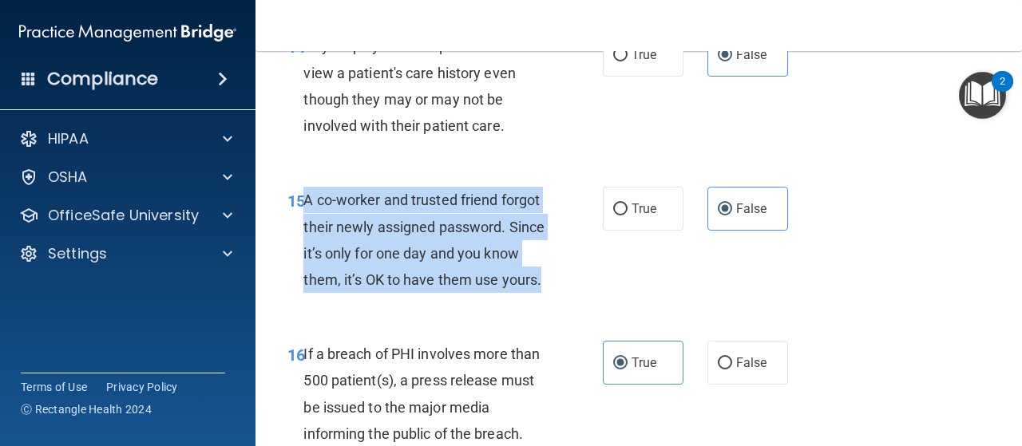
drag, startPoint x: 305, startPoint y: 204, endPoint x: 441, endPoint y: 316, distance: 176.4
click at [441, 293] on div "A co-worker and trusted friend forgot their newly assigned password. Since it’s…" at bounding box center [430, 240] width 255 height 106
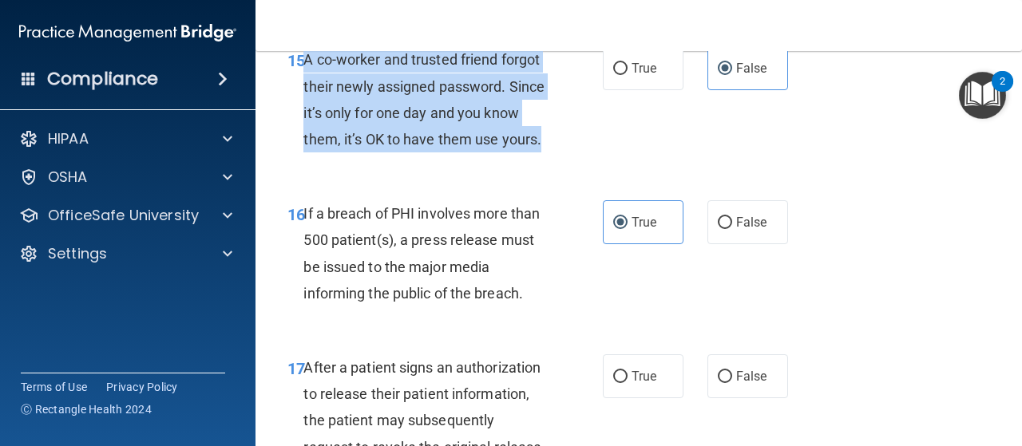
scroll to position [2317, 0]
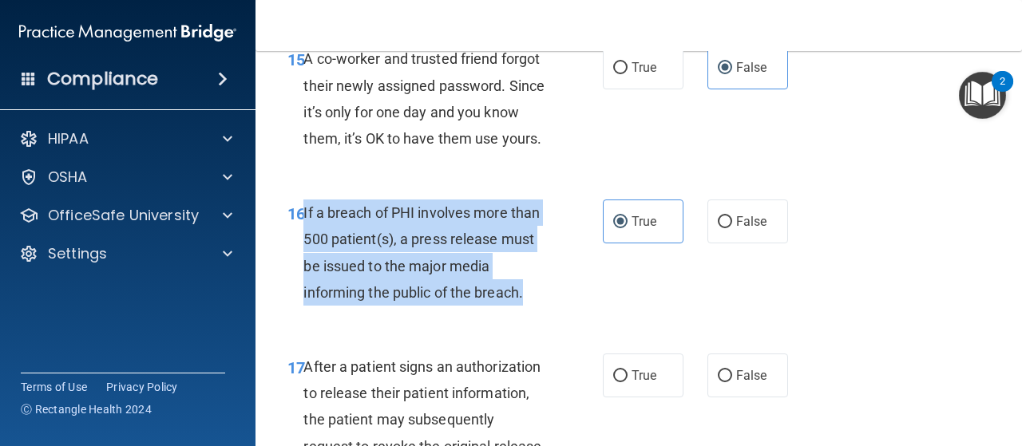
drag, startPoint x: 304, startPoint y: 237, endPoint x: 539, endPoint y: 317, distance: 248.0
click at [539, 306] on div "If a breach of PHI involves more than 500 patient(s), a press release must be i…" at bounding box center [430, 253] width 255 height 106
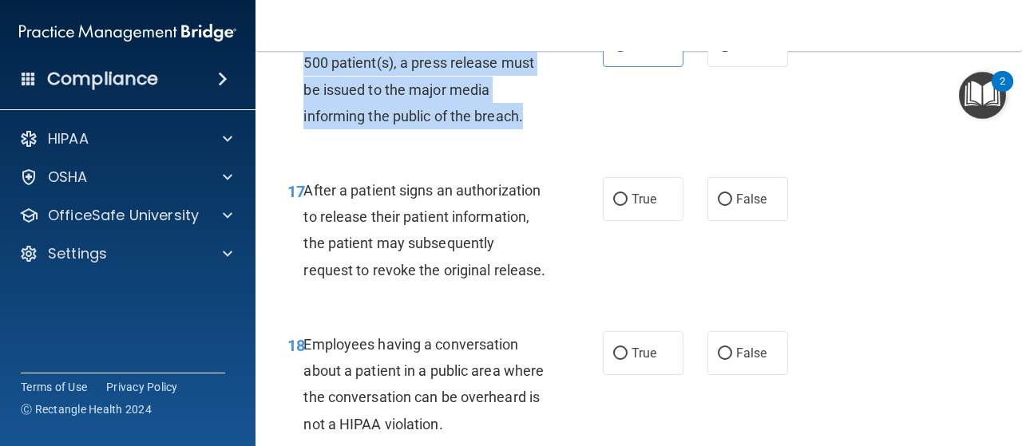
scroll to position [2494, 0]
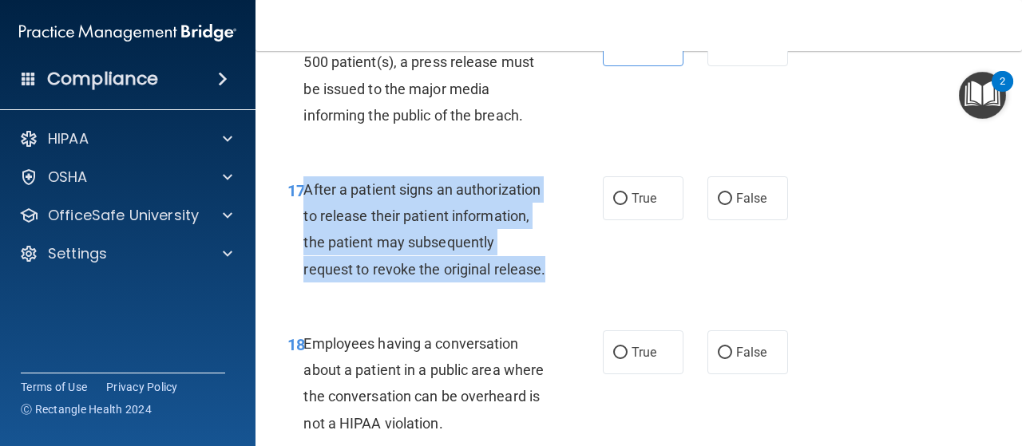
drag, startPoint x: 303, startPoint y: 216, endPoint x: 435, endPoint y: 322, distance: 169.9
click at [435, 283] on div "After a patient signs an authorization to release their patient information, th…" at bounding box center [430, 229] width 255 height 106
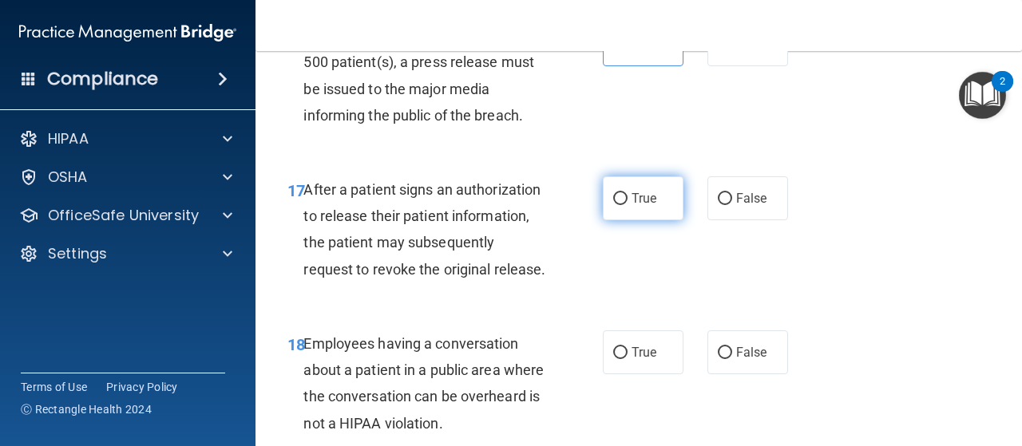
click at [627, 220] on label "True" at bounding box center [643, 198] width 81 height 44
click at [627, 205] on input "True" at bounding box center [620, 199] width 14 height 12
radio input "true"
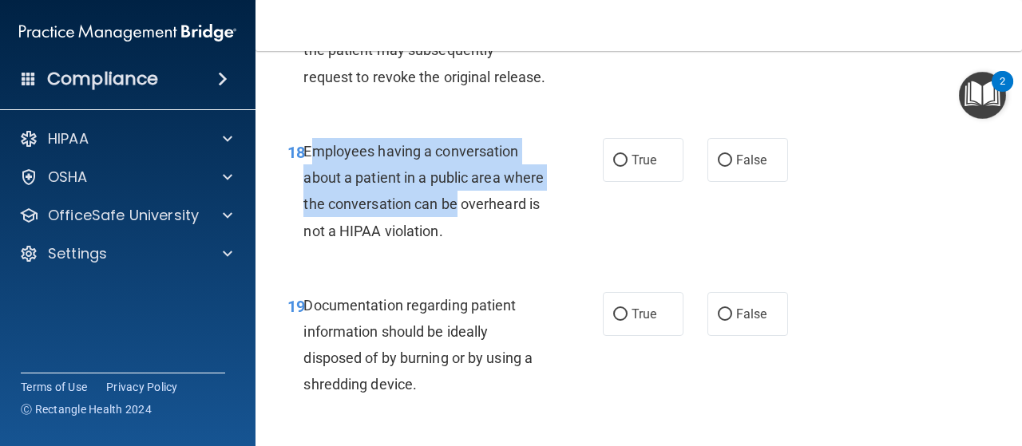
drag, startPoint x: 307, startPoint y: 204, endPoint x: 506, endPoint y: 272, distance: 209.4
click at [506, 244] on div "Employees having a conversation about a patient in a public area where the conv…" at bounding box center [430, 191] width 255 height 106
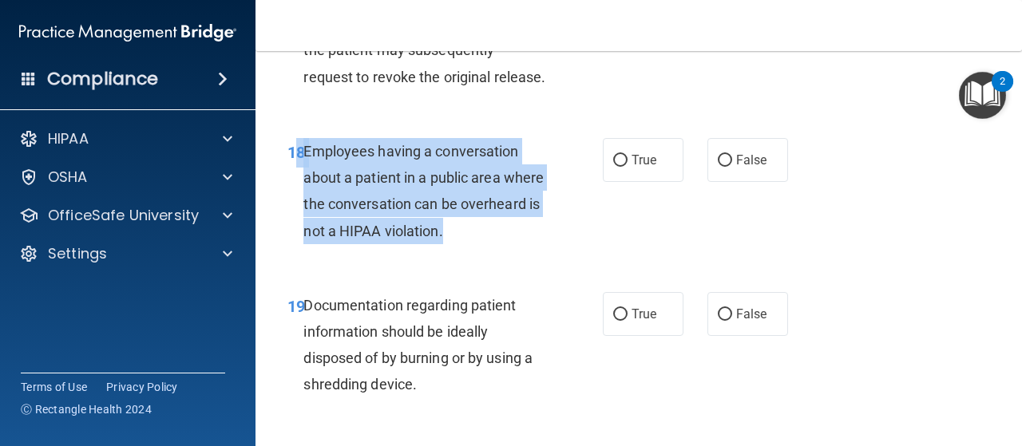
drag, startPoint x: 301, startPoint y: 200, endPoint x: 529, endPoint y: 299, distance: 248.2
click at [529, 252] on div "18 Employees having a conversation about a patient in a public area where the c…" at bounding box center [445, 195] width 363 height 114
click at [720, 167] on input "False" at bounding box center [725, 161] width 14 height 12
radio input "true"
click at [553, 244] on div "Employees having a conversation about a patient in a public area where the conv…" at bounding box center [430, 191] width 255 height 106
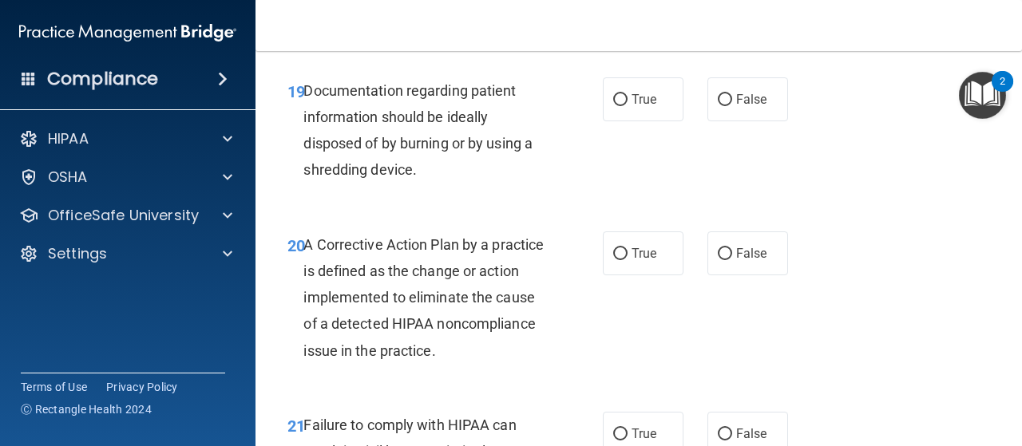
scroll to position [2902, 0]
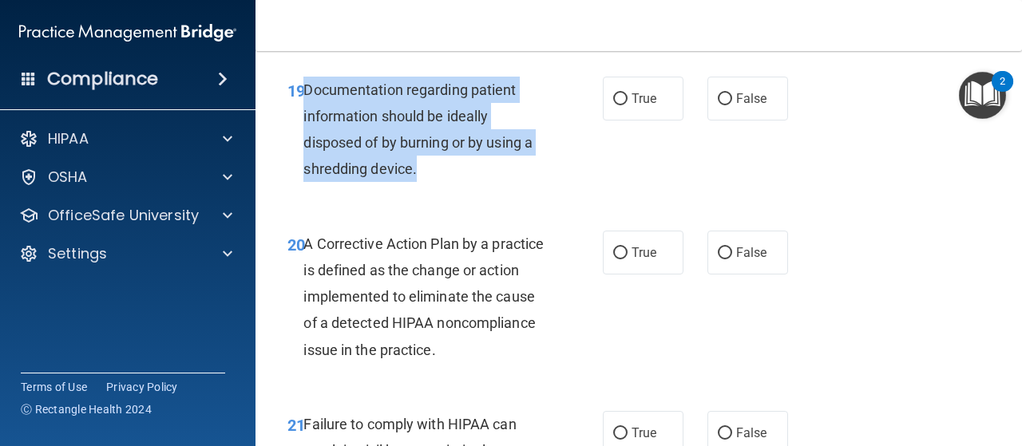
drag, startPoint x: 306, startPoint y: 140, endPoint x: 480, endPoint y: 229, distance: 195.7
click at [480, 183] on div "Documentation regarding patient information should be ideally disposed of by bu…" at bounding box center [430, 130] width 255 height 106
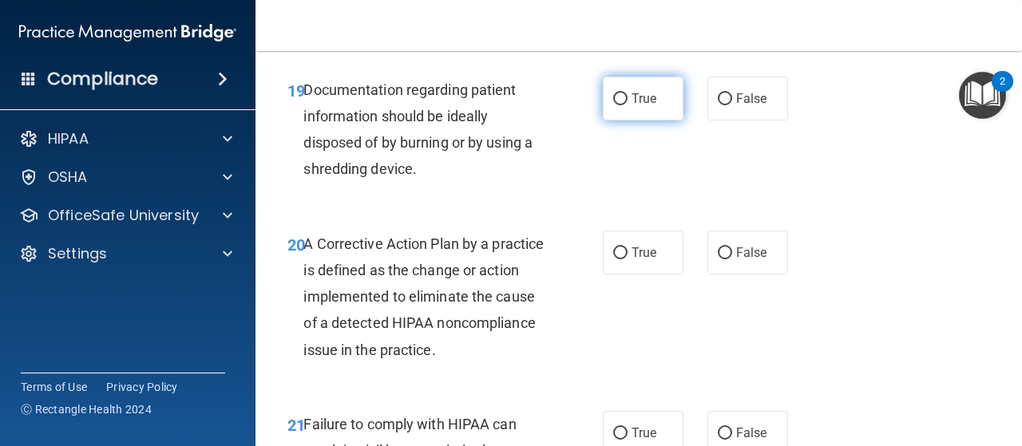
click at [622, 121] on label "True" at bounding box center [643, 99] width 81 height 44
click at [622, 105] on input "True" at bounding box center [620, 99] width 14 height 12
radio input "true"
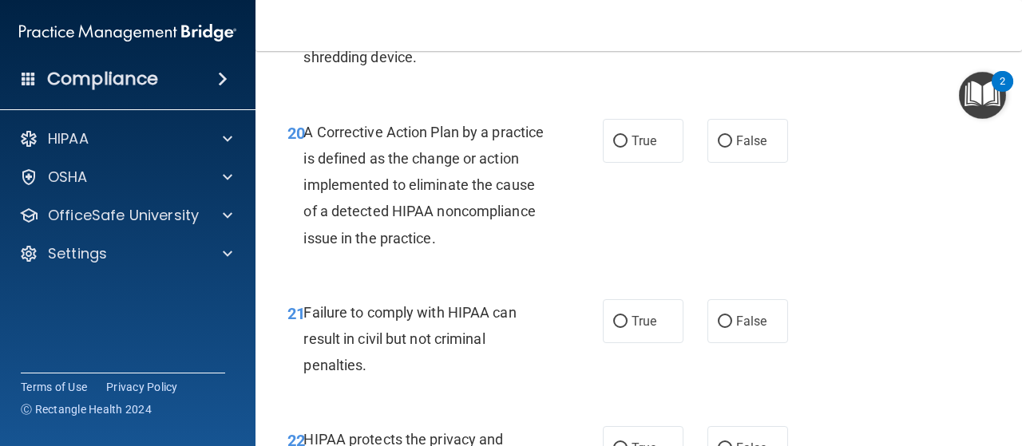
scroll to position [3015, 0]
drag, startPoint x: 306, startPoint y: 179, endPoint x: 573, endPoint y: 322, distance: 303.3
click at [573, 279] on div "20 A Corrective Action Plan by a practice is defined as the change or action im…" at bounding box center [639, 188] width 727 height 180
click at [318, 180] on span "A Corrective Action Plan by a practice is defined as the change or action imple…" at bounding box center [423, 184] width 240 height 123
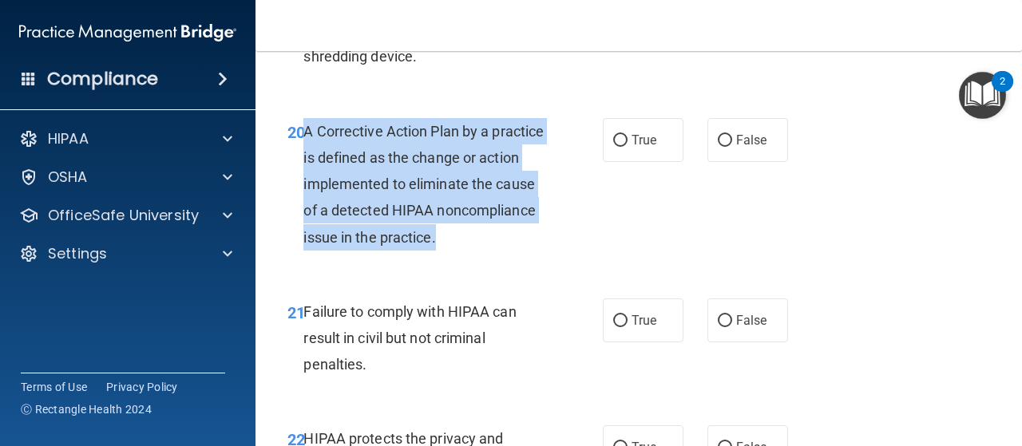
drag, startPoint x: 304, startPoint y: 182, endPoint x: 566, endPoint y: 295, distance: 285.1
click at [566, 259] on div "20 A Corrective Action Plan by a practice is defined as the change or action im…" at bounding box center [445, 188] width 363 height 141
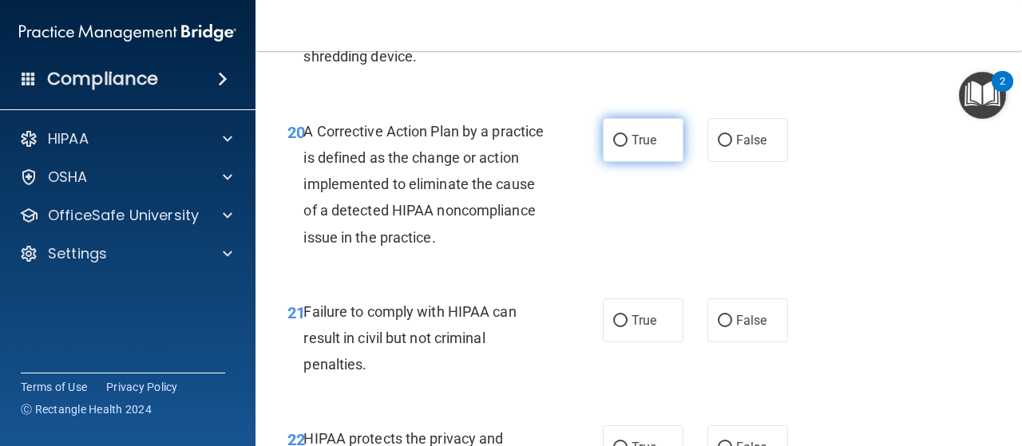
click at [632, 162] on label "True" at bounding box center [643, 140] width 81 height 44
click at [628, 147] on input "True" at bounding box center [620, 141] width 14 height 12
radio input "true"
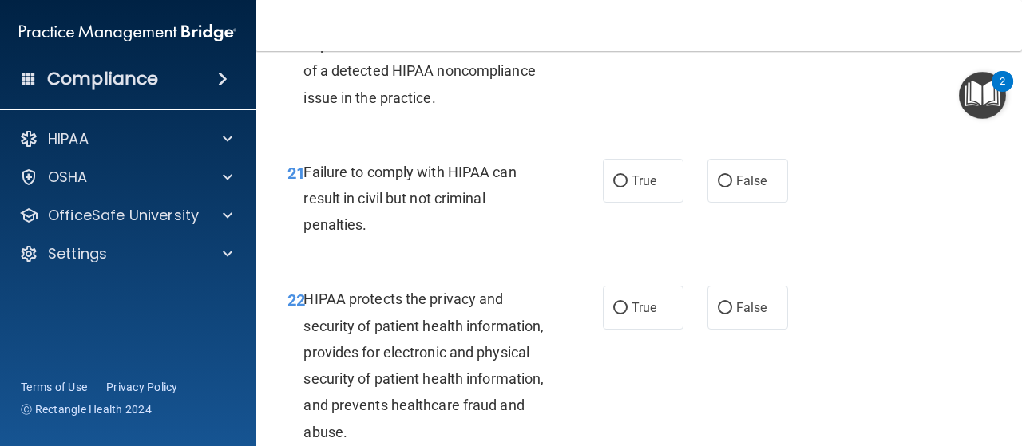
scroll to position [3155, 0]
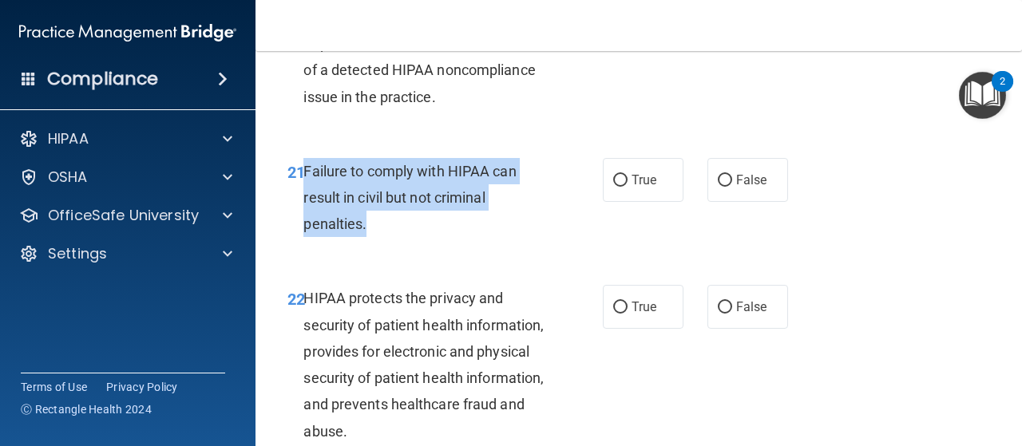
drag, startPoint x: 303, startPoint y: 222, endPoint x: 417, endPoint y: 285, distance: 129.8
click at [417, 238] on div "Failure to comply with HIPAA can result in civil but not criminal penalties." at bounding box center [430, 198] width 255 height 80
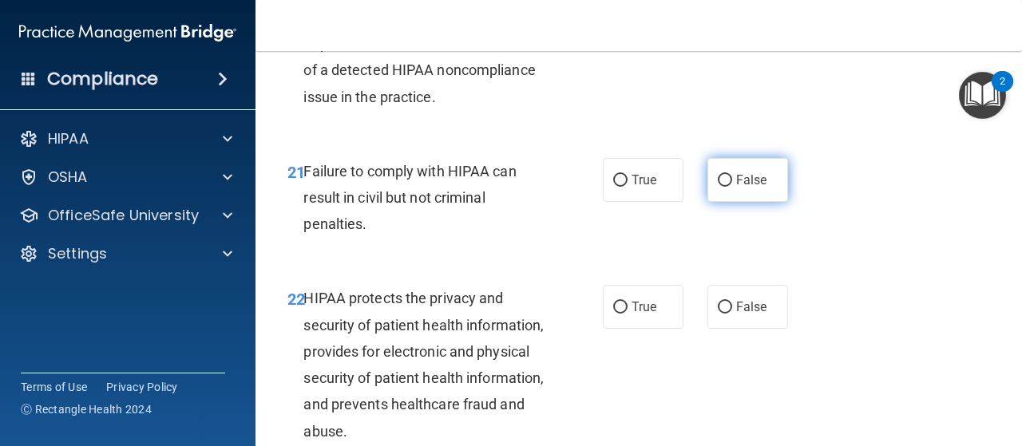
click at [732, 202] on label "False" at bounding box center [748, 180] width 81 height 44
click at [732, 187] on input "False" at bounding box center [725, 181] width 14 height 12
radio input "true"
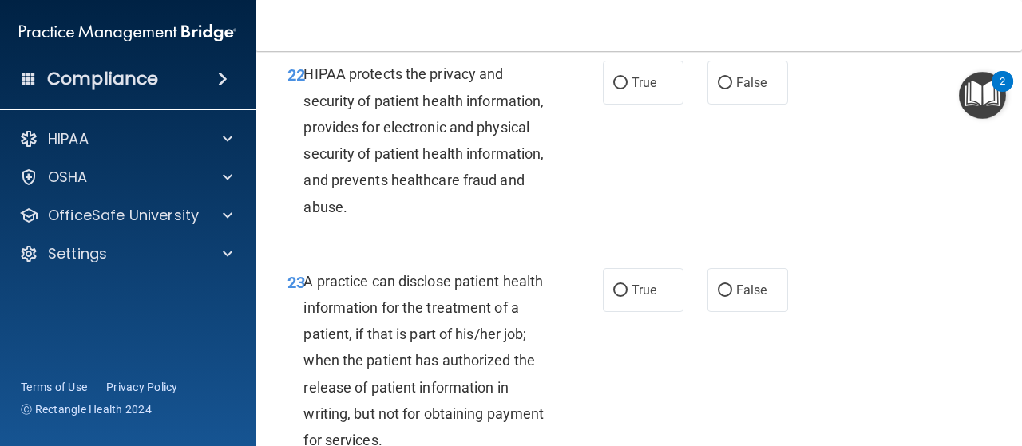
scroll to position [3386, 0]
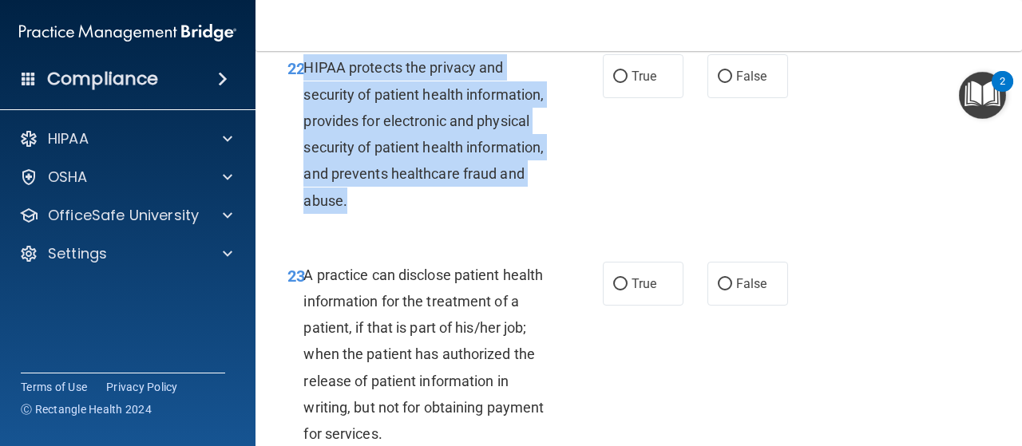
drag, startPoint x: 303, startPoint y: 124, endPoint x: 506, endPoint y: 260, distance: 244.1
click at [506, 213] on div "HIPAA protects the privacy and security of patient health information, provides…" at bounding box center [430, 133] width 255 height 159
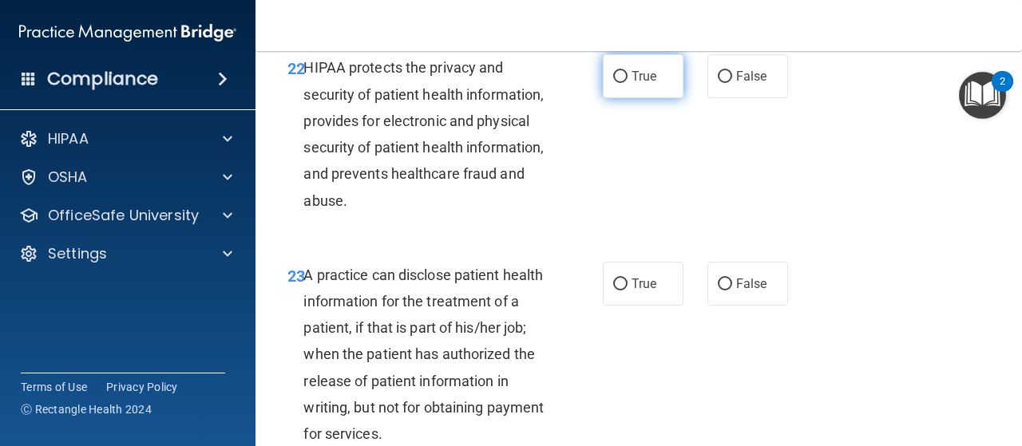
click at [636, 84] on span "True" at bounding box center [644, 76] width 25 height 15
click at [628, 83] on input "True" at bounding box center [620, 77] width 14 height 12
radio input "true"
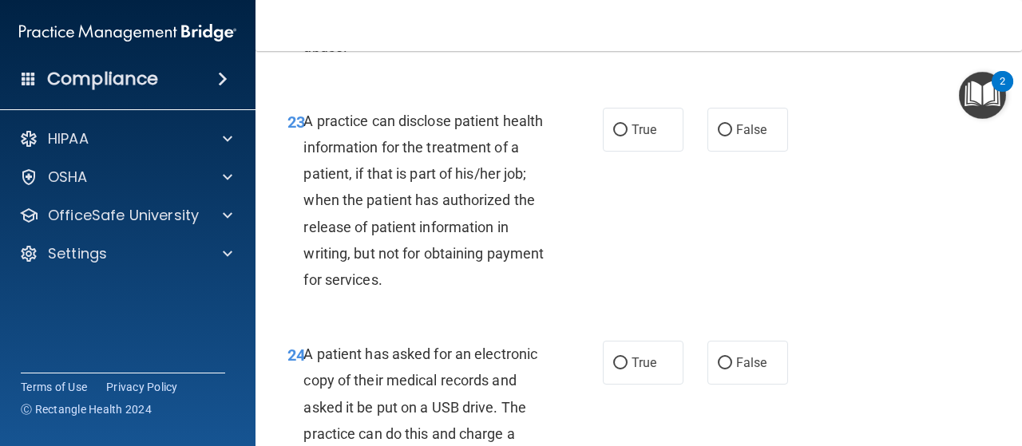
scroll to position [3541, 0]
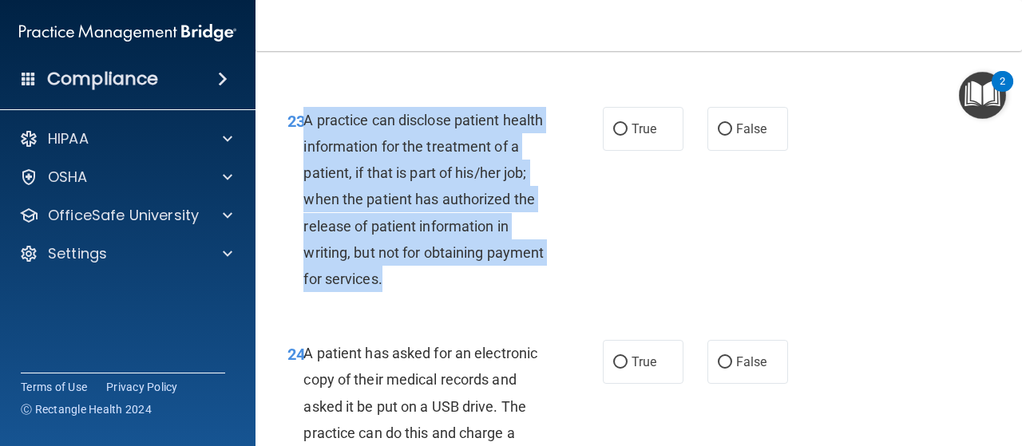
drag, startPoint x: 303, startPoint y: 174, endPoint x: 469, endPoint y: 331, distance: 227.7
click at [469, 293] on div "A practice can disclose patient health information for the treatment of a patie…" at bounding box center [430, 200] width 255 height 186
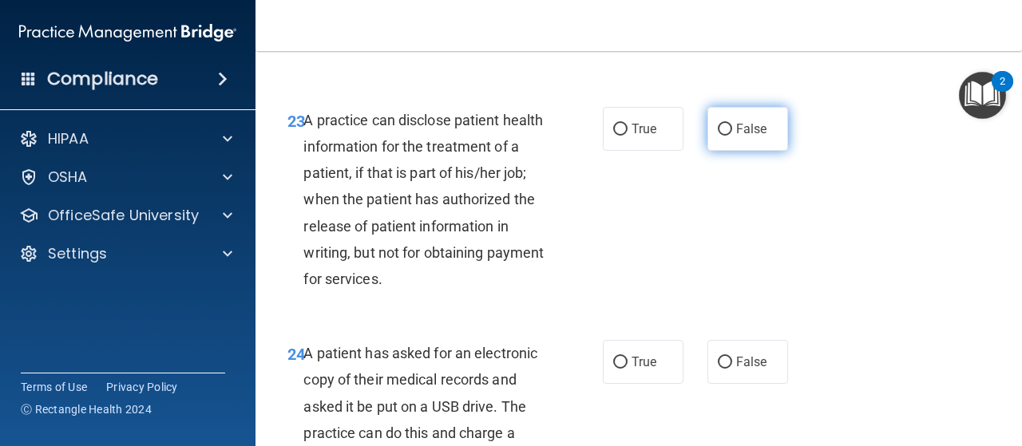
click at [742, 137] on span "False" at bounding box center [751, 128] width 31 height 15
click at [732, 136] on input "False" at bounding box center [725, 130] width 14 height 12
radio input "true"
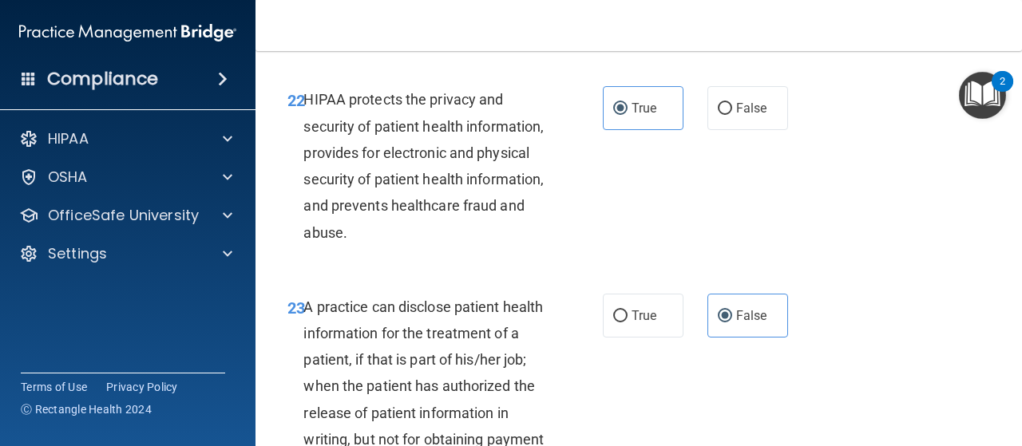
scroll to position [3550, 0]
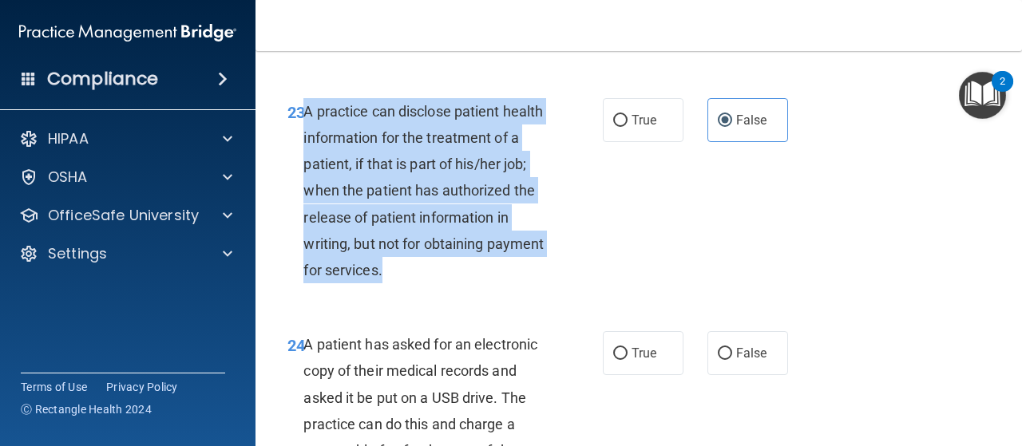
drag, startPoint x: 305, startPoint y: 164, endPoint x: 482, endPoint y: 321, distance: 237.0
click at [482, 284] on div "A practice can disclose patient health information for the treatment of a patie…" at bounding box center [430, 191] width 255 height 186
click at [544, 284] on div "A practice can disclose patient health information for the treatment of a patie…" at bounding box center [430, 191] width 255 height 186
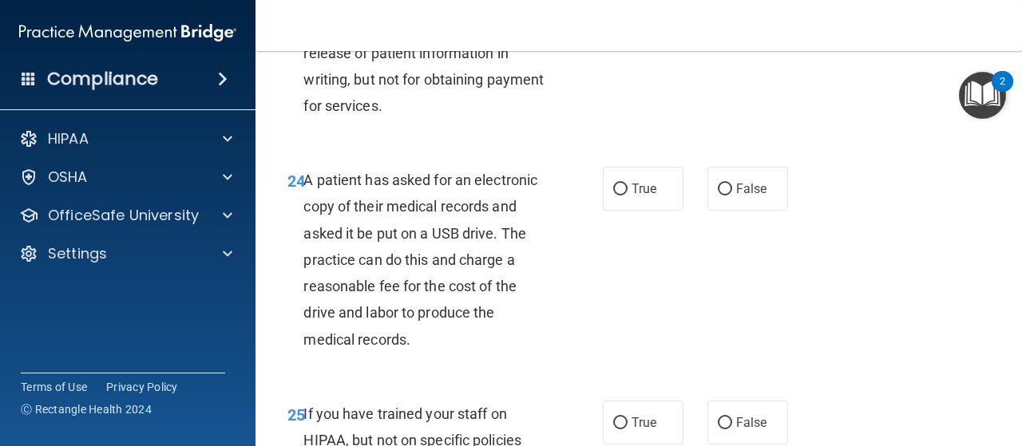
scroll to position [3718, 0]
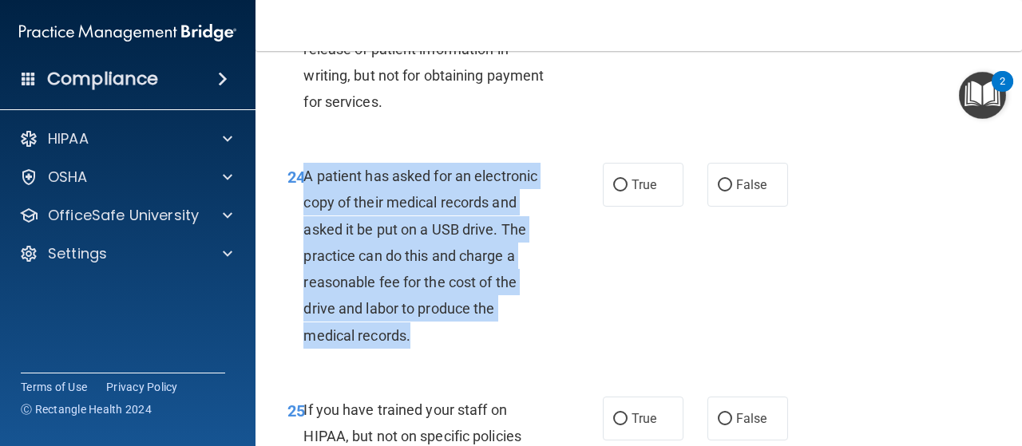
drag, startPoint x: 305, startPoint y: 228, endPoint x: 438, endPoint y: 382, distance: 203.8
click at [438, 349] on div "A patient has asked for an electronic copy of their medical records and asked i…" at bounding box center [430, 256] width 255 height 186
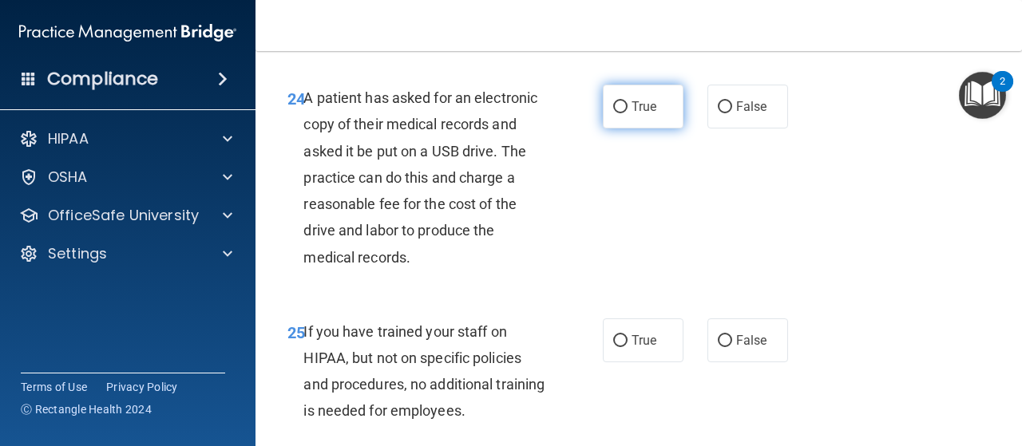
click at [632, 114] on span "True" at bounding box center [644, 106] width 25 height 15
click at [626, 113] on input "True" at bounding box center [620, 107] width 14 height 12
radio input "true"
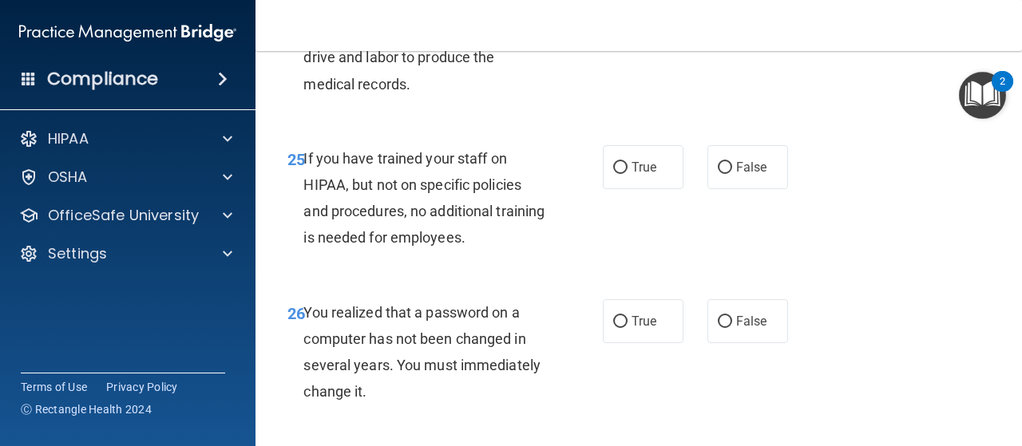
scroll to position [3972, 0]
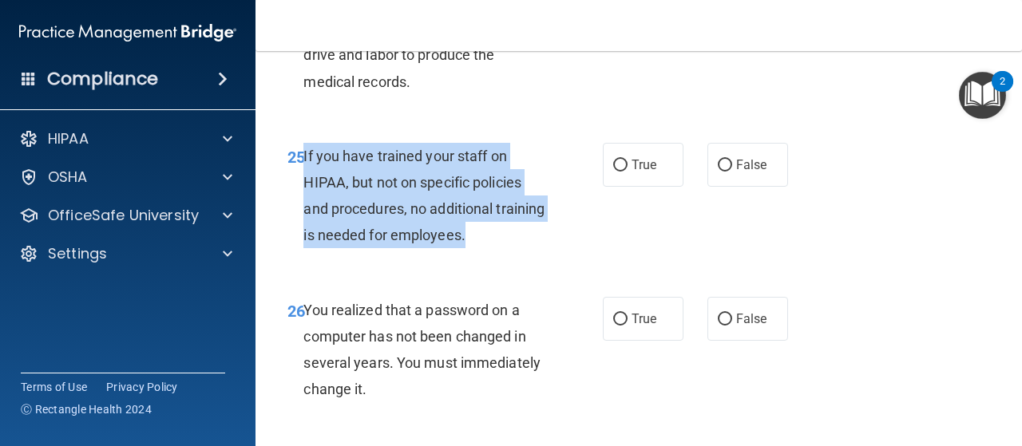
drag, startPoint x: 303, startPoint y: 208, endPoint x: 528, endPoint y: 303, distance: 243.7
click at [528, 257] on div "25 If you have trained your staff on HIPAA, but not on specific policies and pr…" at bounding box center [445, 200] width 363 height 114
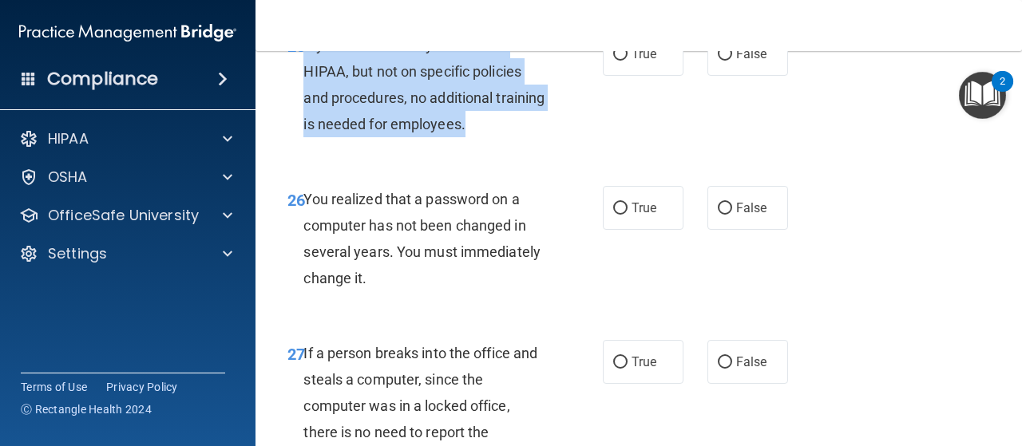
scroll to position [4084, 0]
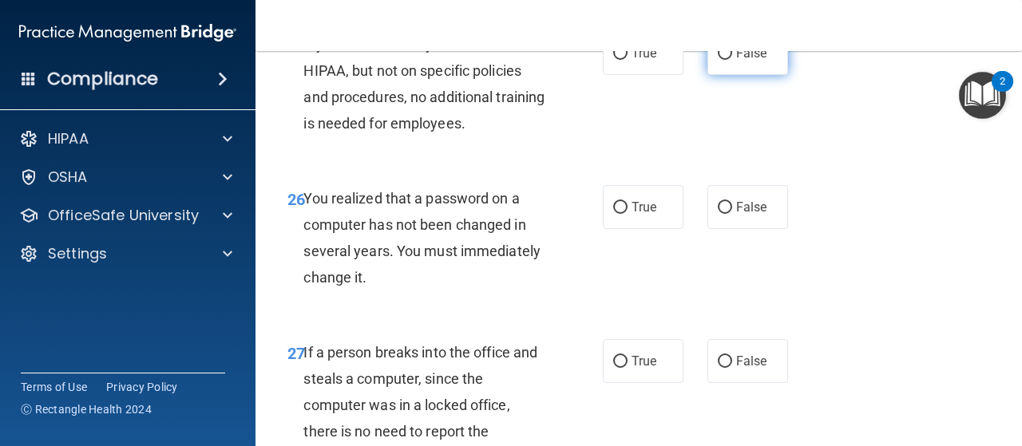
click at [709, 75] on label "False" at bounding box center [748, 53] width 81 height 44
click at [718, 60] on input "False" at bounding box center [725, 54] width 14 height 12
radio input "true"
drag, startPoint x: 305, startPoint y: 248, endPoint x: 402, endPoint y: 347, distance: 138.4
click at [402, 319] on div "26 You realized that a password on a computer has not been changed in several y…" at bounding box center [639, 242] width 727 height 154
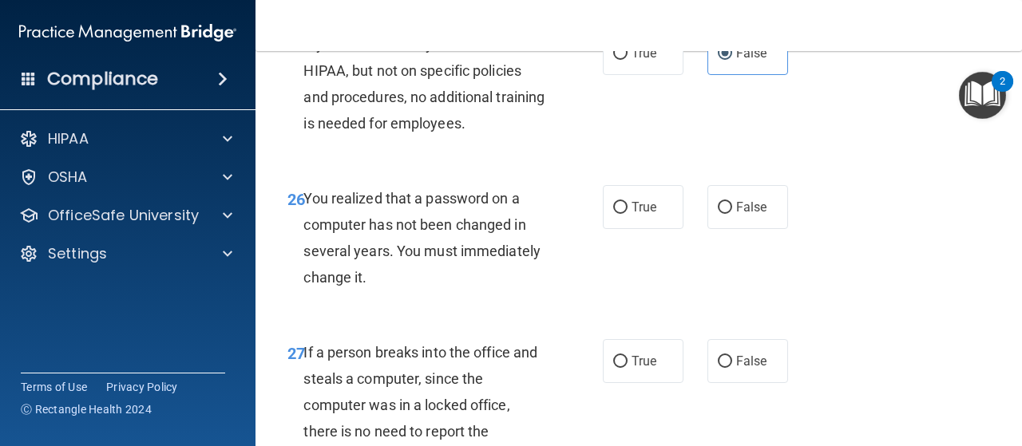
click at [355, 268] on div "You realized that a password on a computer has not been changed in several year…" at bounding box center [430, 238] width 255 height 106
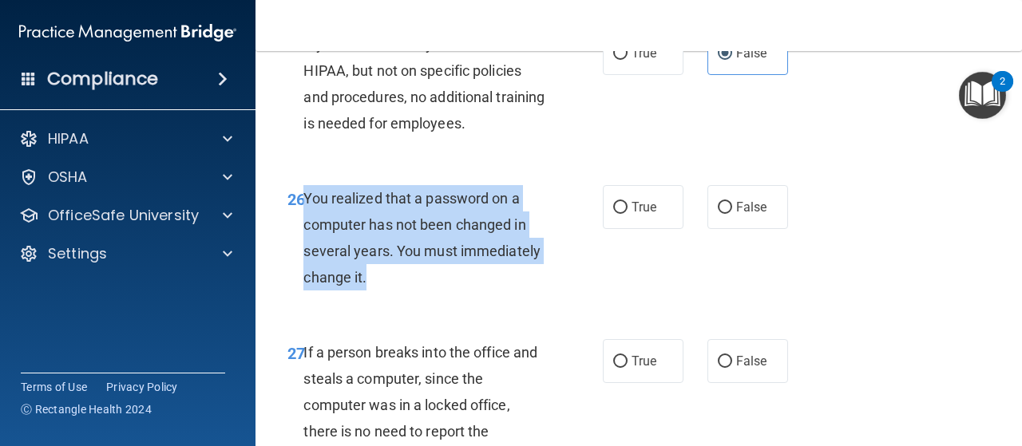
drag, startPoint x: 307, startPoint y: 252, endPoint x: 407, endPoint y: 332, distance: 128.5
click at [407, 291] on div "You realized that a password on a computer has not been changed in several year…" at bounding box center [430, 238] width 255 height 106
click at [620, 214] on input "True" at bounding box center [620, 208] width 14 height 12
radio input "true"
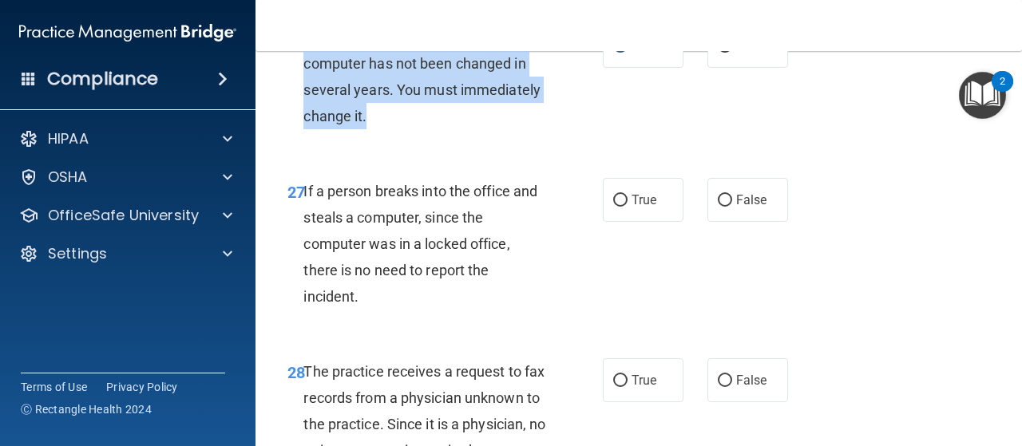
scroll to position [4255, 0]
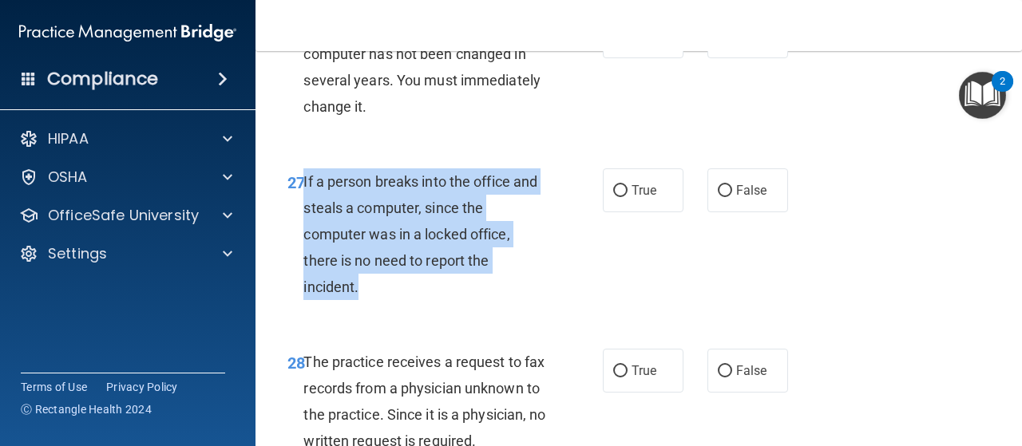
drag, startPoint x: 303, startPoint y: 232, endPoint x: 391, endPoint y: 336, distance: 135.5
click at [391, 301] on div "If a person breaks into the office and steals a computer, since the computer wa…" at bounding box center [430, 235] width 255 height 133
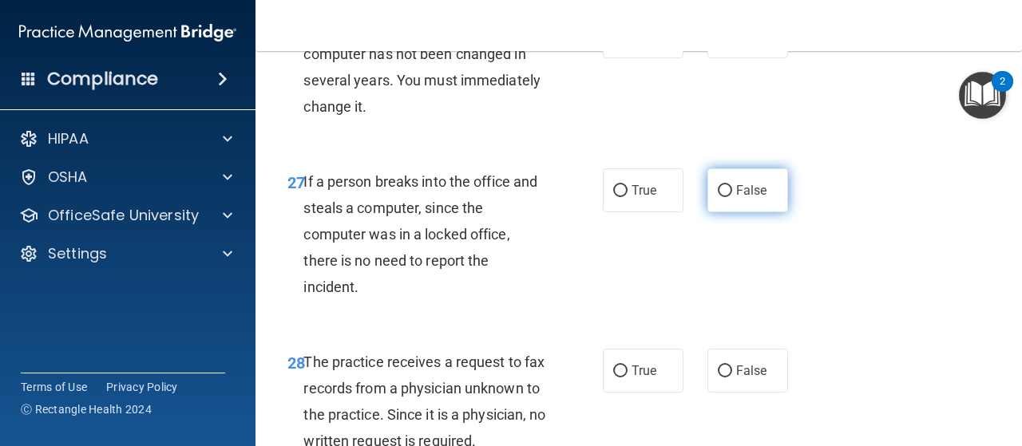
click at [755, 198] on span "False" at bounding box center [751, 190] width 31 height 15
click at [732, 197] on input "False" at bounding box center [725, 191] width 14 height 12
radio input "true"
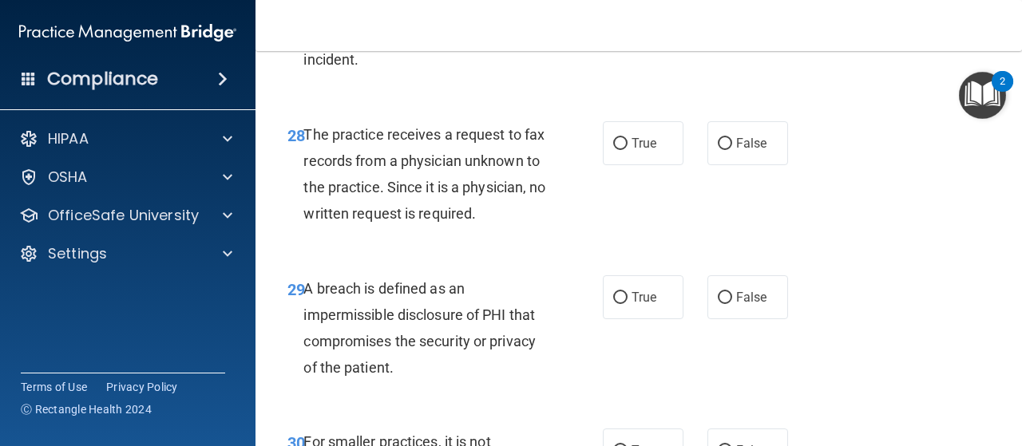
scroll to position [4484, 0]
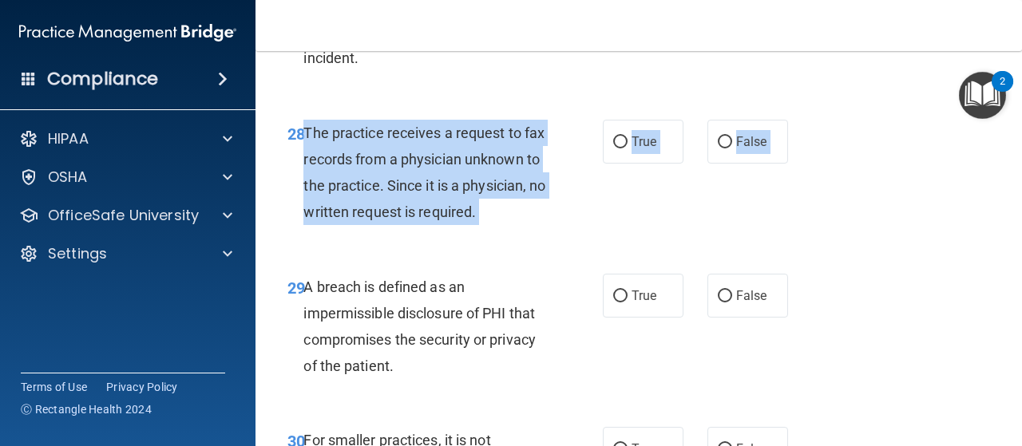
drag, startPoint x: 305, startPoint y: 180, endPoint x: 375, endPoint y: 323, distance: 158.6
click at [375, 254] on div "28 The practice receives a request to fax records from a physician unknown to t…" at bounding box center [639, 177] width 727 height 154
click at [390, 208] on span "The practice receives a request to fax records from a physician unknown to the …" at bounding box center [424, 173] width 242 height 97
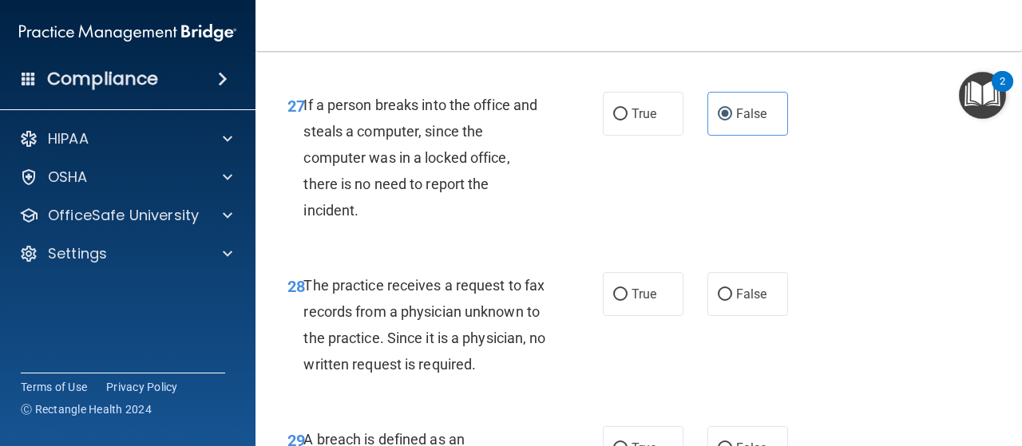
scroll to position [4423, 0]
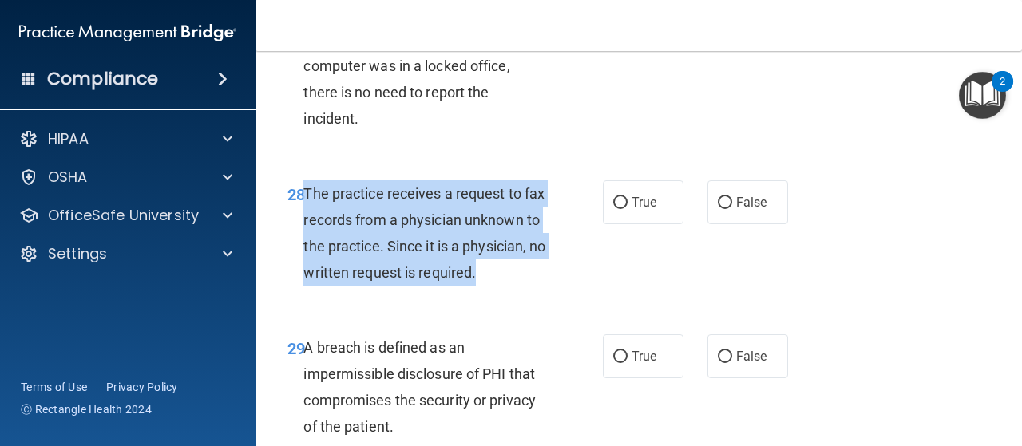
drag, startPoint x: 307, startPoint y: 242, endPoint x: 361, endPoint y: 361, distance: 130.8
click at [361, 287] on div "The practice receives a request to fax records from a physician unknown to the …" at bounding box center [430, 233] width 255 height 106
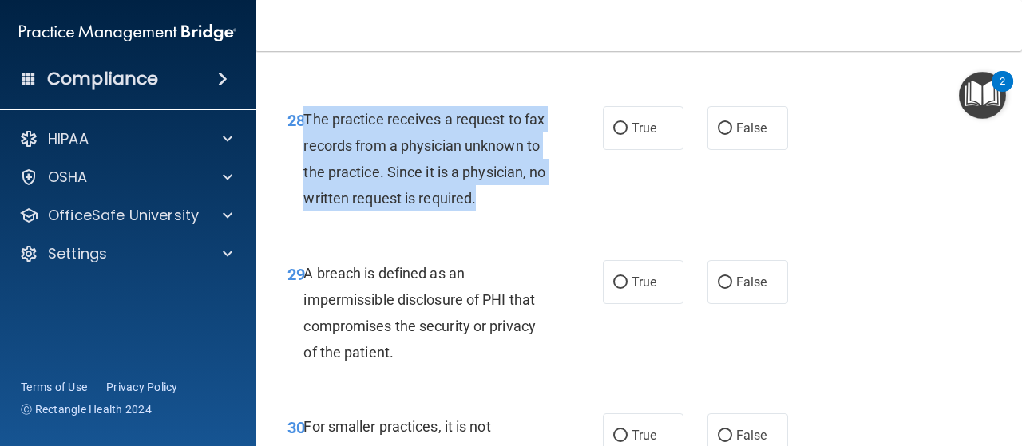
scroll to position [4498, 0]
click at [718, 134] on input "False" at bounding box center [725, 128] width 14 height 12
radio input "true"
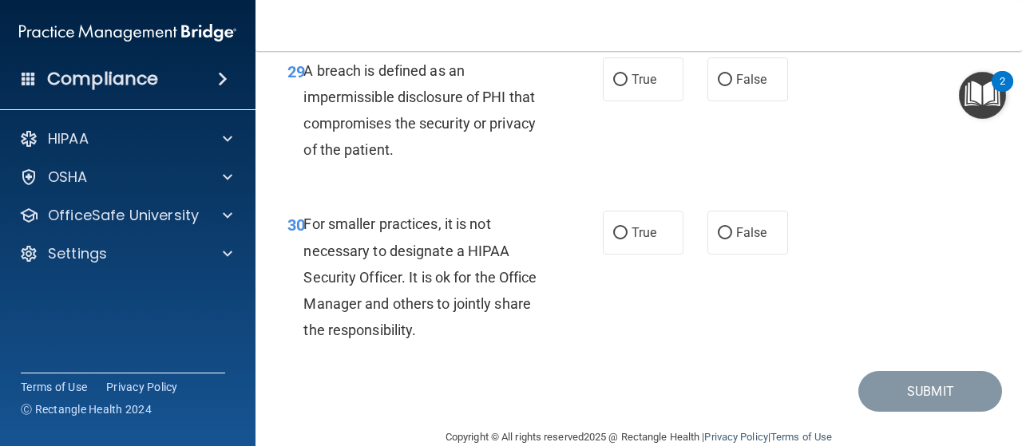
scroll to position [4701, 0]
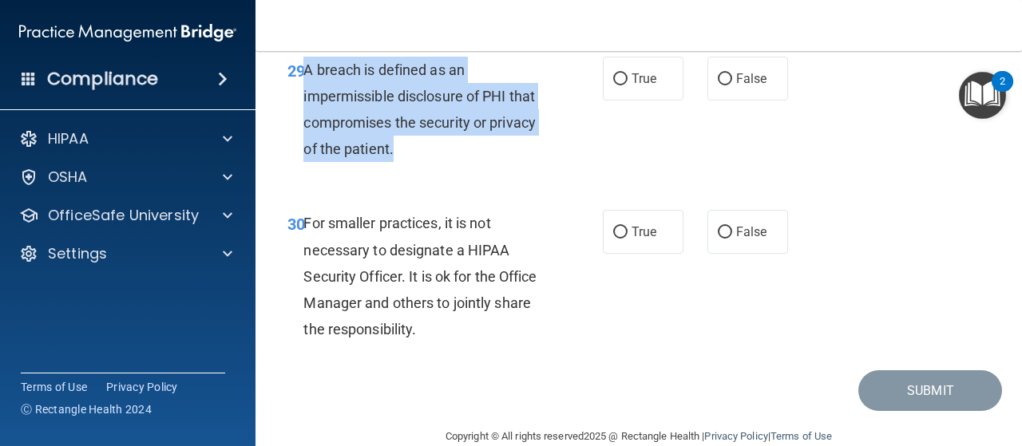
drag, startPoint x: 306, startPoint y: 149, endPoint x: 414, endPoint y: 223, distance: 131.1
click at [414, 163] on div "A breach is defined as an impermissible disclosure of PHI that compromises the …" at bounding box center [430, 110] width 255 height 106
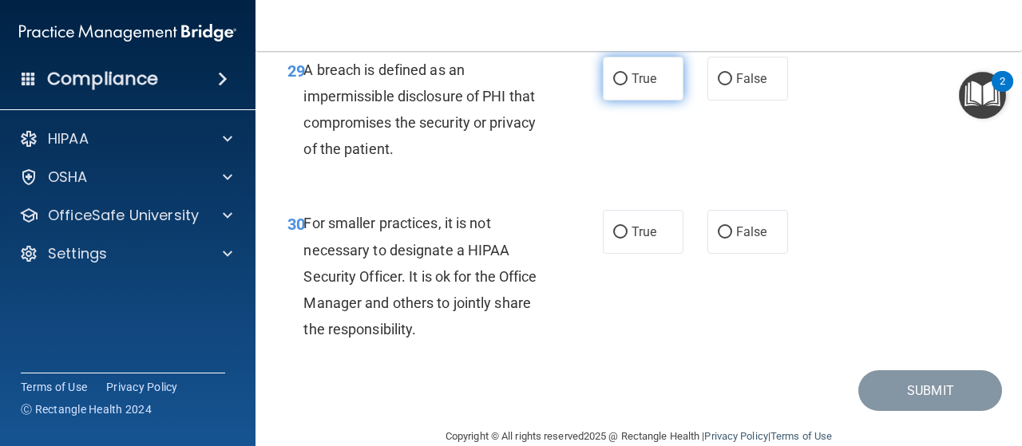
click at [652, 101] on label "True" at bounding box center [643, 79] width 81 height 44
click at [628, 85] on input "True" at bounding box center [620, 79] width 14 height 12
radio input "true"
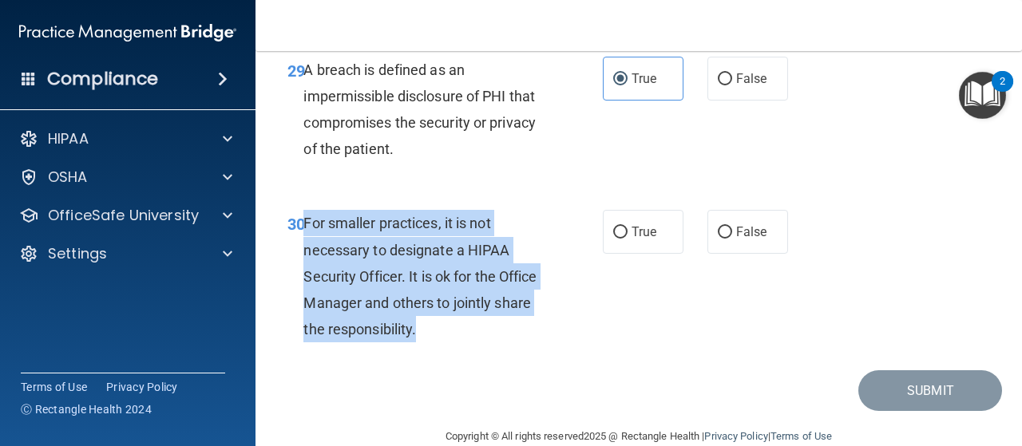
drag, startPoint x: 304, startPoint y: 299, endPoint x: 470, endPoint y: 418, distance: 203.2
click at [470, 343] on div "For smaller practices, it is not necessary to designate a HIPAA Security Office…" at bounding box center [430, 276] width 255 height 133
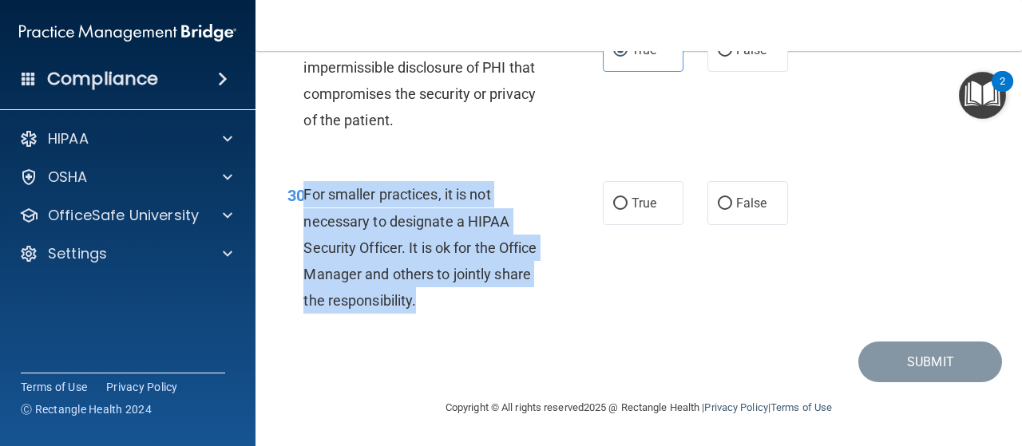
scroll to position [4788, 0]
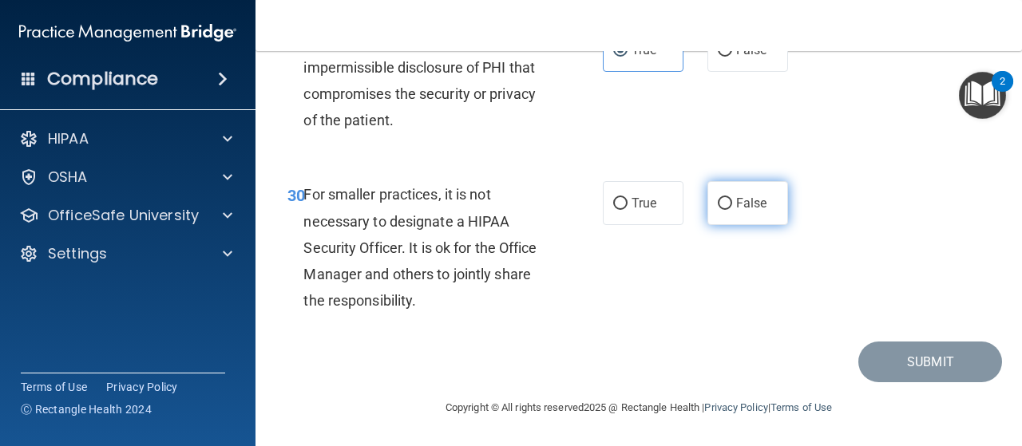
click at [736, 211] on span "False" at bounding box center [751, 203] width 31 height 15
click at [732, 210] on input "False" at bounding box center [725, 204] width 14 height 12
radio input "true"
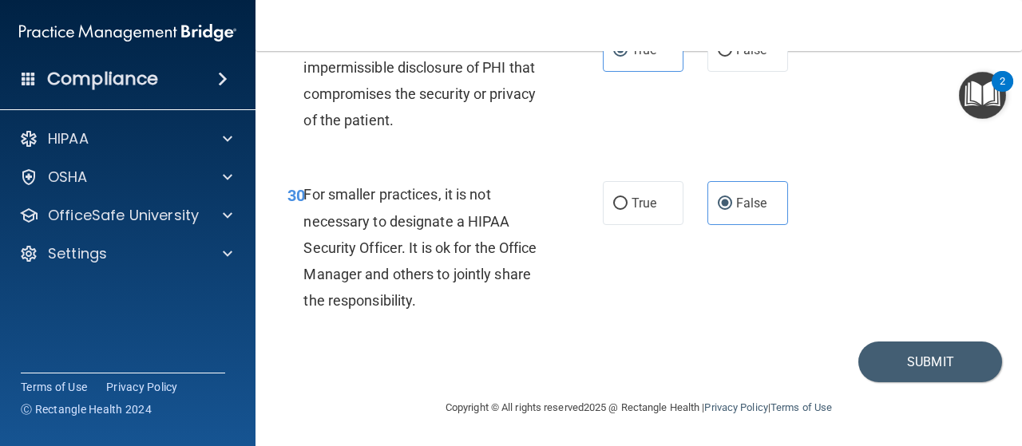
scroll to position [4809, 0]
click at [877, 363] on button "Submit" at bounding box center [930, 362] width 144 height 41
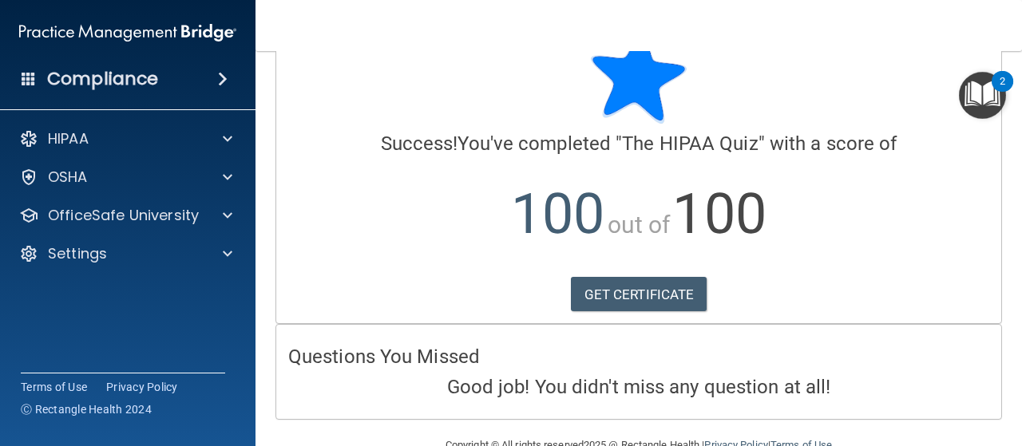
scroll to position [56, 0]
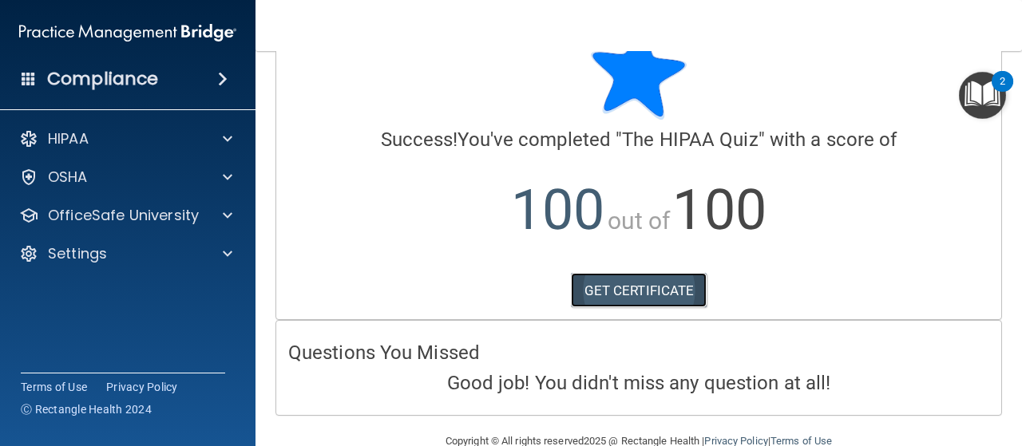
click at [617, 291] on link "GET CERTIFICATE" at bounding box center [639, 290] width 137 height 35
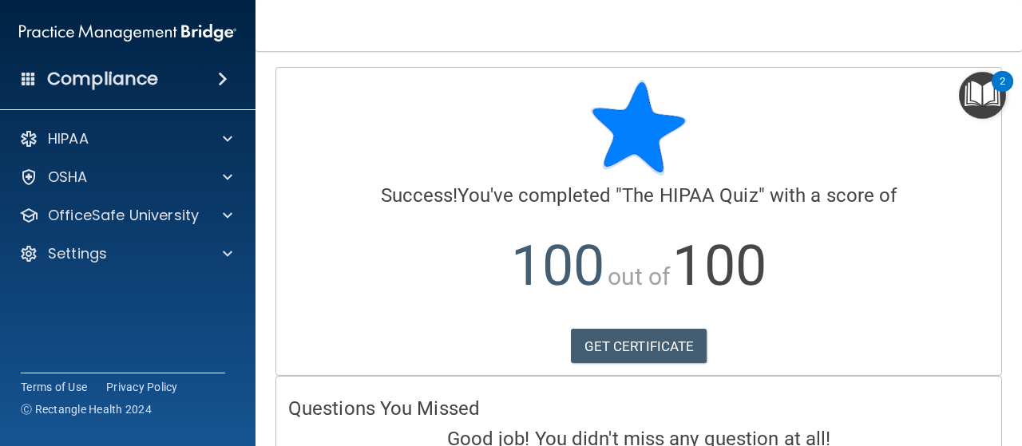
click at [985, 74] on img "Open Resource Center, 2 new notifications" at bounding box center [982, 95] width 47 height 47
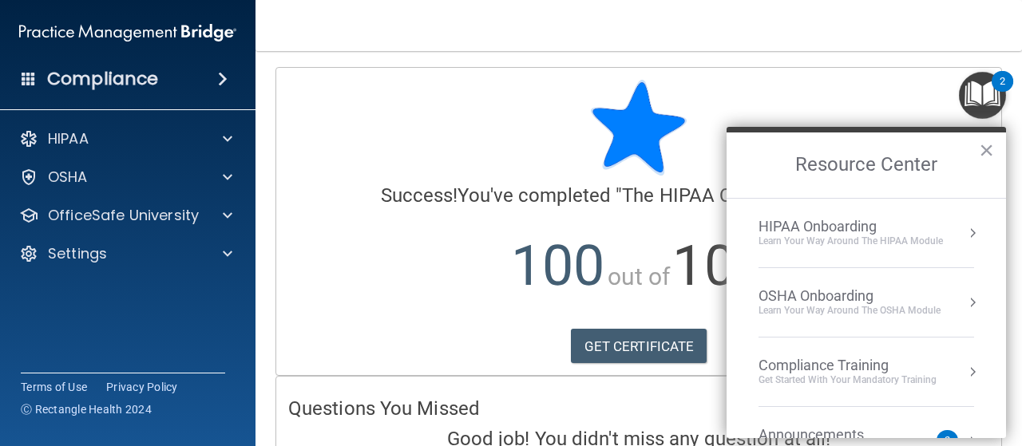
click at [861, 241] on div "Learn Your Way around the HIPAA module" at bounding box center [851, 242] width 184 height 14
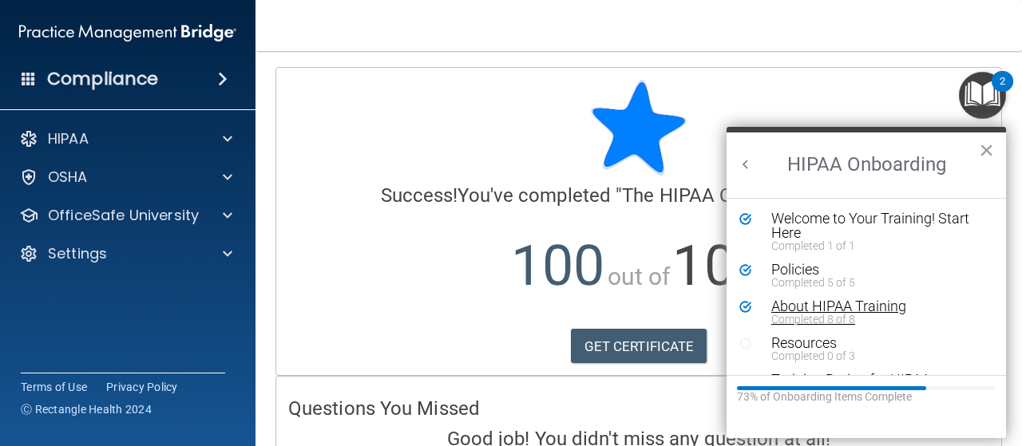
scroll to position [34, 0]
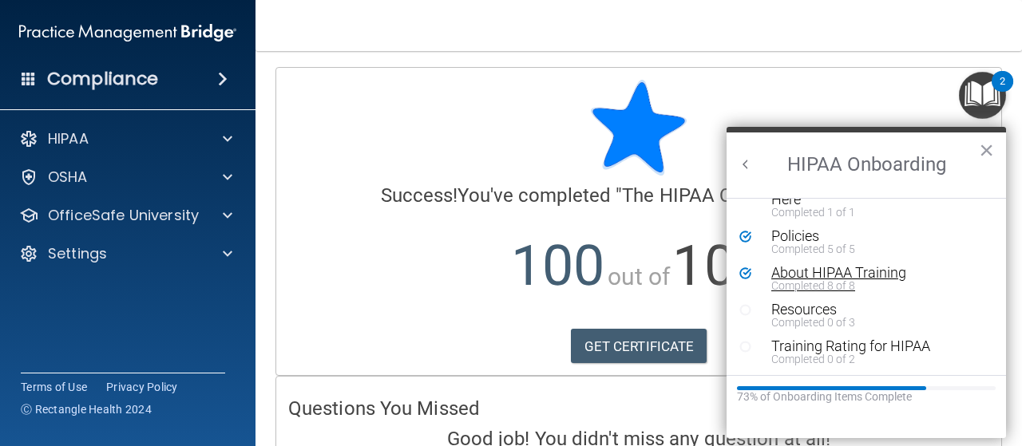
click at [846, 276] on div "About HIPAA Training" at bounding box center [871, 273] width 201 height 14
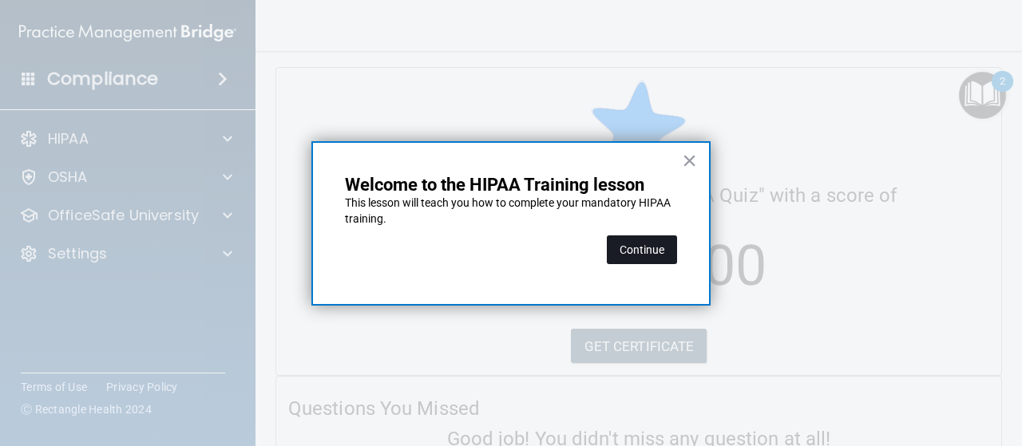
click at [636, 238] on button "Continue" at bounding box center [642, 250] width 70 height 29
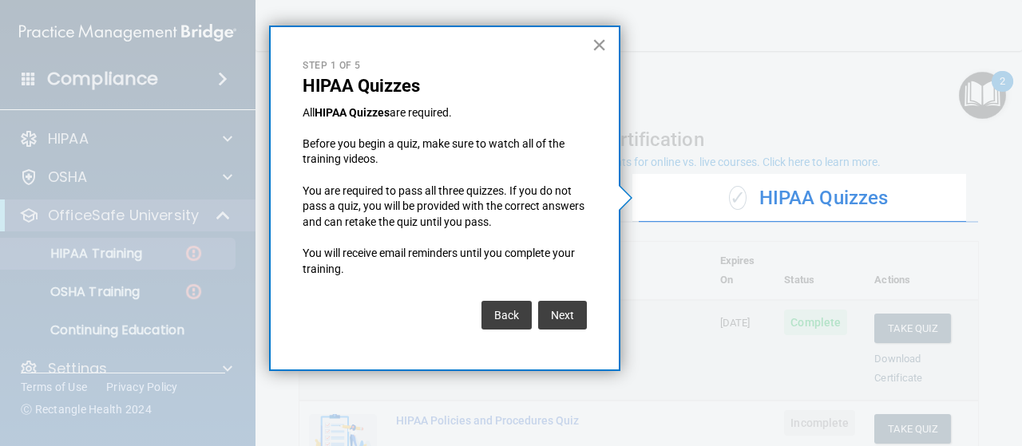
click at [601, 42] on button "×" at bounding box center [599, 45] width 15 height 26
